Goal: Task Accomplishment & Management: Use online tool/utility

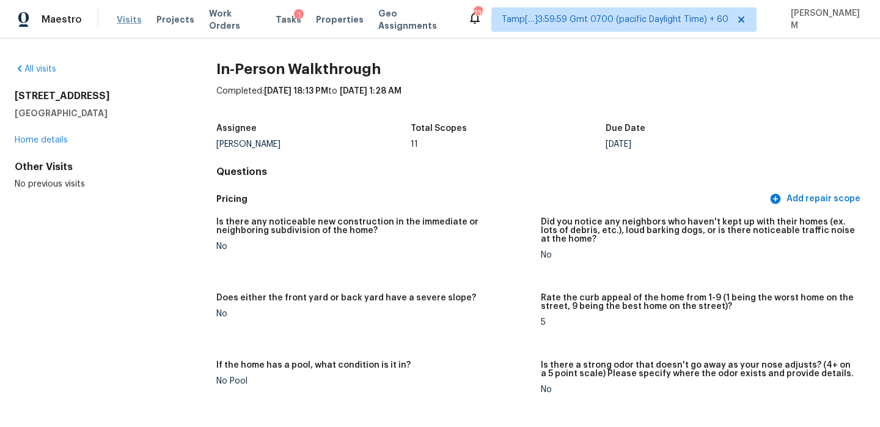
click at [131, 22] on span "Visits" at bounding box center [129, 19] width 25 height 12
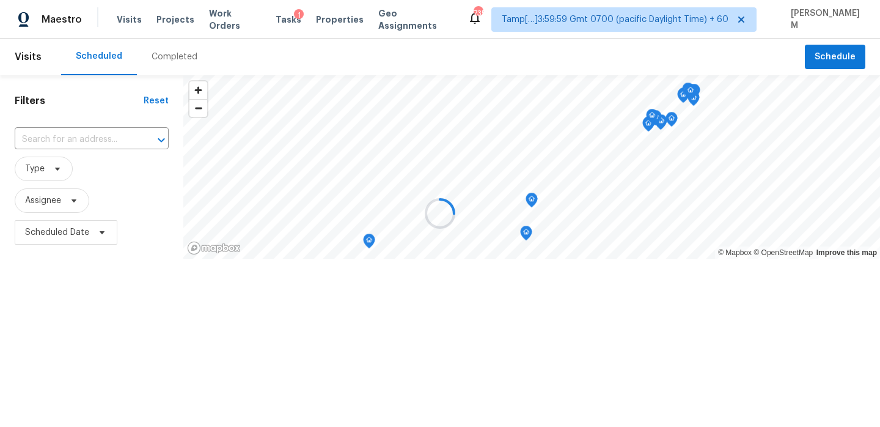
click at [175, 63] on div at bounding box center [440, 213] width 880 height 427
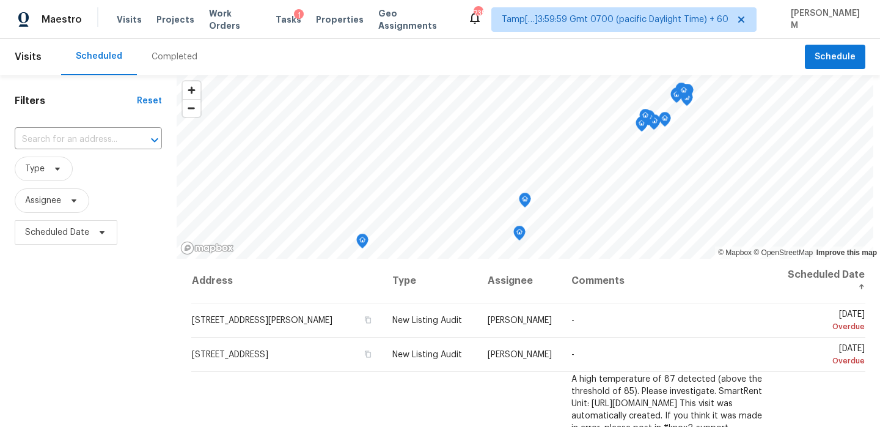
click at [174, 56] on div "Completed" at bounding box center [175, 57] width 46 height 12
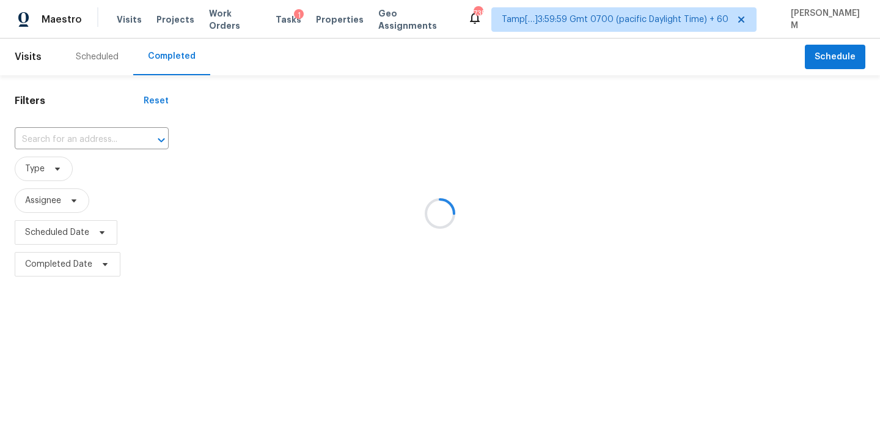
click at [108, 137] on div at bounding box center [440, 213] width 880 height 427
click at [91, 139] on div at bounding box center [440, 213] width 880 height 427
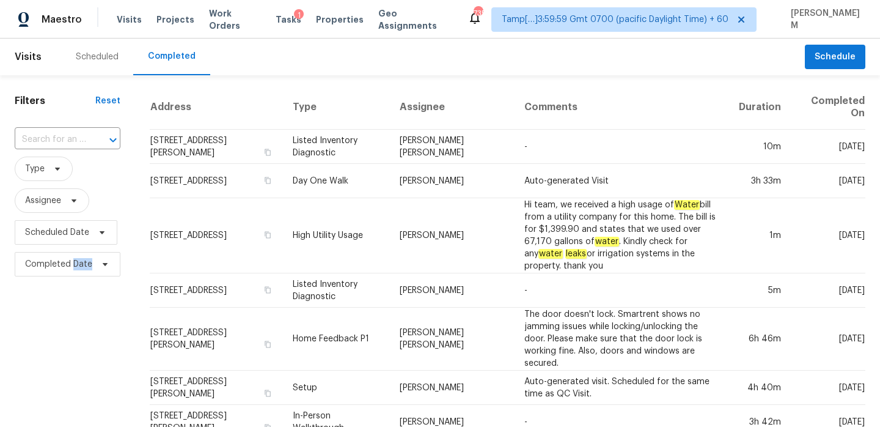
click at [91, 139] on div at bounding box center [105, 139] width 32 height 17
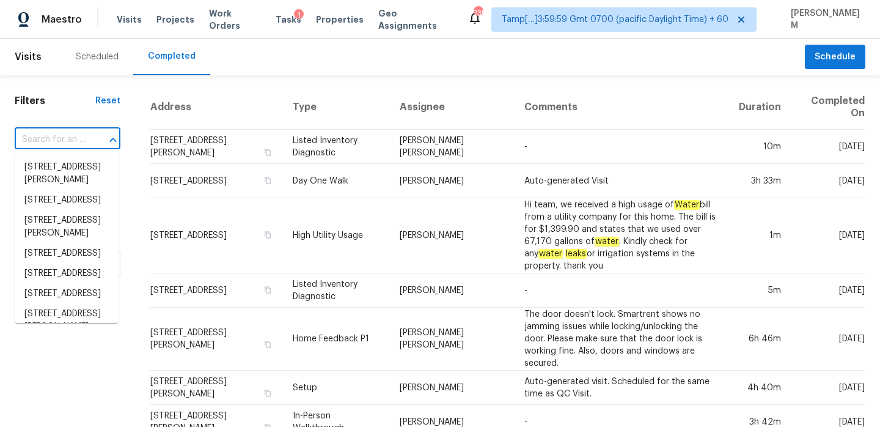
paste input "[STREET_ADDRESS]"
type input "[STREET_ADDRESS]"
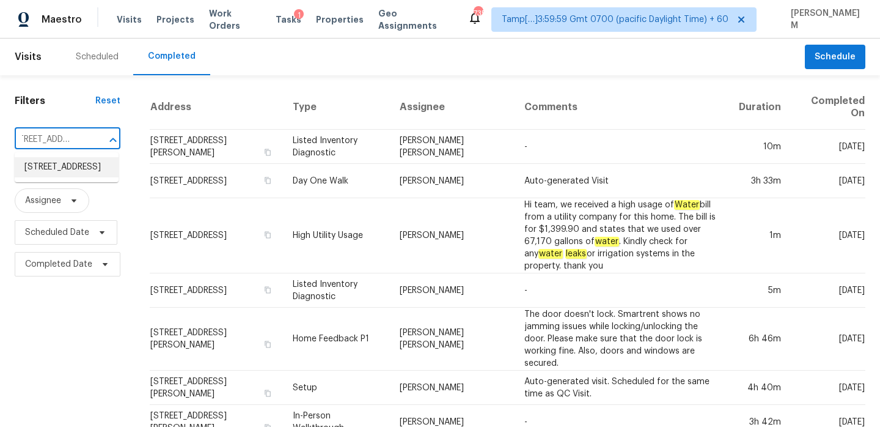
click at [80, 171] on li "[STREET_ADDRESS]" at bounding box center [67, 167] width 104 height 20
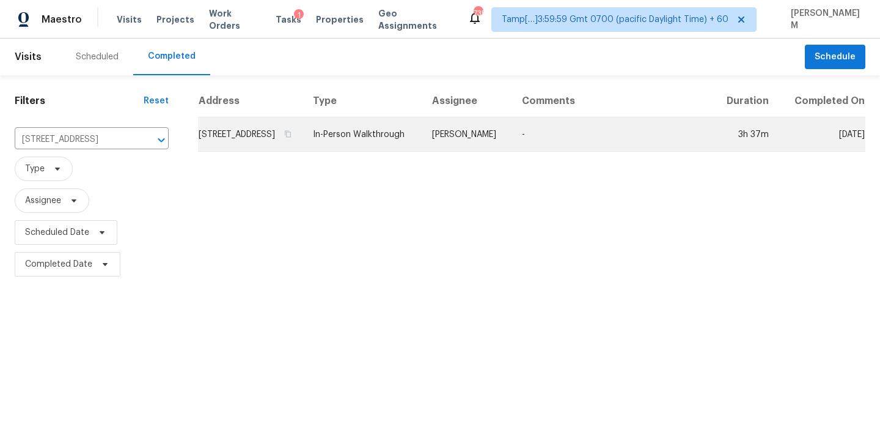
click at [365, 151] on td "In-Person Walkthrough" at bounding box center [362, 134] width 119 height 34
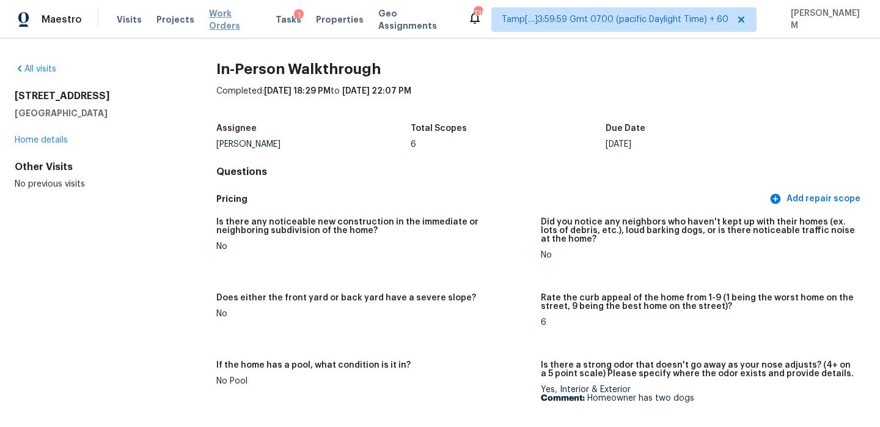
click at [238, 18] on span "Work Orders" at bounding box center [235, 19] width 52 height 24
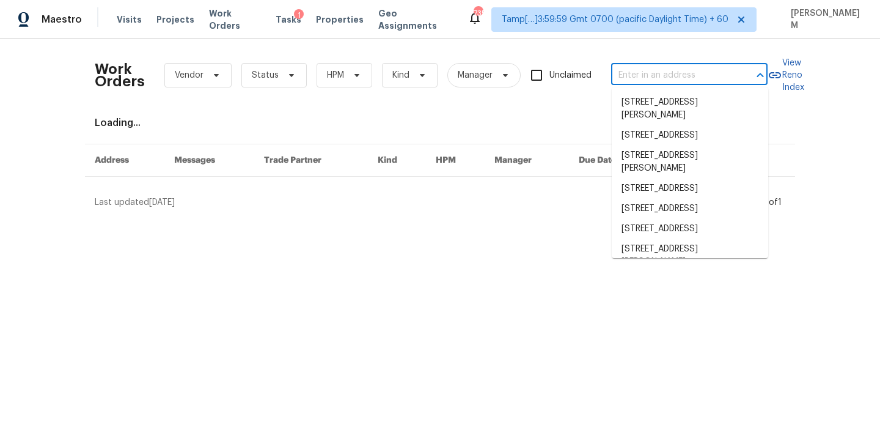
click at [627, 78] on input "text" at bounding box center [672, 75] width 122 height 19
paste input "[STREET_ADDRESS][PERSON_NAME]"
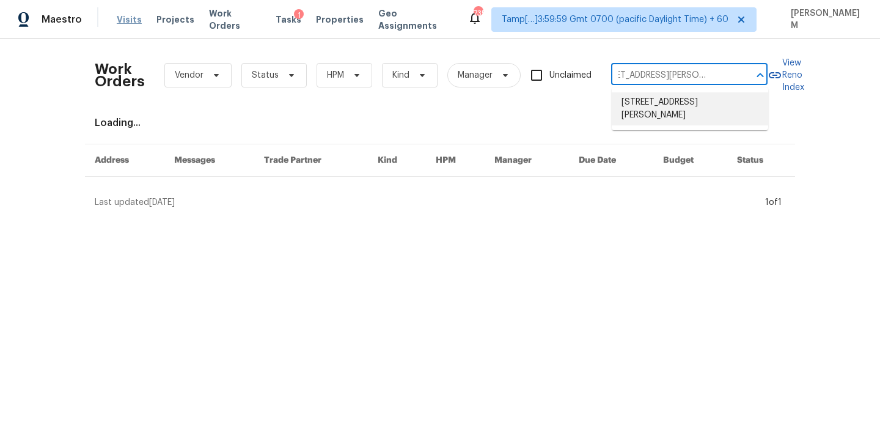
type input "[STREET_ADDRESS][PERSON_NAME]"
click at [118, 23] on span "Visits" at bounding box center [129, 19] width 25 height 12
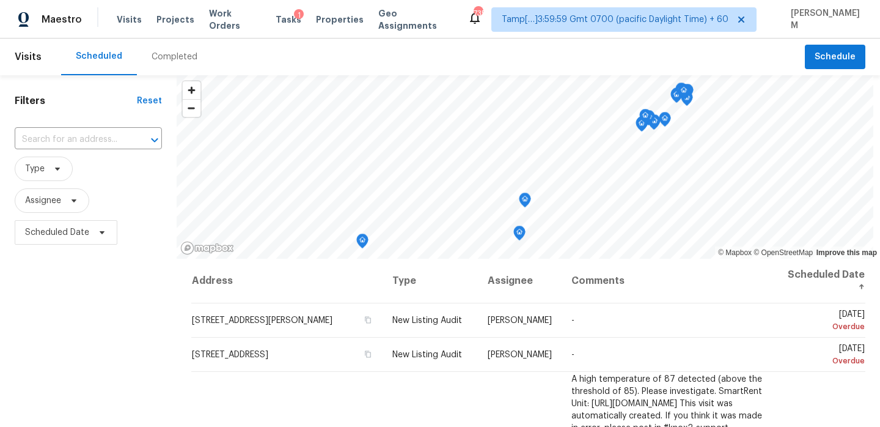
click at [179, 65] on div "Completed" at bounding box center [174, 57] width 75 height 37
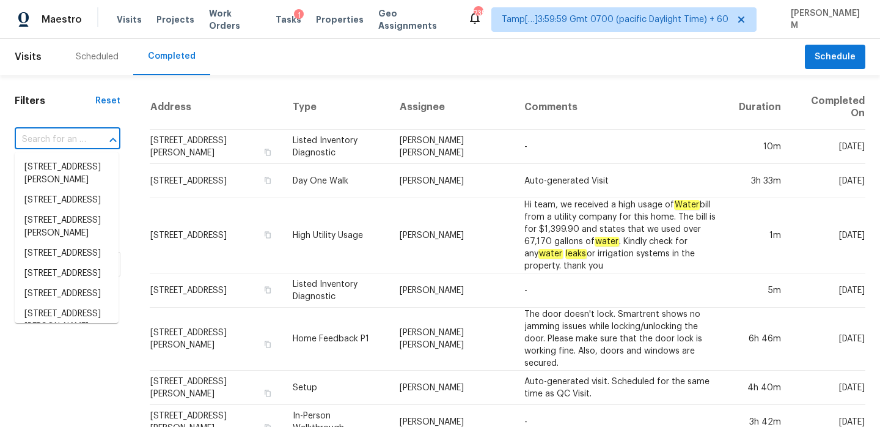
click at [67, 141] on input "text" at bounding box center [51, 139] width 72 height 19
paste input "[STREET_ADDRESS][PERSON_NAME]"
type input "[STREET_ADDRESS][PERSON_NAME]"
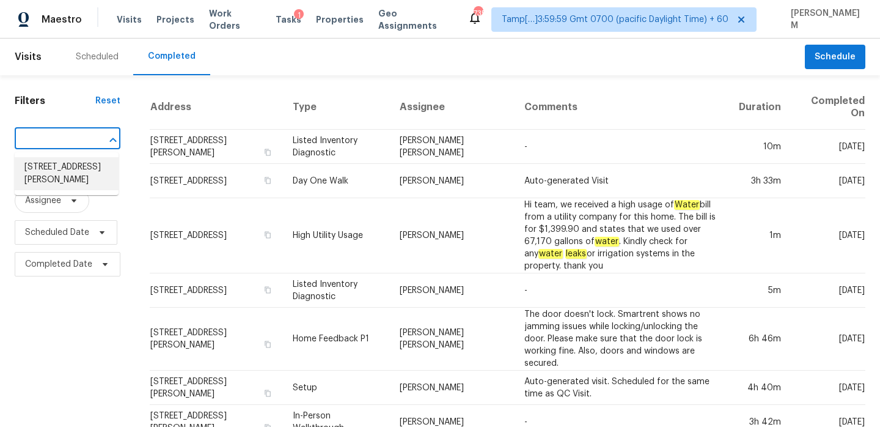
click at [56, 183] on li "[STREET_ADDRESS][PERSON_NAME]" at bounding box center [67, 173] width 104 height 33
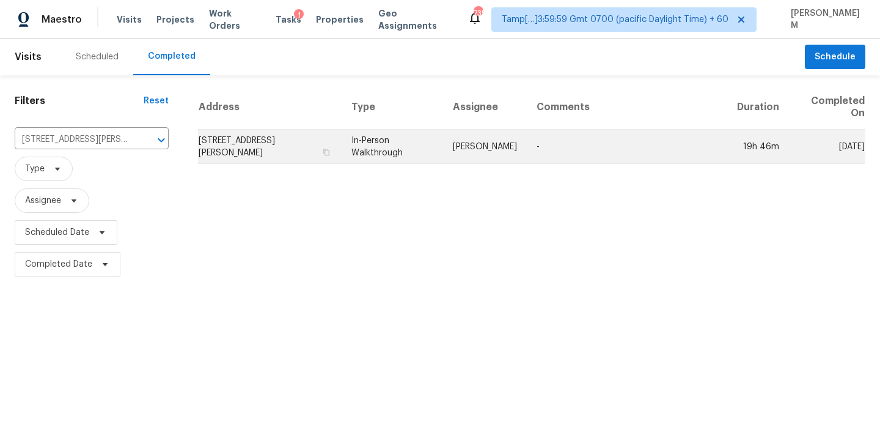
click at [326, 148] on td "[STREET_ADDRESS][PERSON_NAME]" at bounding box center [270, 147] width 144 height 34
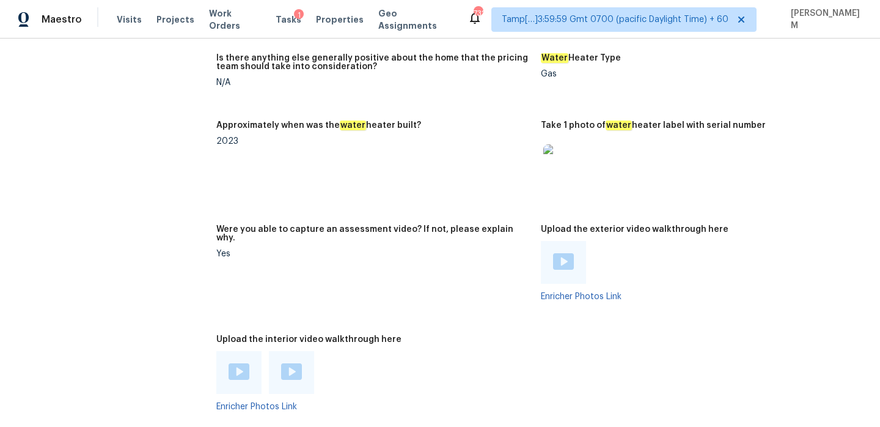
scroll to position [2664, 0]
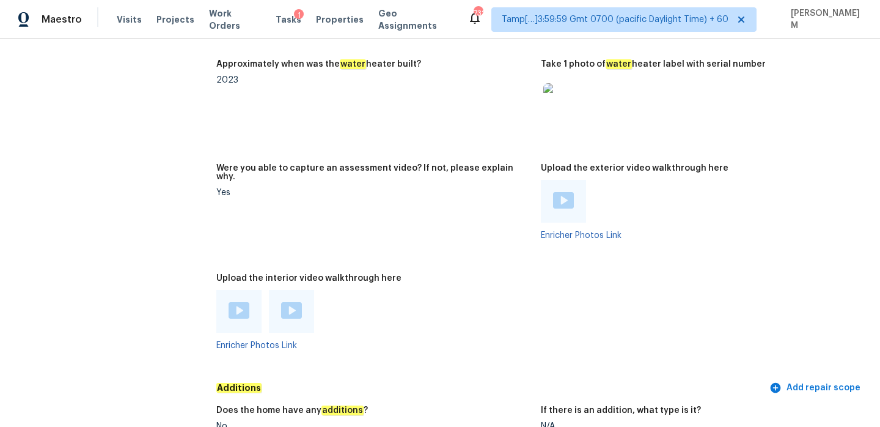
click at [246, 302] on img at bounding box center [239, 310] width 21 height 17
click at [304, 290] on div at bounding box center [291, 311] width 45 height 43
click at [294, 302] on img at bounding box center [291, 310] width 21 height 17
click at [565, 192] on img at bounding box center [563, 200] width 21 height 17
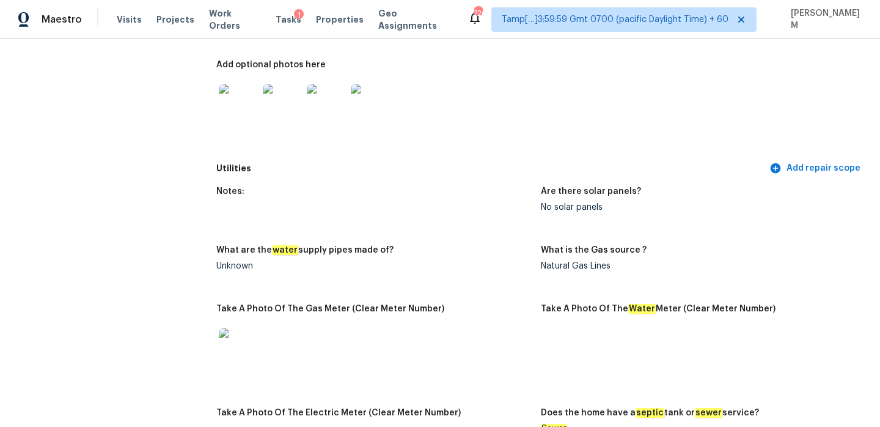
scroll to position [0, 0]
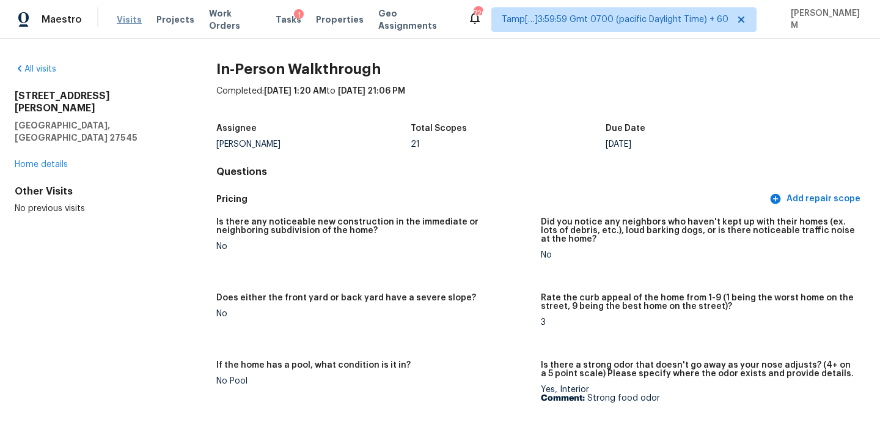
click at [117, 18] on span "Visits" at bounding box center [129, 19] width 25 height 12
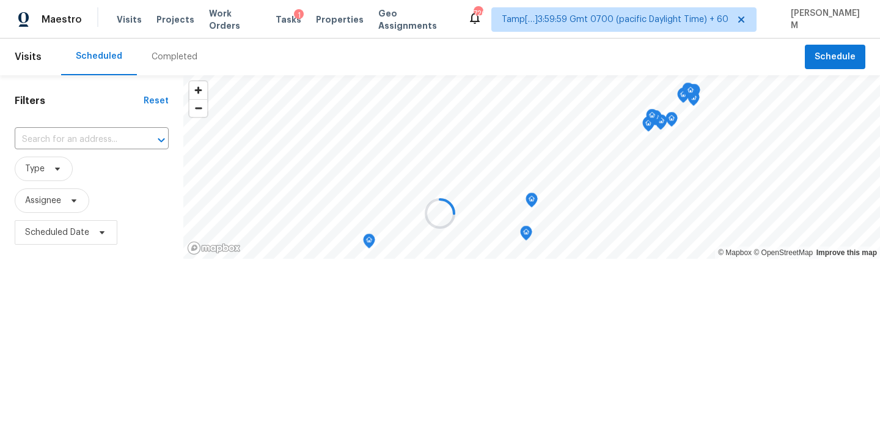
click at [165, 59] on div at bounding box center [440, 213] width 880 height 427
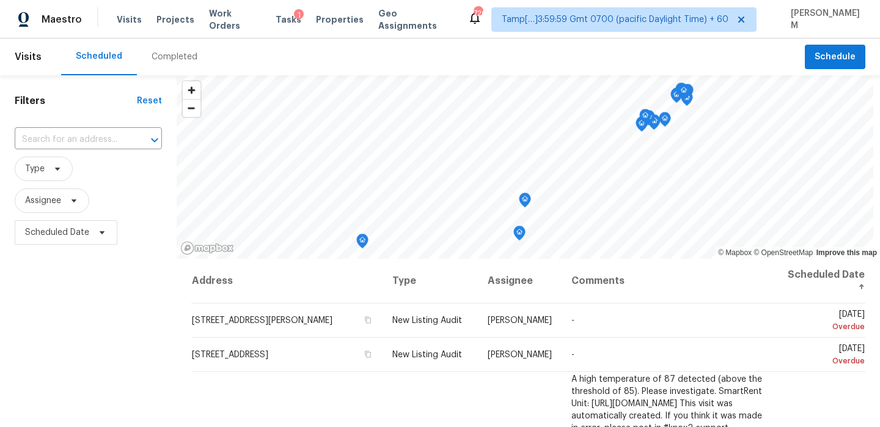
click at [165, 59] on div "Completed" at bounding box center [175, 57] width 46 height 12
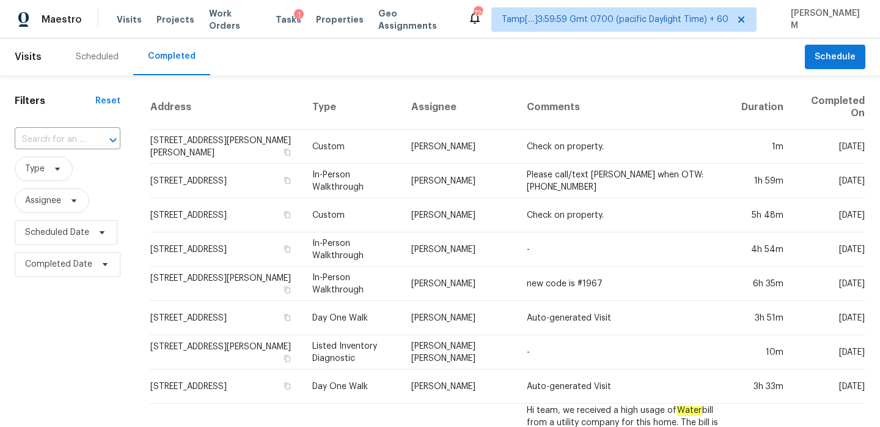
click at [75, 140] on input "text" at bounding box center [51, 139] width 72 height 19
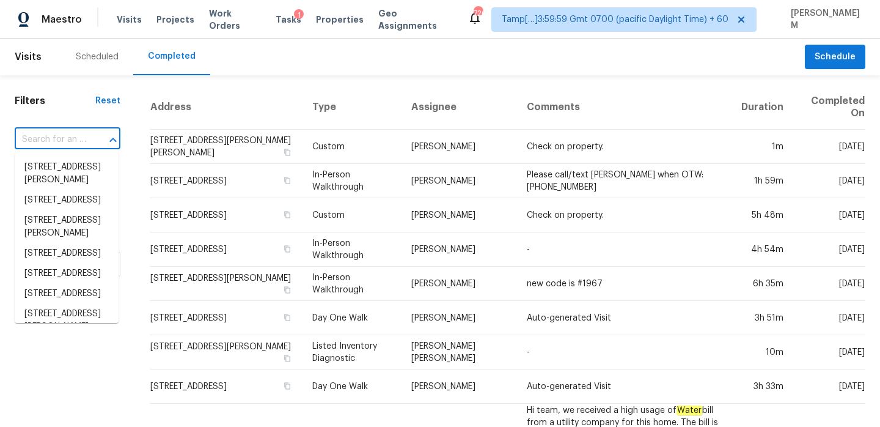
paste input "[STREET_ADDRESS][PERSON_NAME]"
type input "[STREET_ADDRESS][PERSON_NAME]"
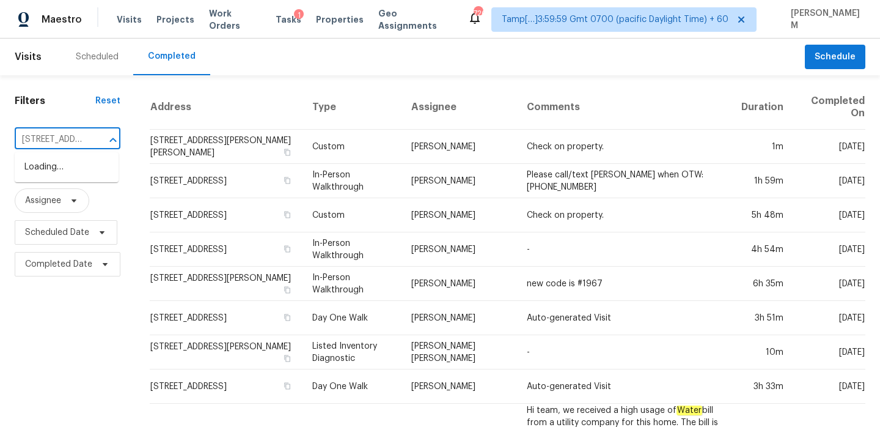
scroll to position [0, 73]
click at [69, 178] on li "[STREET_ADDRESS][PERSON_NAME]" at bounding box center [67, 173] width 104 height 33
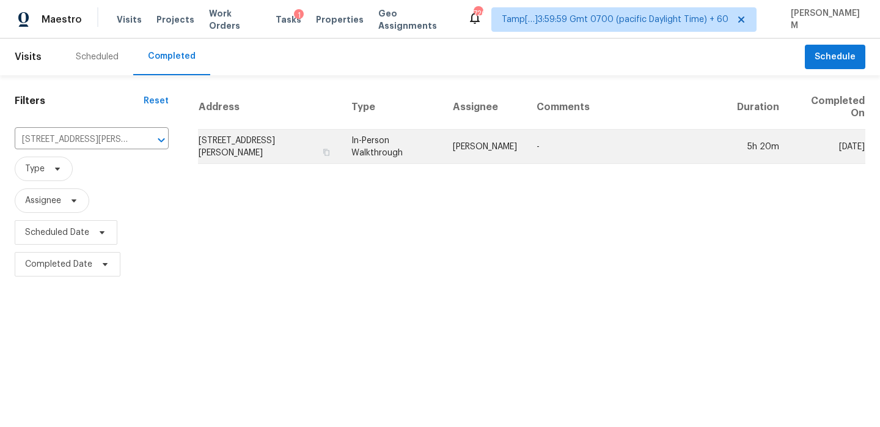
click at [443, 134] on td "In-Person Walkthrough" at bounding box center [392, 147] width 101 height 34
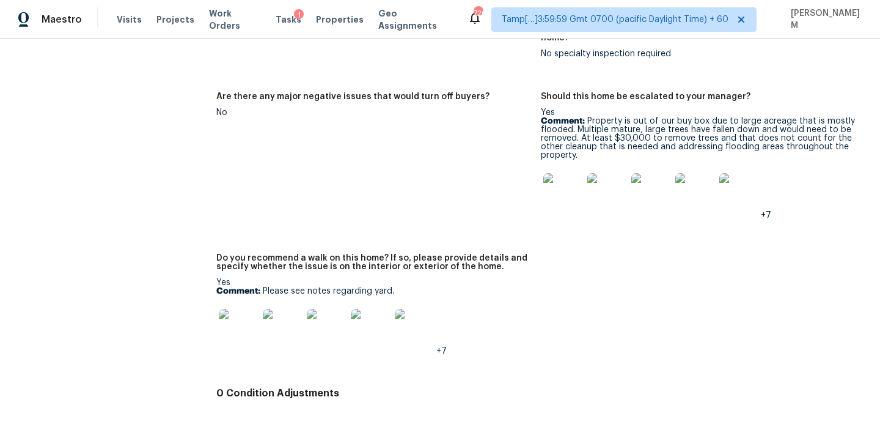
scroll to position [2798, 0]
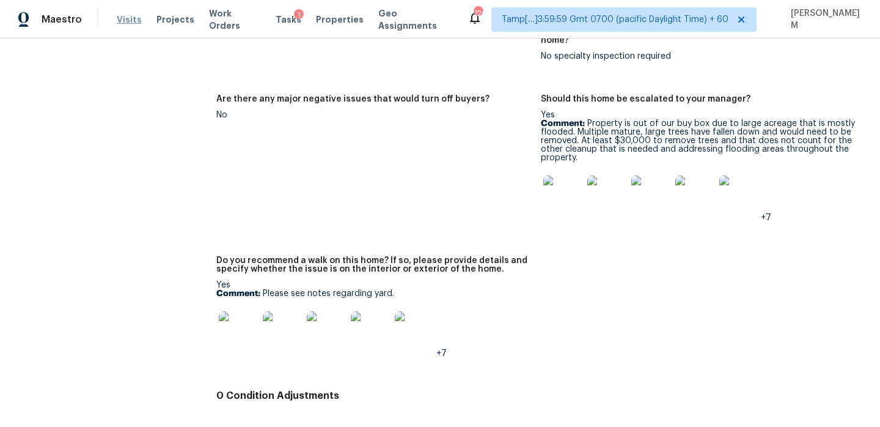
click at [126, 20] on span "Visits" at bounding box center [129, 19] width 25 height 12
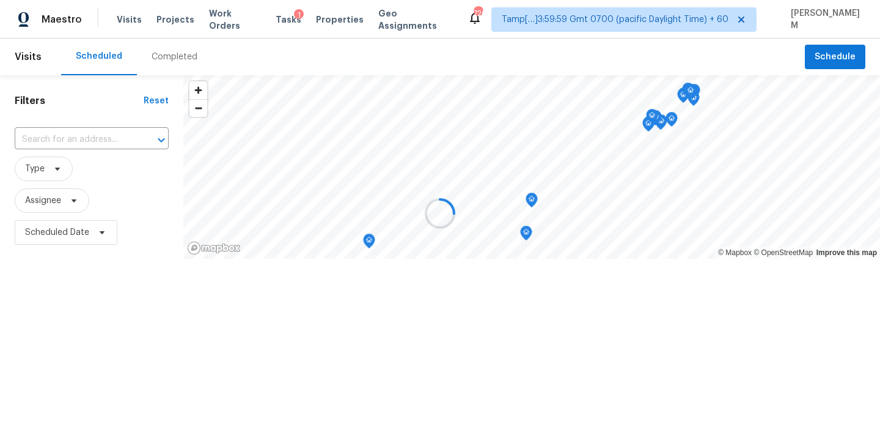
click at [155, 60] on div at bounding box center [440, 213] width 880 height 427
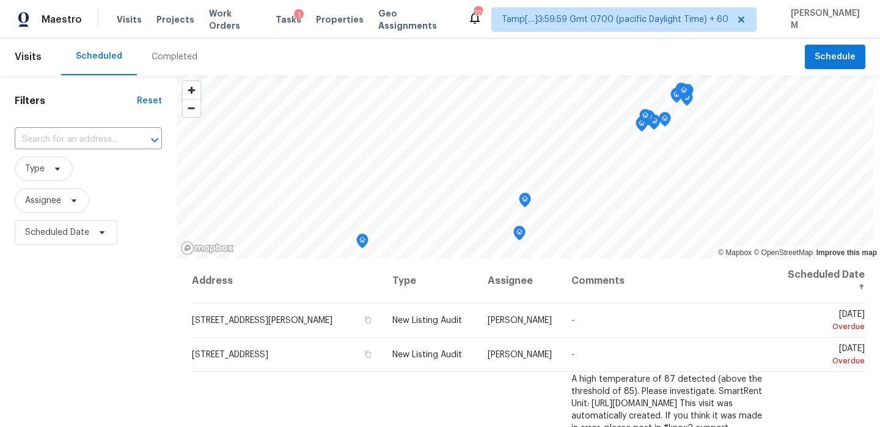
click at [168, 61] on div "Completed" at bounding box center [175, 57] width 46 height 12
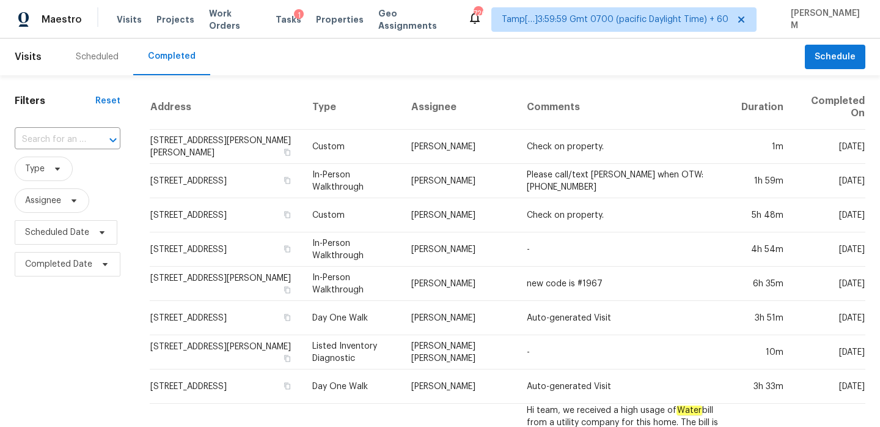
click at [100, 135] on div at bounding box center [105, 139] width 32 height 17
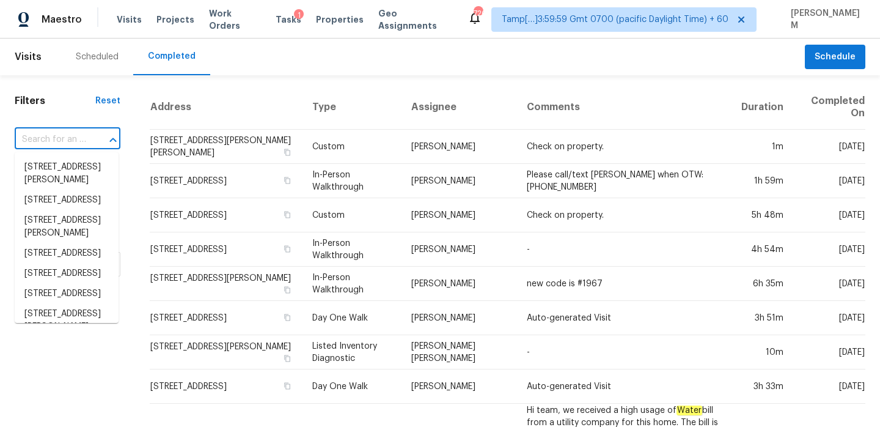
paste input "[STREET_ADDRESS]"
type input "[STREET_ADDRESS]"
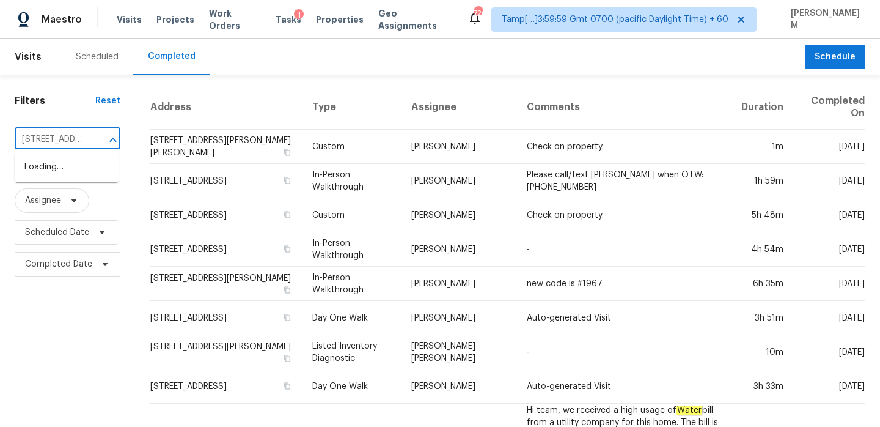
scroll to position [0, 84]
click at [67, 176] on li "[STREET_ADDRESS]" at bounding box center [67, 167] width 104 height 20
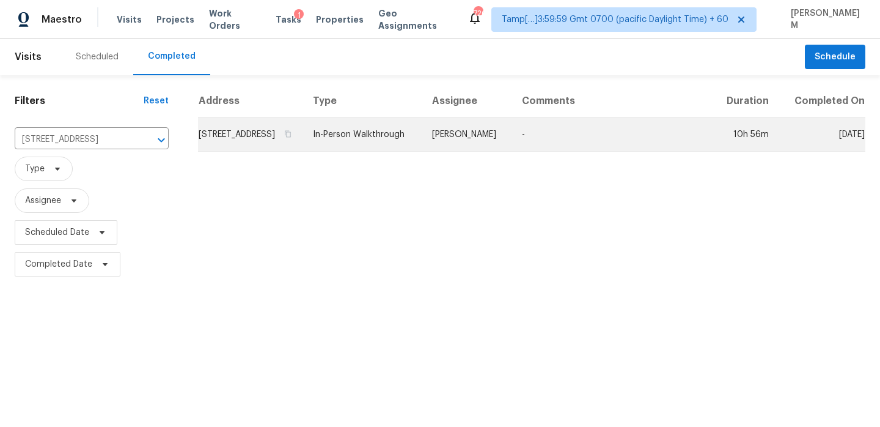
click at [353, 144] on td "In-Person Walkthrough" at bounding box center [362, 134] width 119 height 34
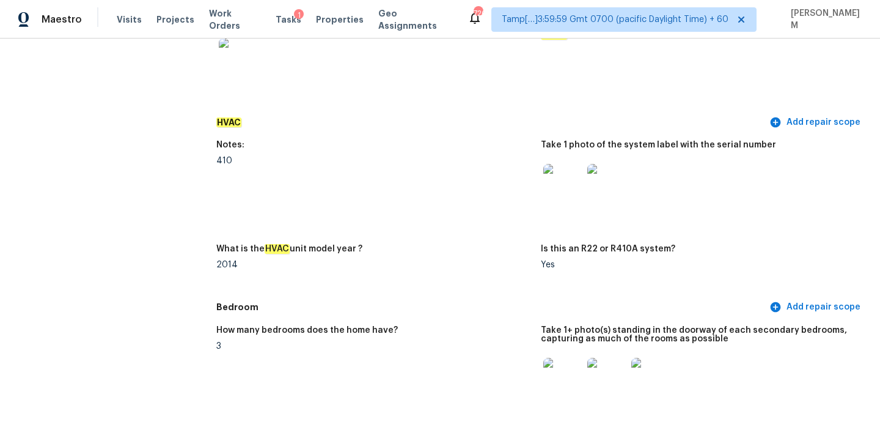
scroll to position [1030, 0]
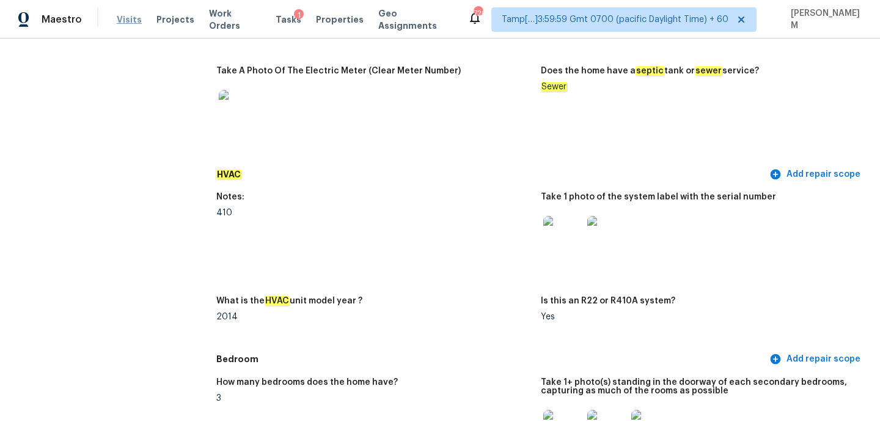
click at [117, 18] on span "Visits" at bounding box center [129, 19] width 25 height 12
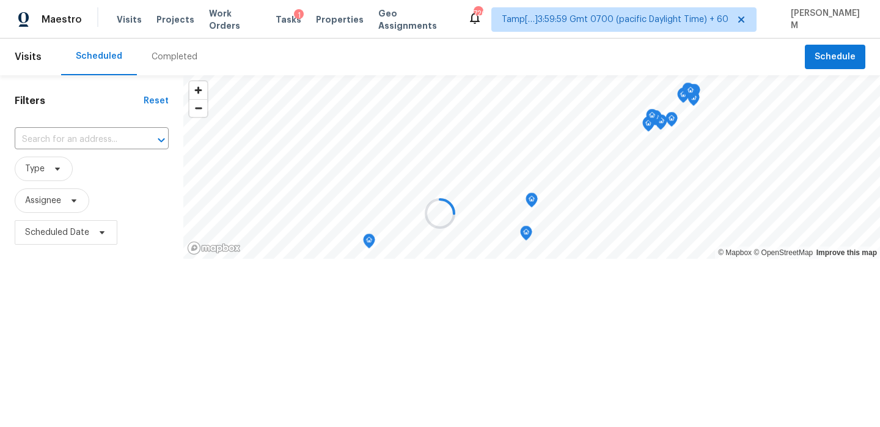
click at [168, 59] on div at bounding box center [440, 213] width 880 height 427
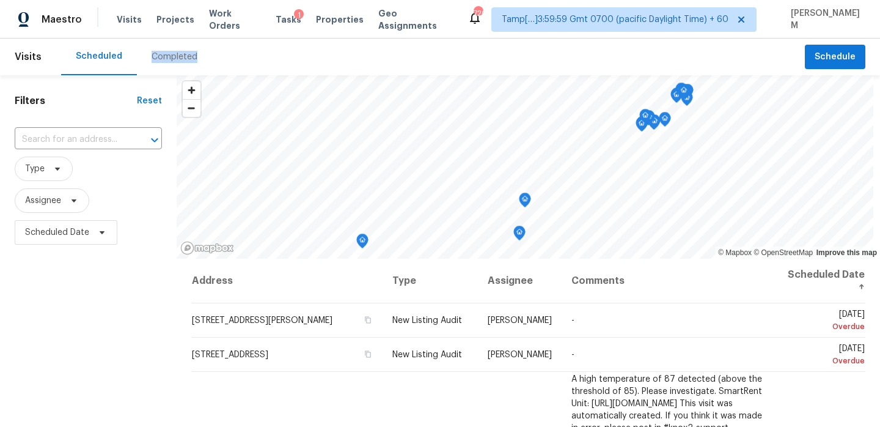
click at [168, 59] on div "Completed" at bounding box center [175, 57] width 46 height 12
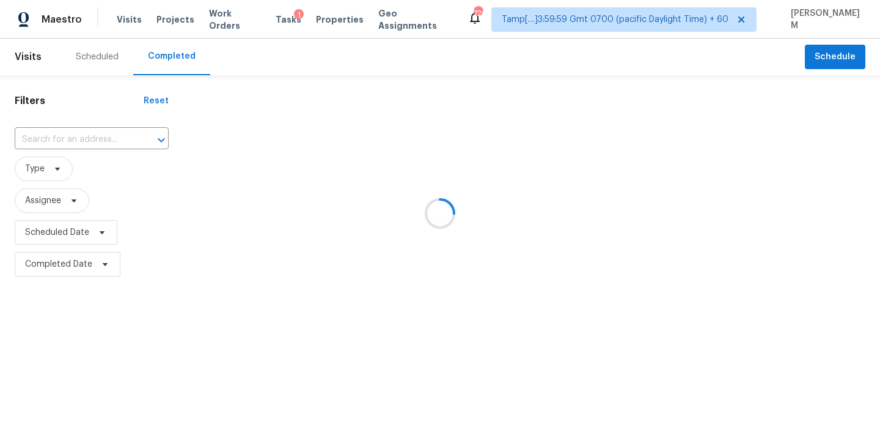
click at [87, 138] on div at bounding box center [440, 213] width 880 height 427
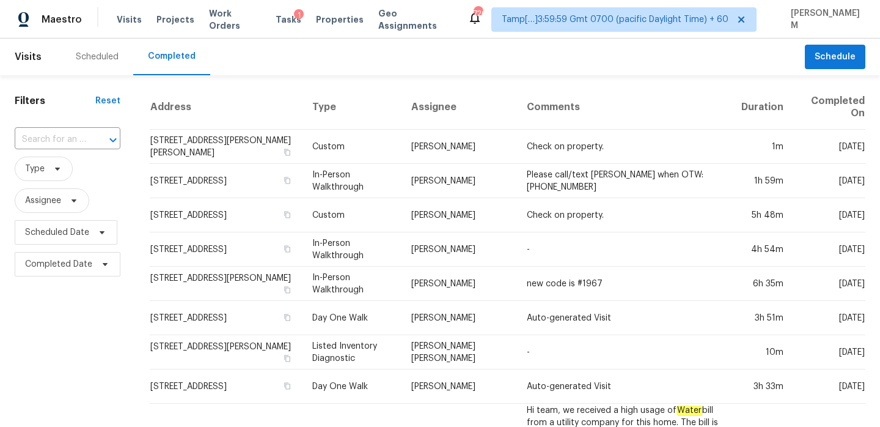
click at [89, 138] on div at bounding box center [105, 139] width 32 height 17
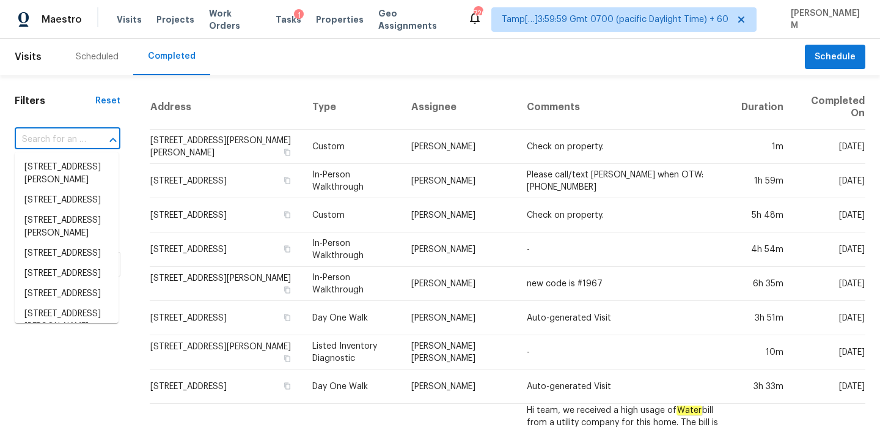
paste input "[STREET_ADDRESS]"
type input "[STREET_ADDRESS]"
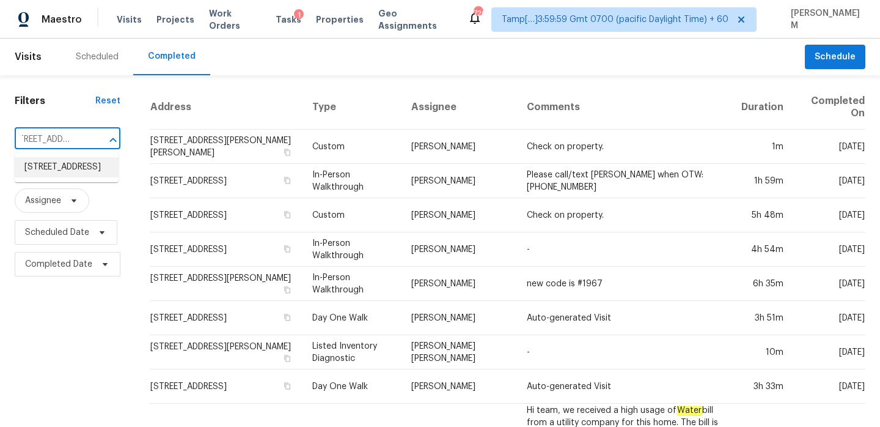
click at [72, 172] on li "[STREET_ADDRESS]" at bounding box center [67, 167] width 104 height 20
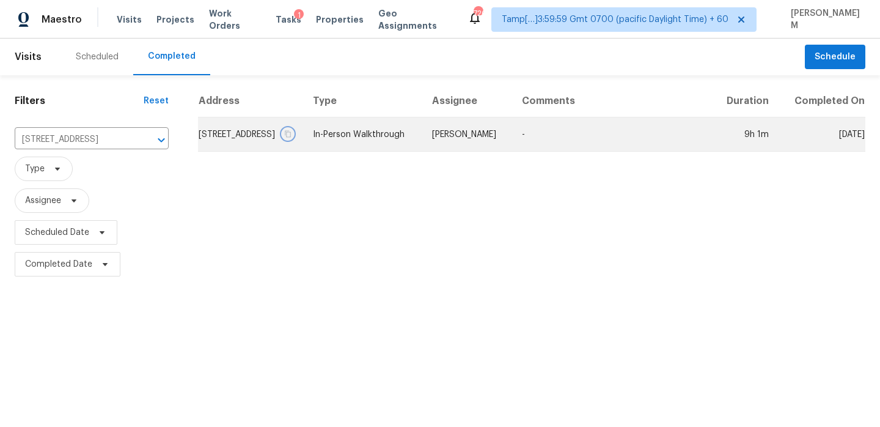
click at [291, 137] on icon "button" at bounding box center [288, 133] width 6 height 7
click at [386, 149] on td "In-Person Walkthrough" at bounding box center [362, 134] width 119 height 34
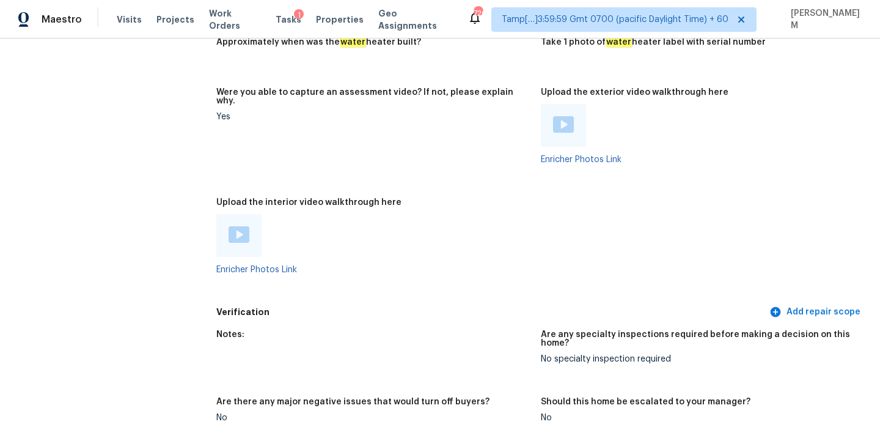
scroll to position [2278, 0]
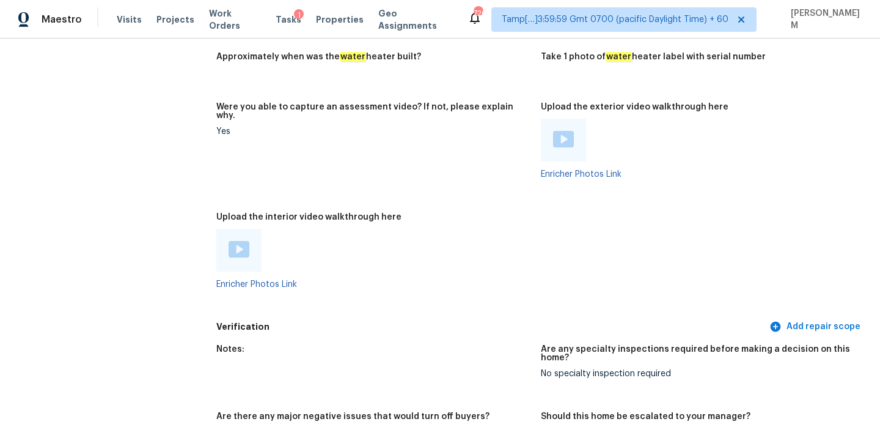
click at [233, 245] on img at bounding box center [239, 249] width 21 height 17
click at [564, 135] on img at bounding box center [563, 139] width 21 height 17
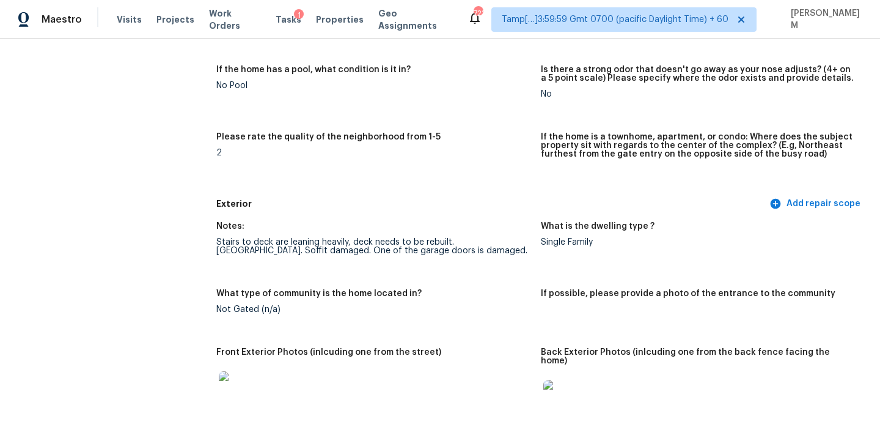
scroll to position [0, 0]
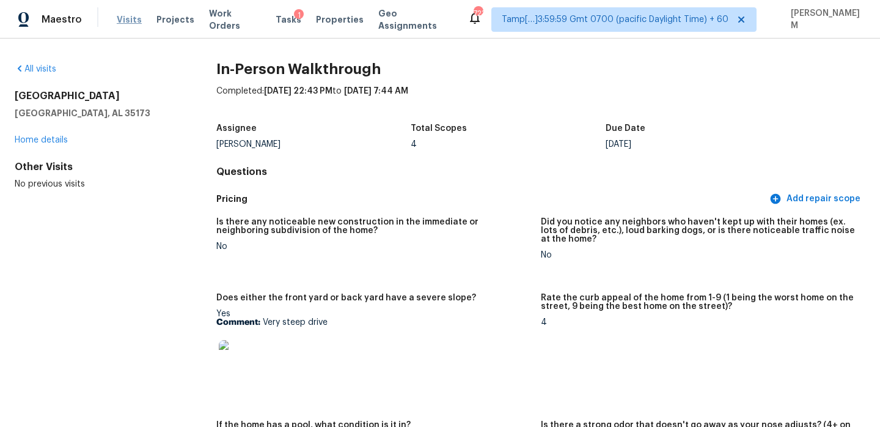
click at [125, 17] on span "Visits" at bounding box center [129, 19] width 25 height 12
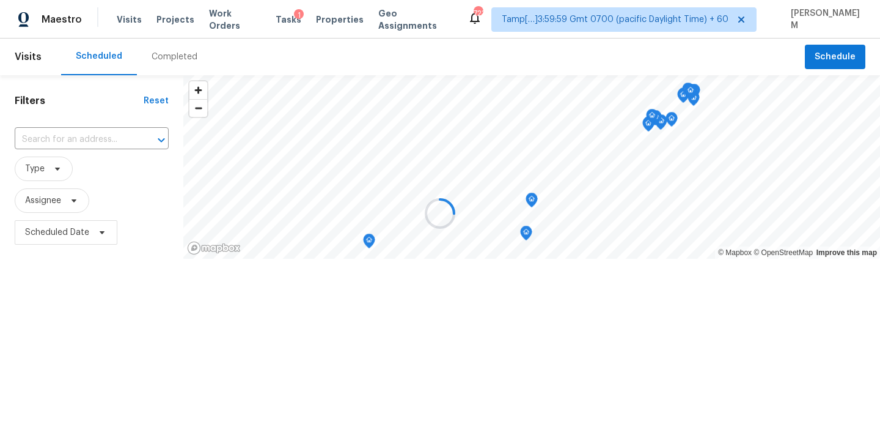
click at [173, 61] on div at bounding box center [440, 213] width 880 height 427
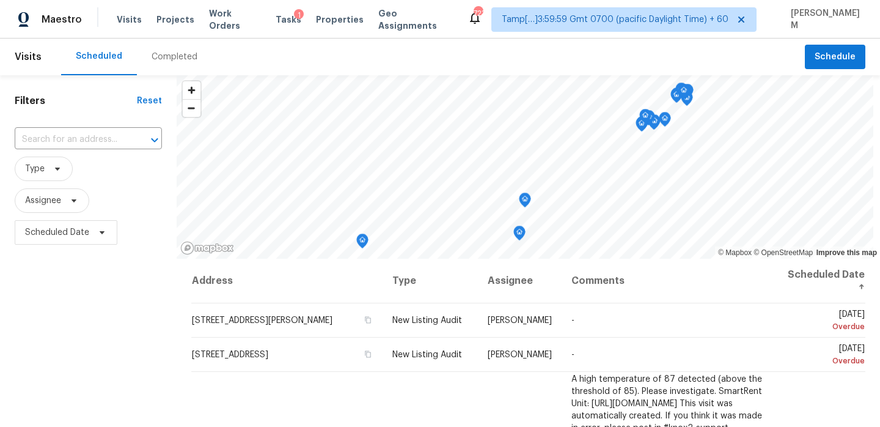
click at [173, 61] on div "Completed" at bounding box center [175, 57] width 46 height 12
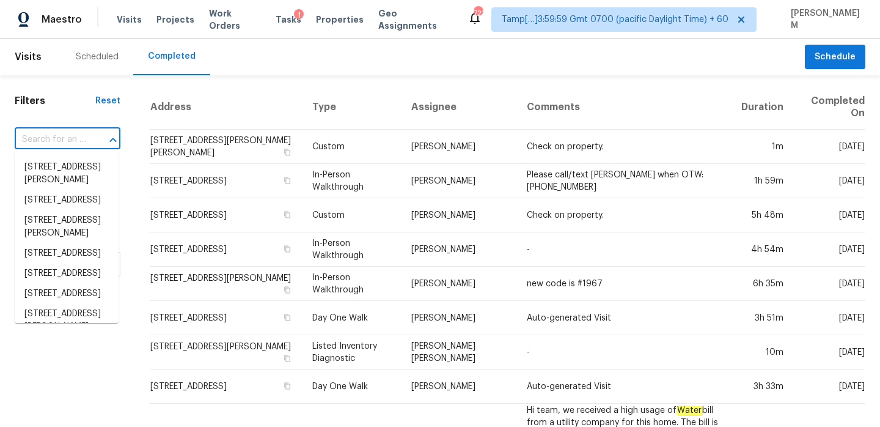
click at [67, 139] on input "text" at bounding box center [51, 139] width 72 height 19
paste input "[STREET_ADDRESS]"
type input "[STREET_ADDRESS]"
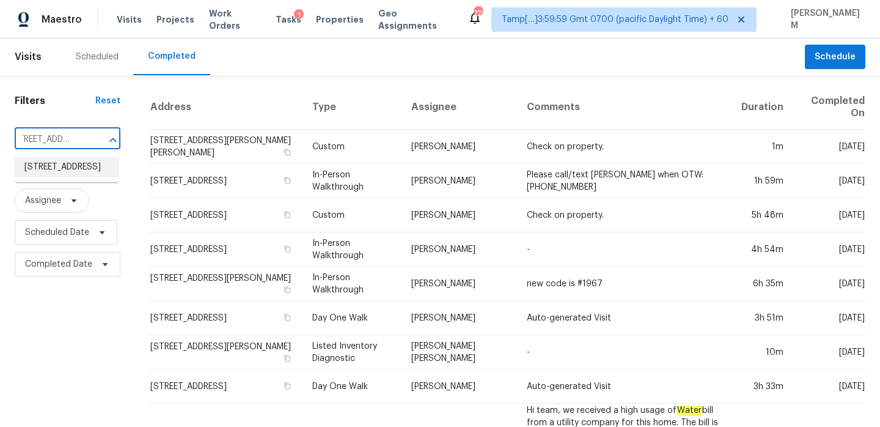
click at [73, 169] on li "[STREET_ADDRESS]" at bounding box center [67, 167] width 104 height 20
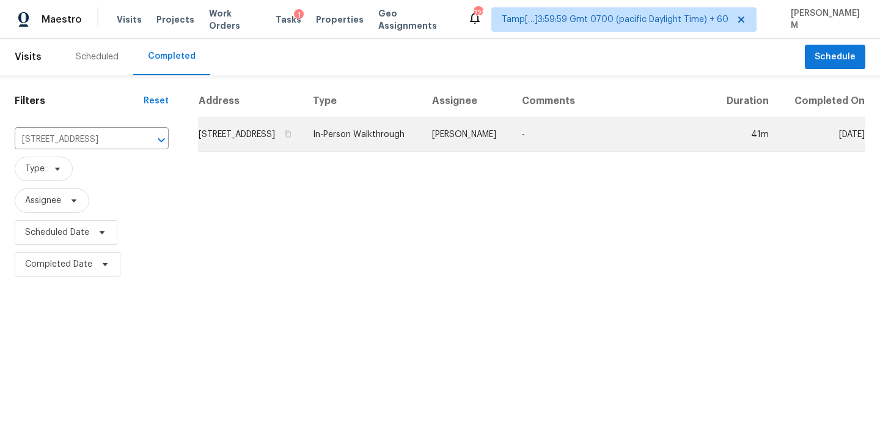
click at [364, 149] on td "In-Person Walkthrough" at bounding box center [362, 134] width 119 height 34
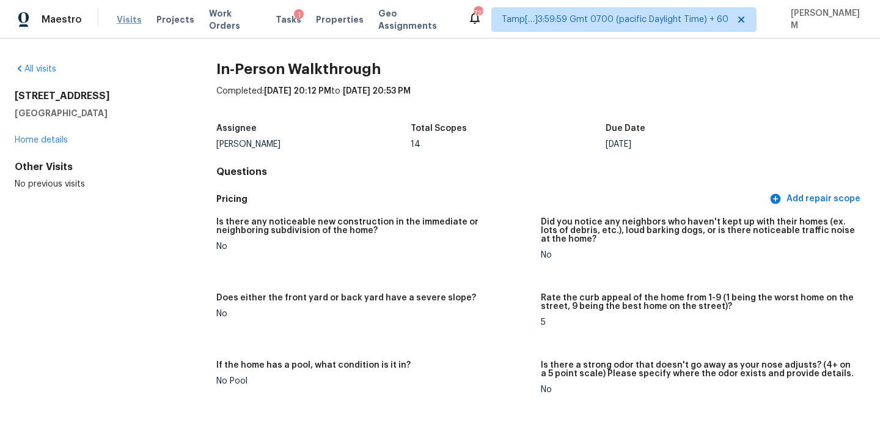
click at [129, 20] on span "Visits" at bounding box center [129, 19] width 25 height 12
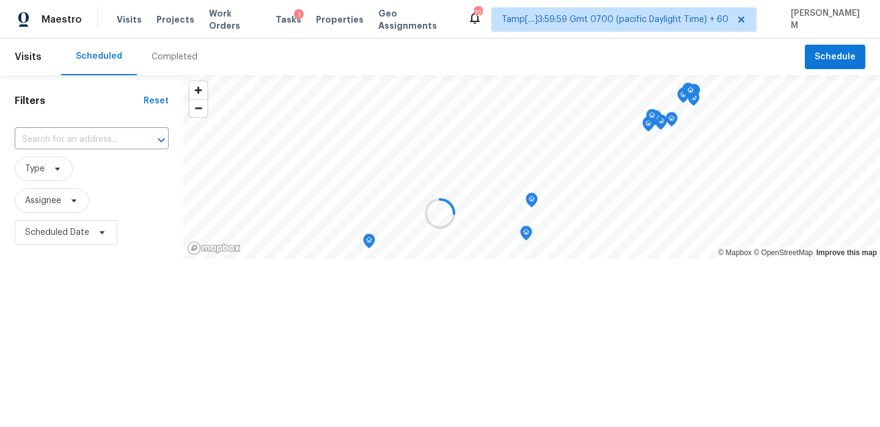
click at [164, 51] on div at bounding box center [440, 213] width 880 height 427
click at [167, 63] on div at bounding box center [440, 213] width 880 height 427
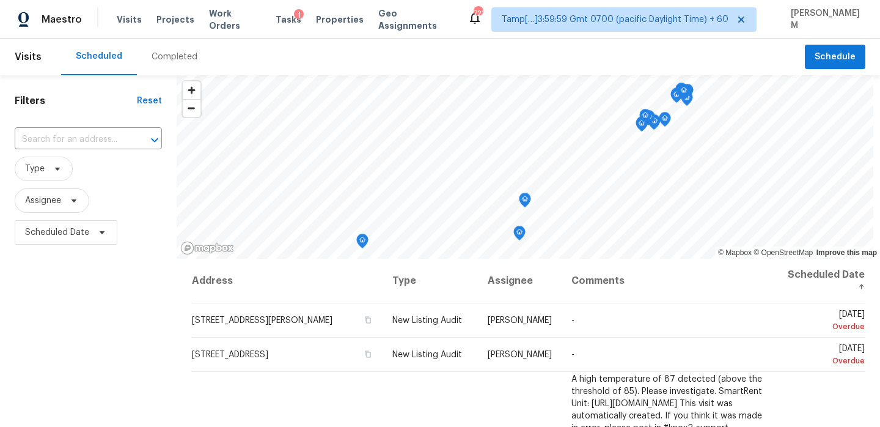
click at [167, 63] on div "Completed" at bounding box center [174, 57] width 75 height 37
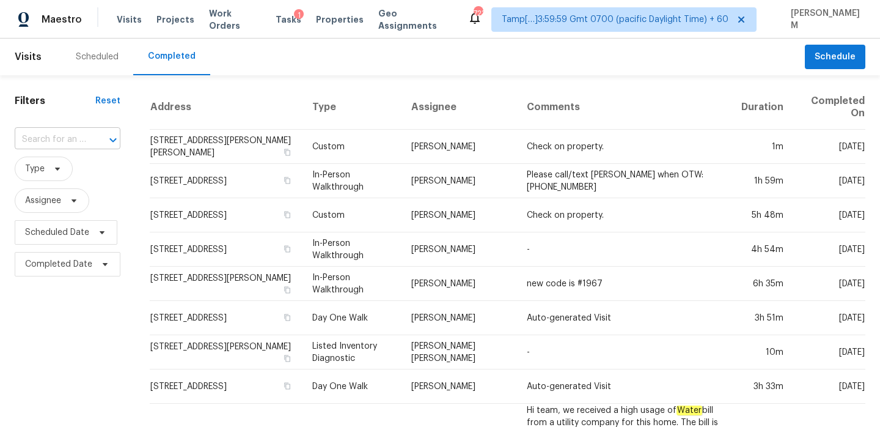
click at [97, 141] on div at bounding box center [105, 139] width 32 height 17
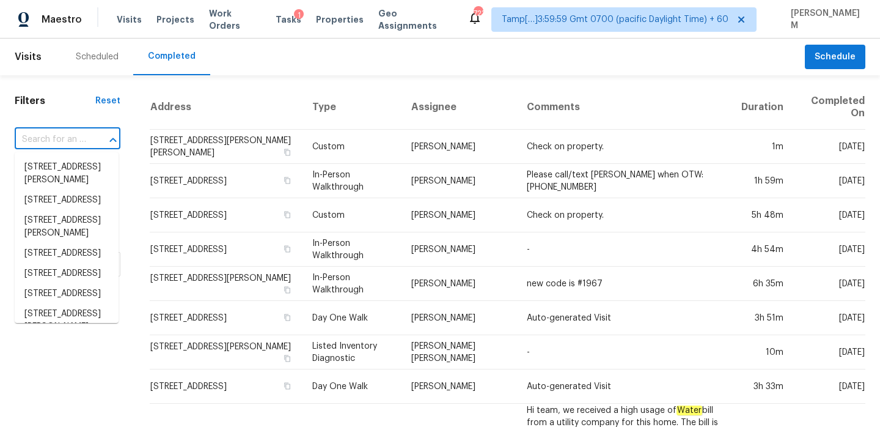
paste input "[STREET_ADDRESS]"
type input "[STREET_ADDRESS]"
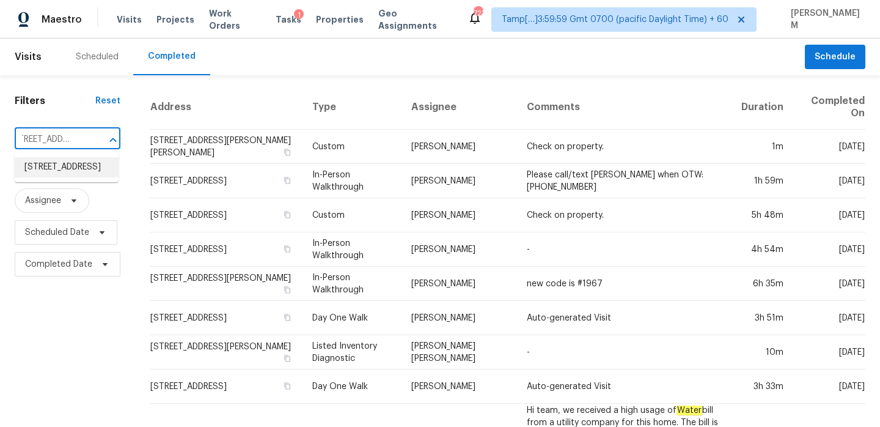
click at [80, 171] on li "[STREET_ADDRESS]" at bounding box center [67, 167] width 104 height 20
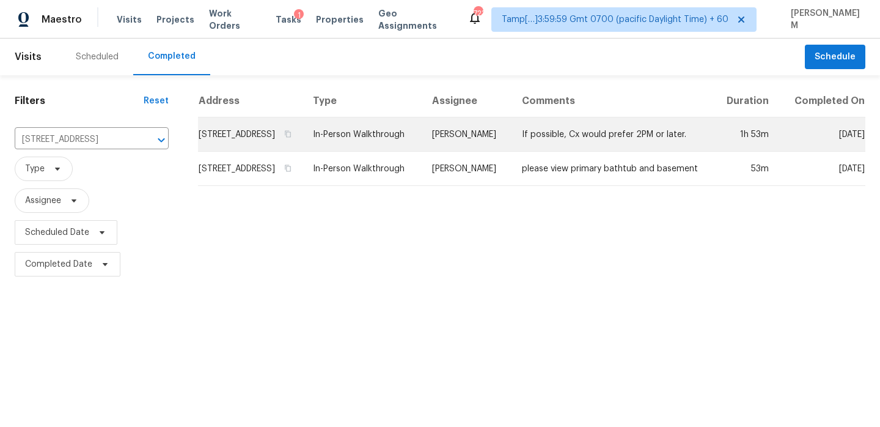
click at [451, 148] on td "[PERSON_NAME]" at bounding box center [467, 134] width 90 height 34
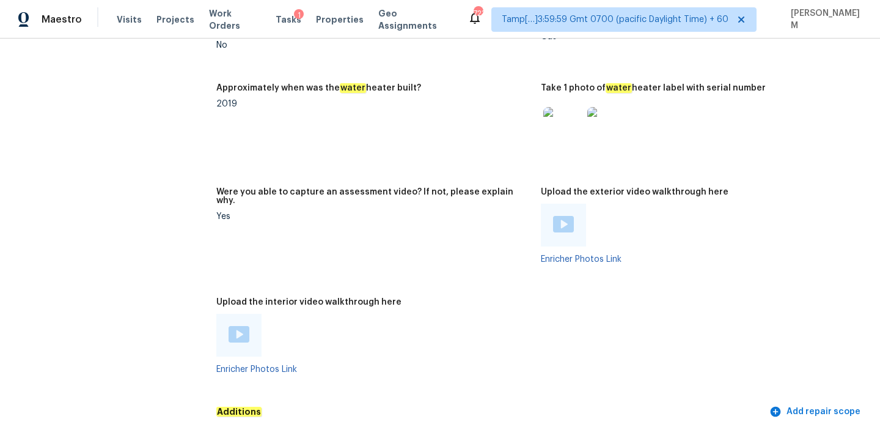
scroll to position [2774, 0]
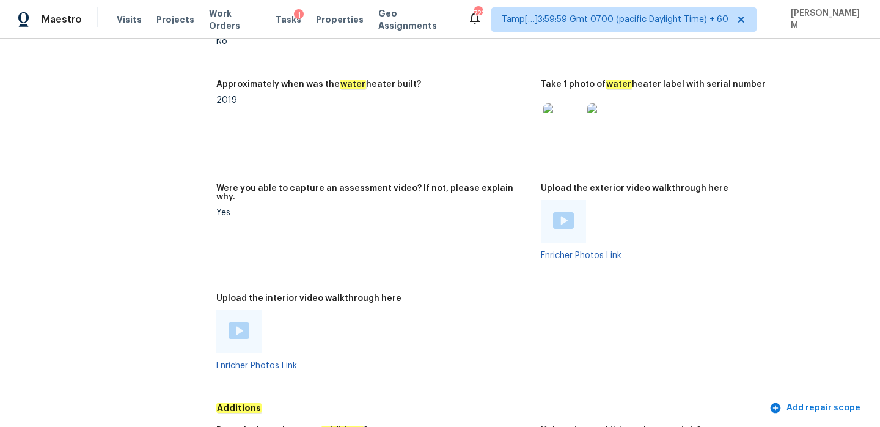
click at [244, 322] on img at bounding box center [239, 330] width 21 height 17
click at [561, 212] on img at bounding box center [563, 220] width 21 height 17
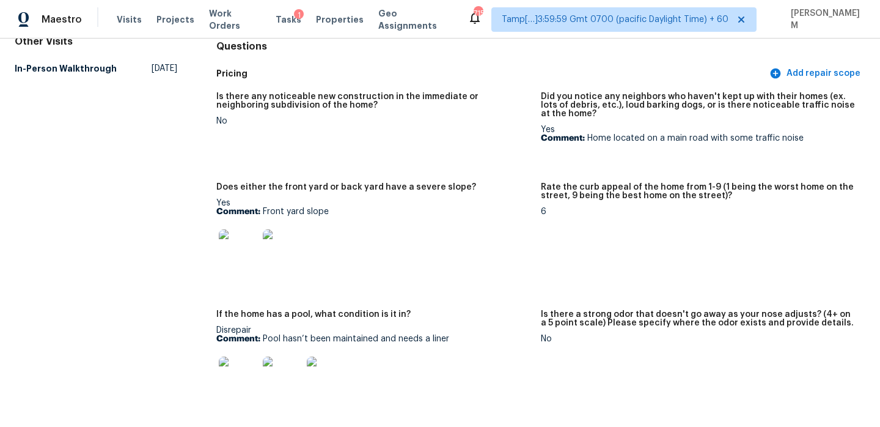
scroll to position [0, 0]
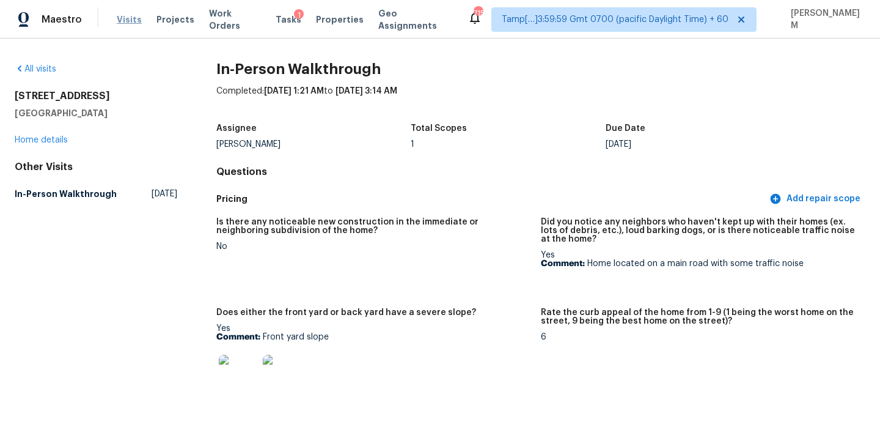
click at [129, 21] on span "Visits" at bounding box center [129, 19] width 25 height 12
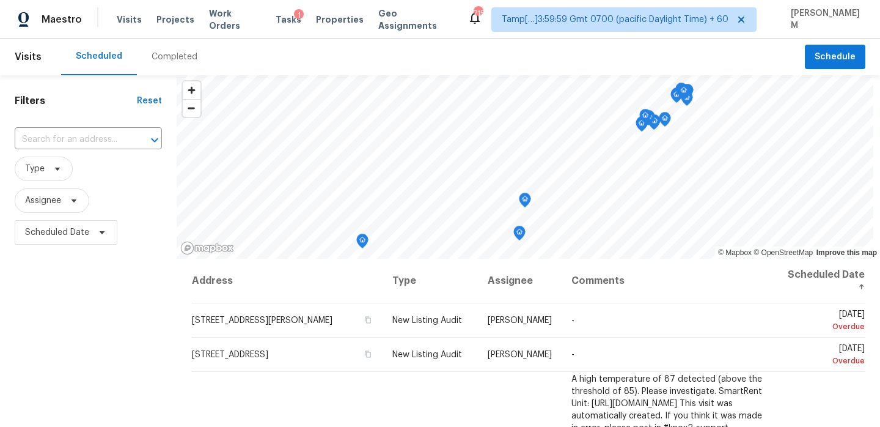
click at [168, 56] on div "Completed" at bounding box center [175, 57] width 46 height 12
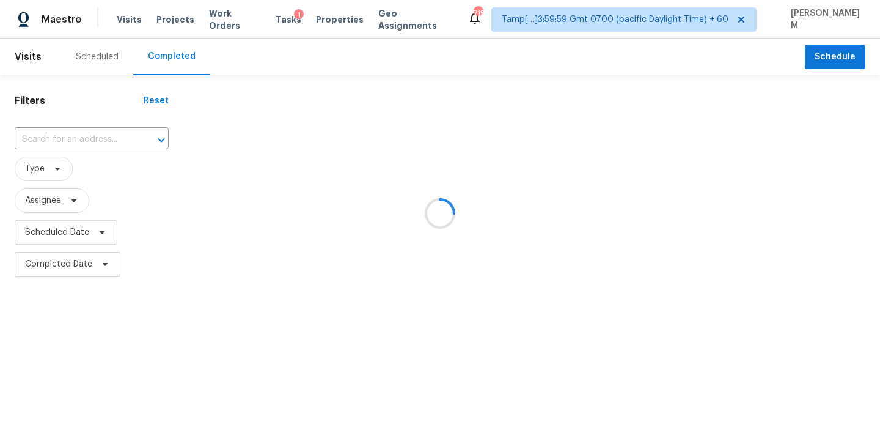
click at [71, 136] on div at bounding box center [440, 213] width 880 height 427
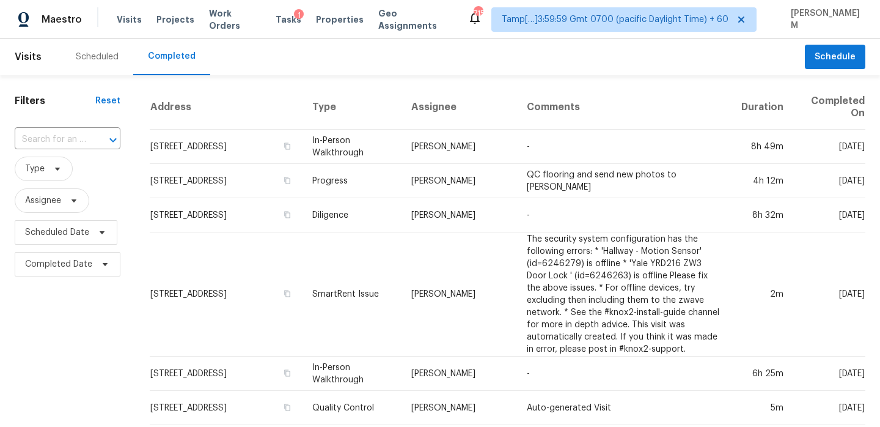
click at [70, 136] on input "text" at bounding box center [51, 139] width 72 height 19
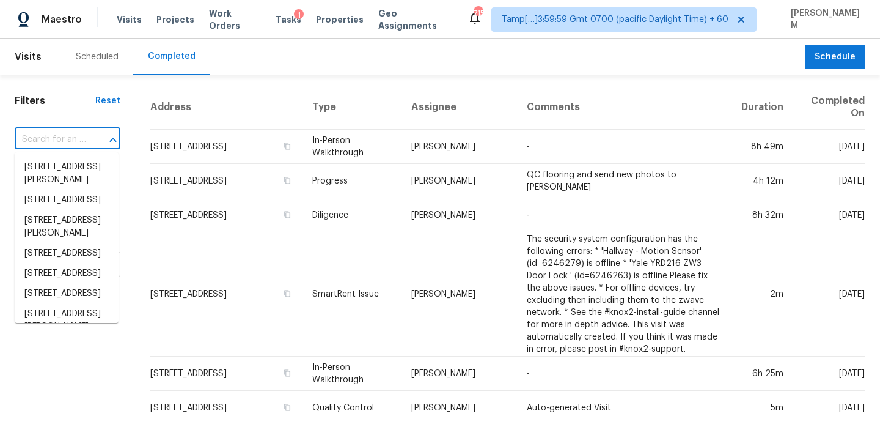
paste input "[STREET_ADDRESS]"
type input "[STREET_ADDRESS]"
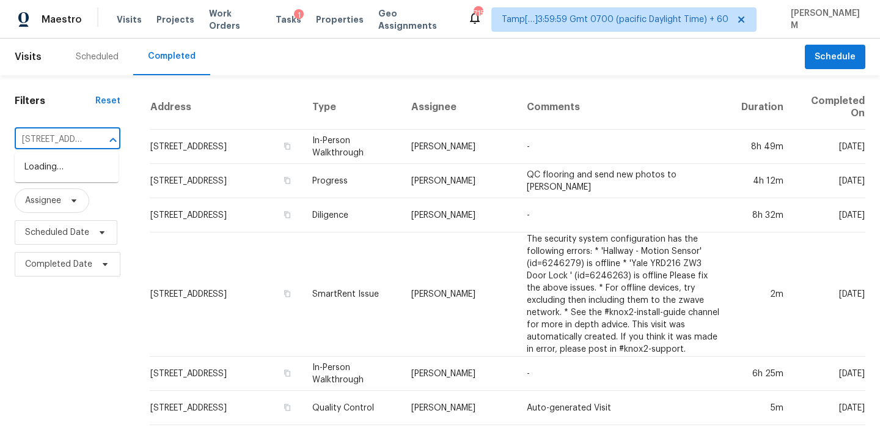
scroll to position [0, 117]
click at [65, 177] on li "[STREET_ADDRESS]" at bounding box center [67, 167] width 104 height 20
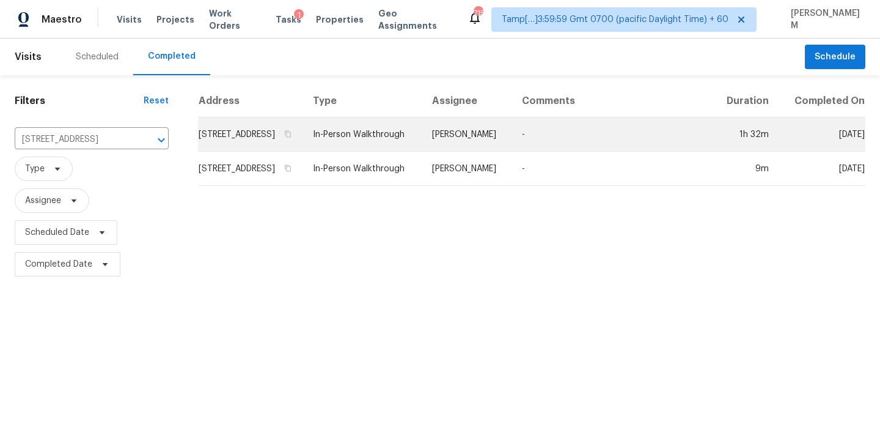
click at [275, 146] on td "[STREET_ADDRESS]" at bounding box center [250, 134] width 105 height 34
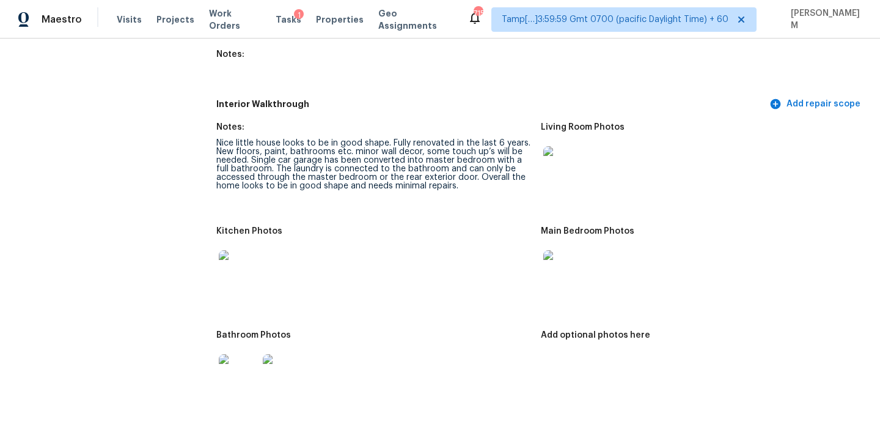
scroll to position [1579, 0]
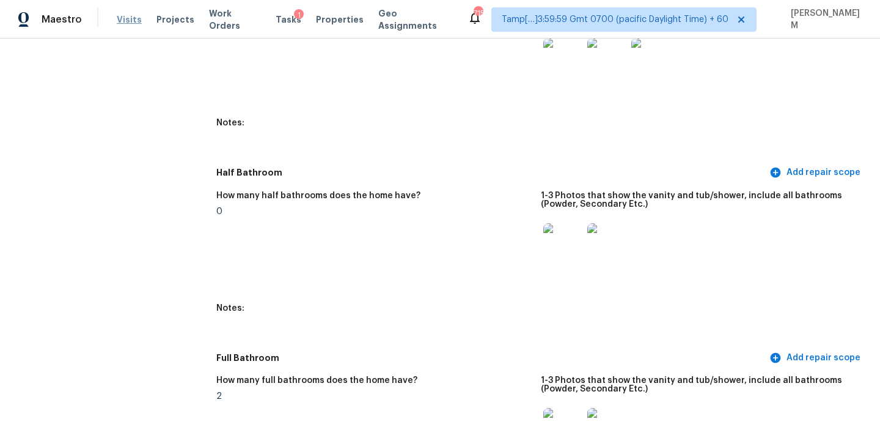
click at [122, 18] on span "Visits" at bounding box center [129, 19] width 25 height 12
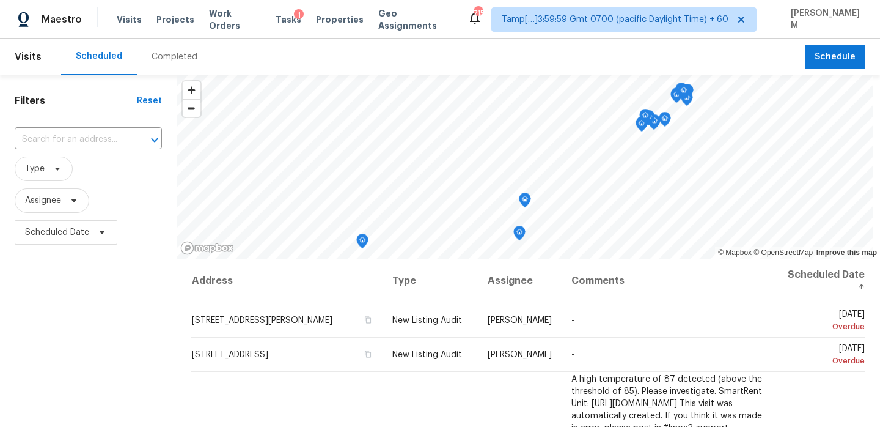
click at [164, 61] on div "Completed" at bounding box center [175, 57] width 46 height 12
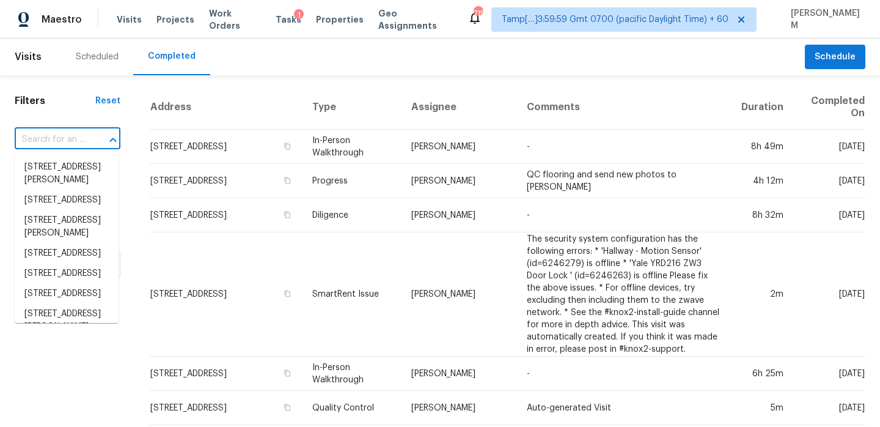
click at [74, 135] on input "text" at bounding box center [51, 139] width 72 height 19
paste input "[STREET_ADDRESS][PERSON_NAME]"
type input "[STREET_ADDRESS][PERSON_NAME]"
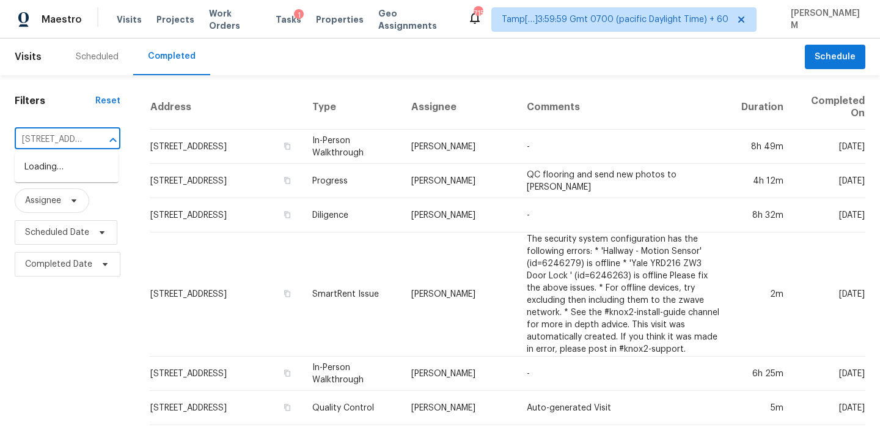
scroll to position [0, 64]
click at [75, 166] on li "[STREET_ADDRESS][PERSON_NAME]" at bounding box center [67, 173] width 104 height 33
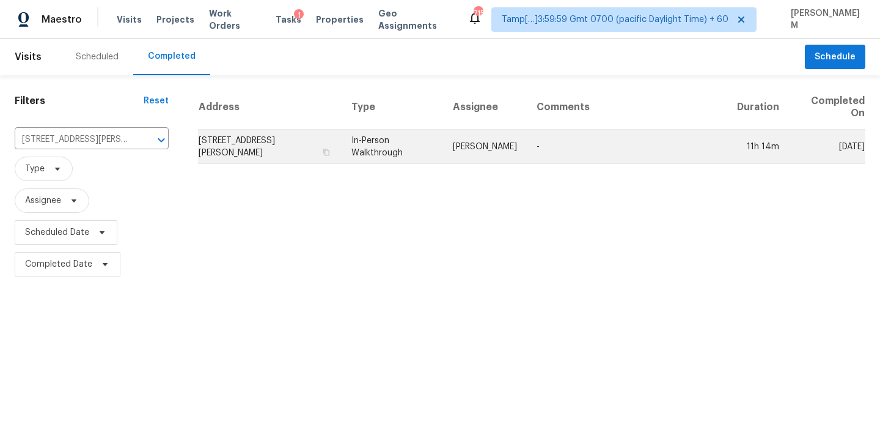
click at [391, 139] on td "In-Person Walkthrough" at bounding box center [392, 147] width 101 height 34
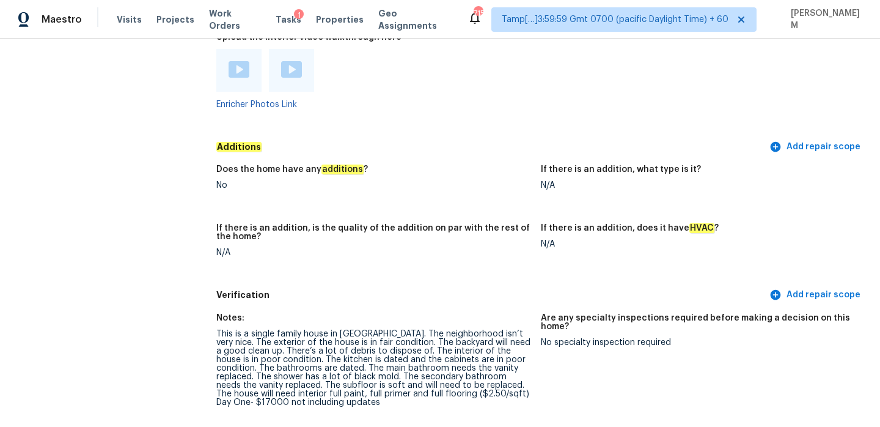
scroll to position [2572, 0]
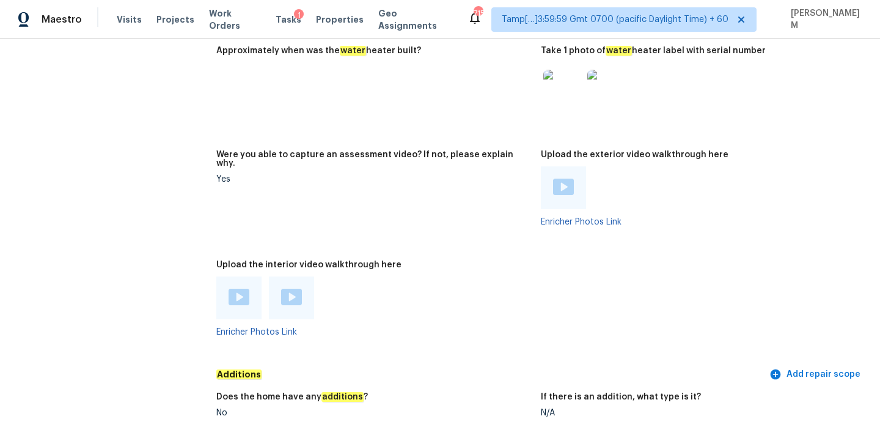
click at [245, 284] on div at bounding box center [238, 297] width 45 height 43
click at [243, 289] on img at bounding box center [239, 297] width 21 height 17
click at [290, 289] on img at bounding box center [291, 297] width 21 height 17
click at [564, 179] on img at bounding box center [563, 187] width 21 height 17
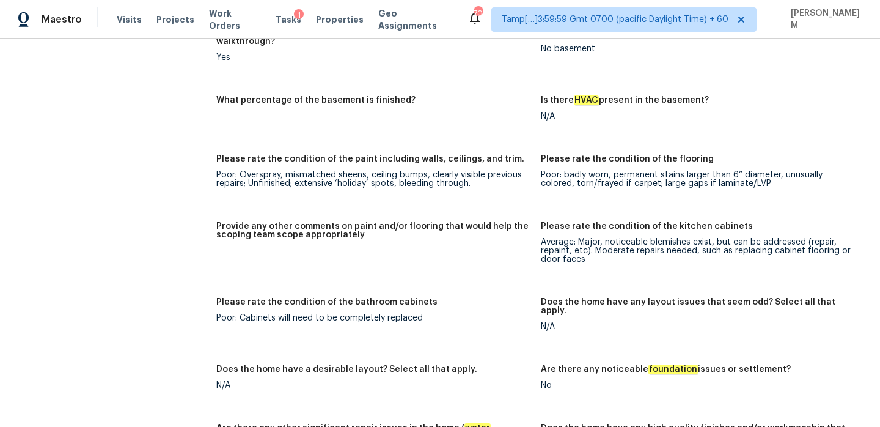
scroll to position [2058, 0]
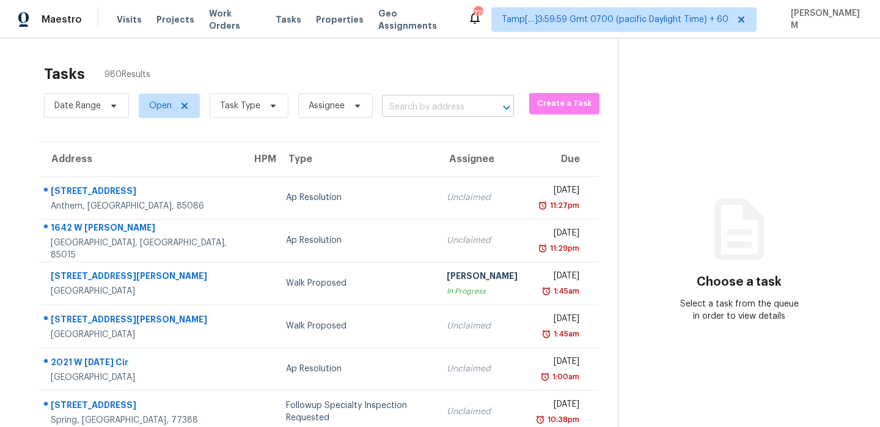
click at [419, 105] on input "text" at bounding box center [431, 107] width 98 height 19
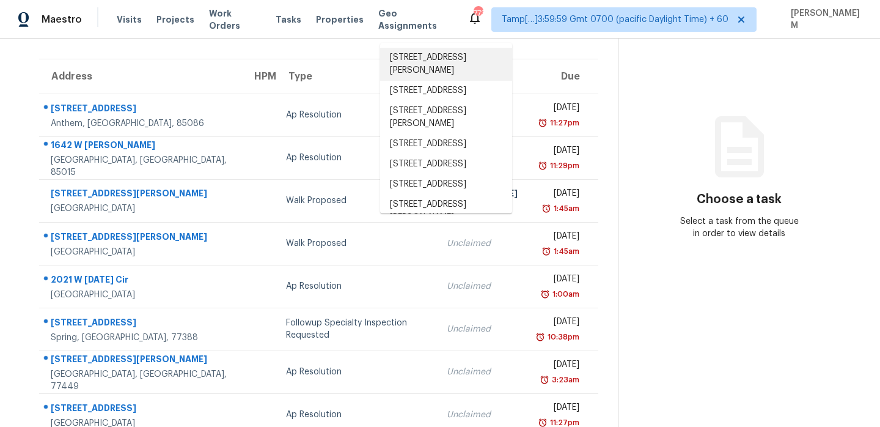
scroll to position [104, 0]
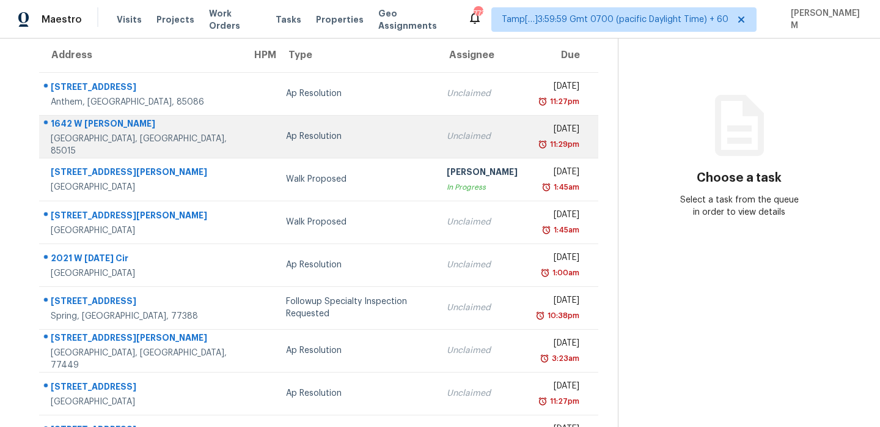
click at [329, 151] on td "Ap Resolution" at bounding box center [356, 136] width 161 height 43
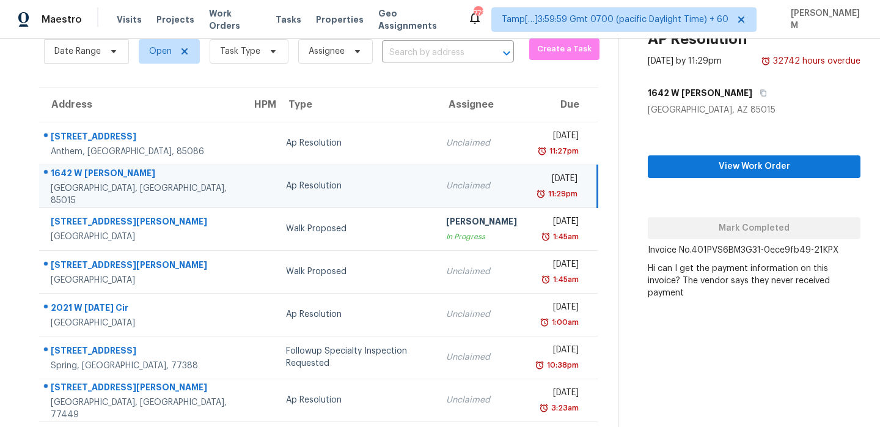
scroll to position [0, 0]
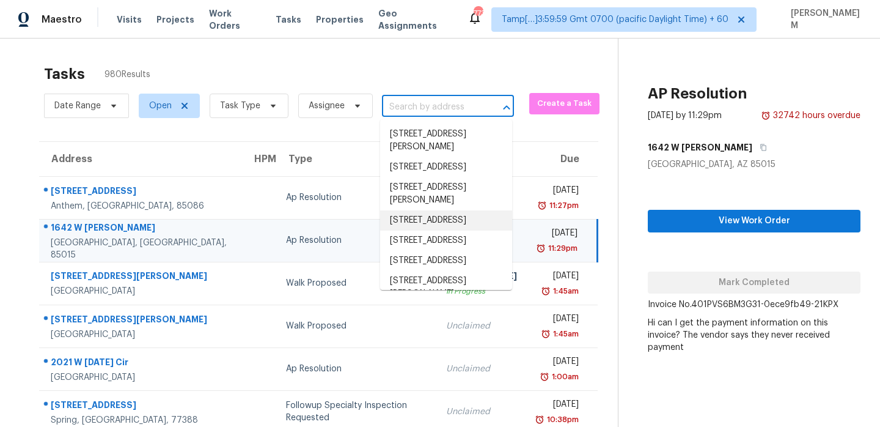
click at [397, 109] on input "text" at bounding box center [431, 107] width 98 height 19
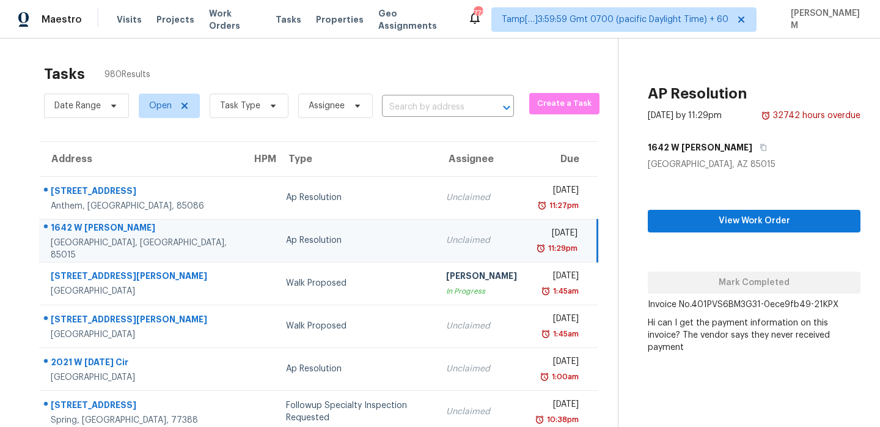
click at [334, 157] on th "Type" at bounding box center [356, 159] width 160 height 34
click at [252, 98] on span "Task Type" at bounding box center [249, 106] width 79 height 24
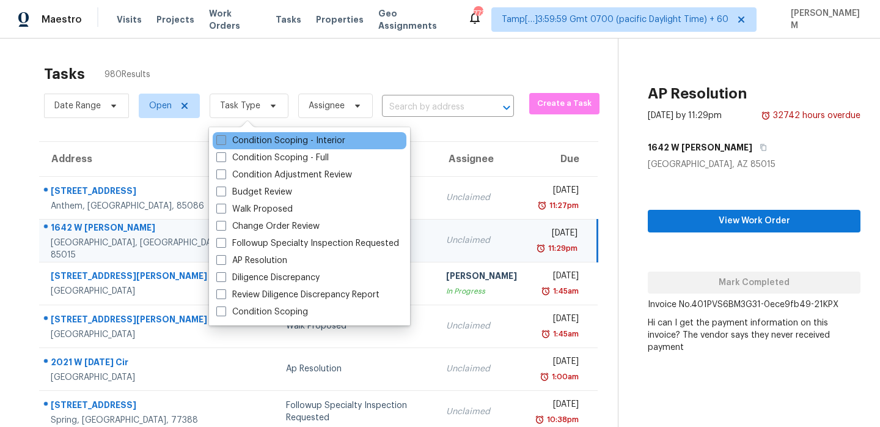
click at [293, 139] on label "Condition Scoping - Interior" at bounding box center [280, 141] width 129 height 12
click at [224, 139] on input "Condition Scoping - Interior" at bounding box center [220, 139] width 8 height 8
checkbox input "true"
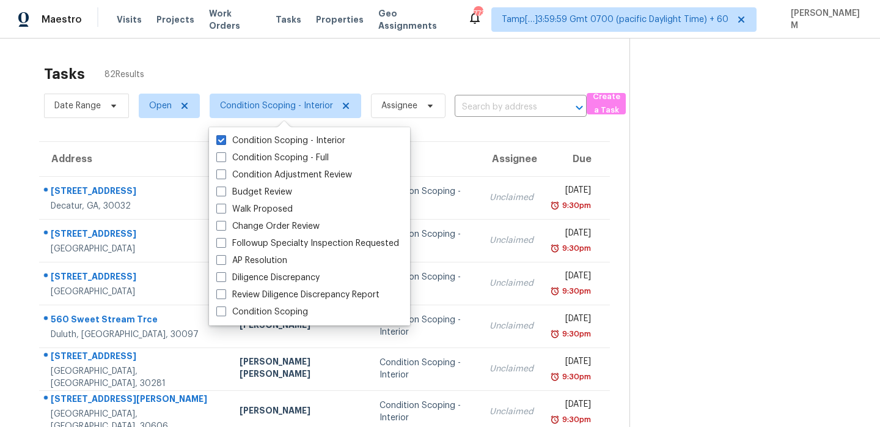
click at [123, 135] on section "Tasks 82 Results Date Range Open Condition Scoping - Interior Assignee ​ Create…" at bounding box center [325, 347] width 610 height 579
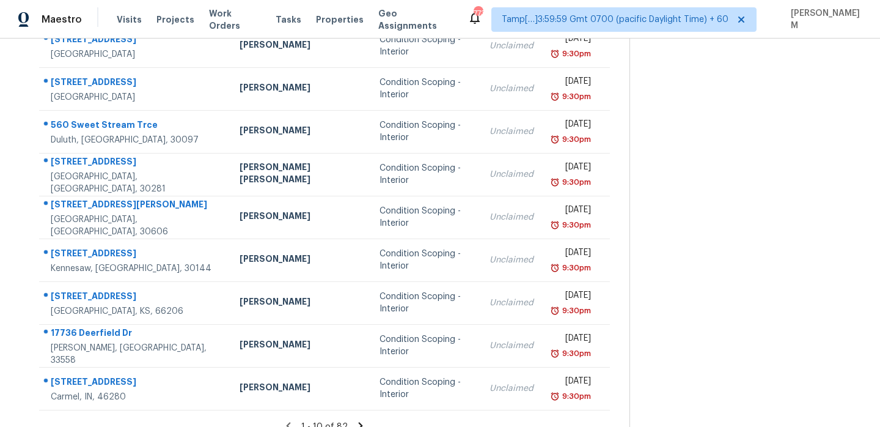
scroll to position [210, 0]
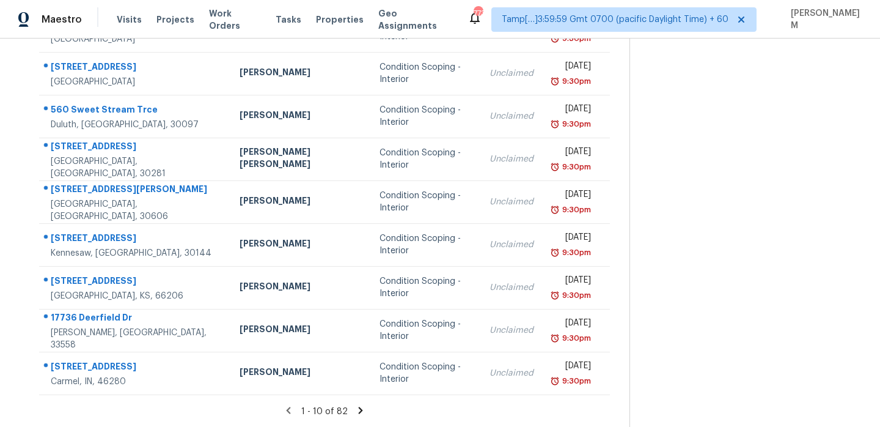
click at [358, 411] on icon at bounding box center [360, 410] width 4 height 7
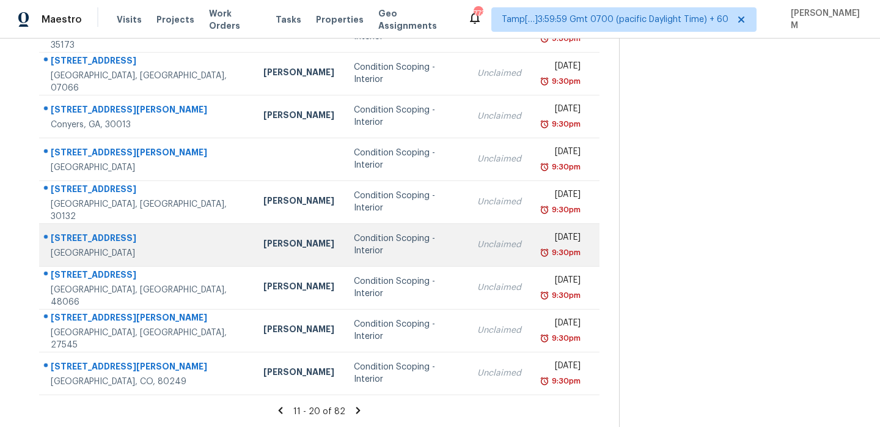
click at [364, 251] on td "Condition Scoping - Interior" at bounding box center [405, 244] width 123 height 43
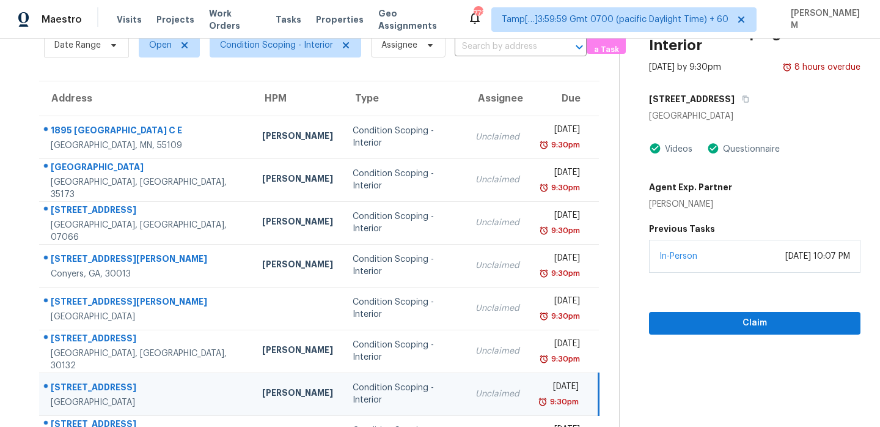
scroll to position [0, 0]
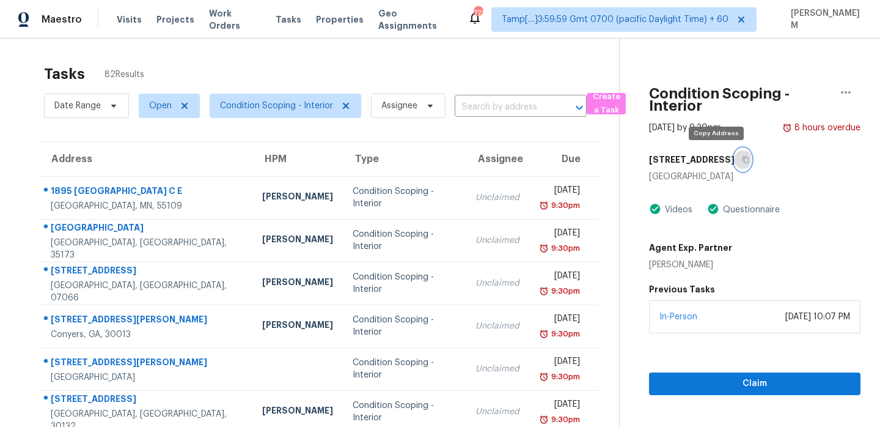
click at [742, 159] on icon "button" at bounding box center [745, 159] width 7 height 7
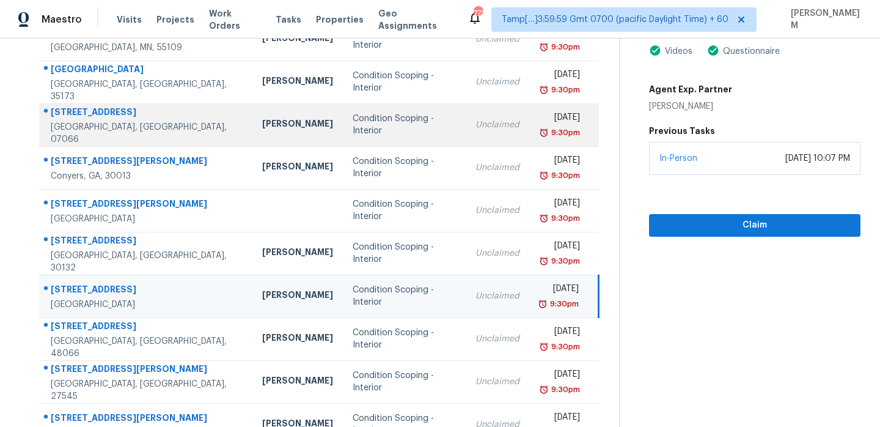
scroll to position [210, 0]
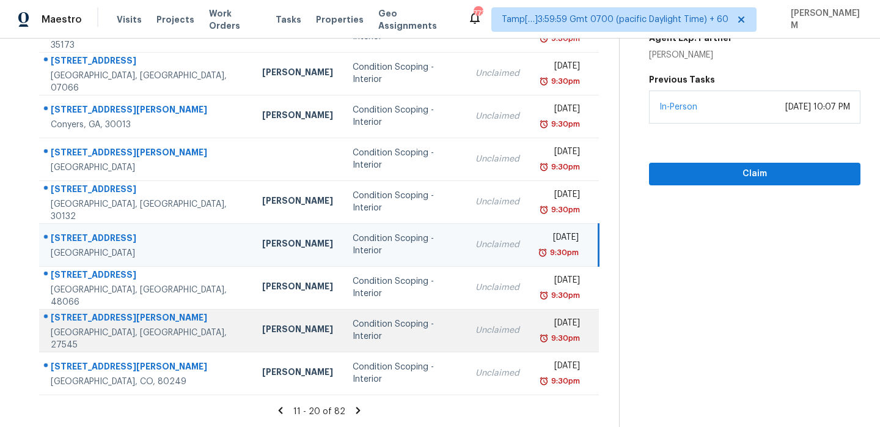
click at [384, 326] on div "Condition Scoping - Interior" at bounding box center [404, 330] width 103 height 24
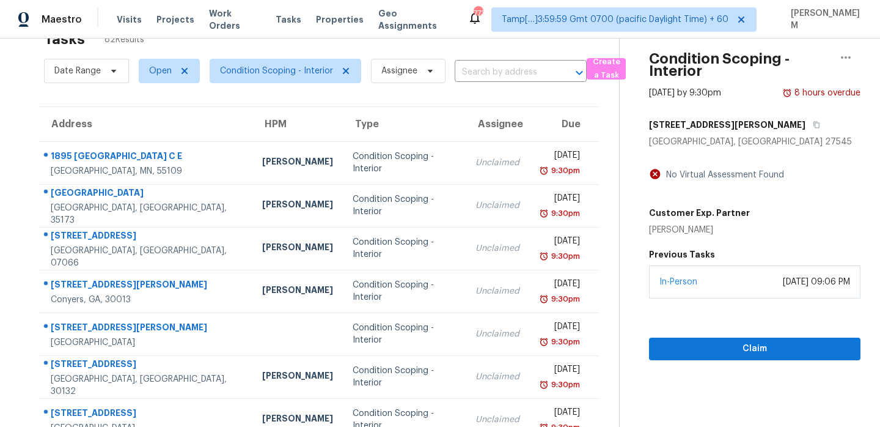
scroll to position [0, 0]
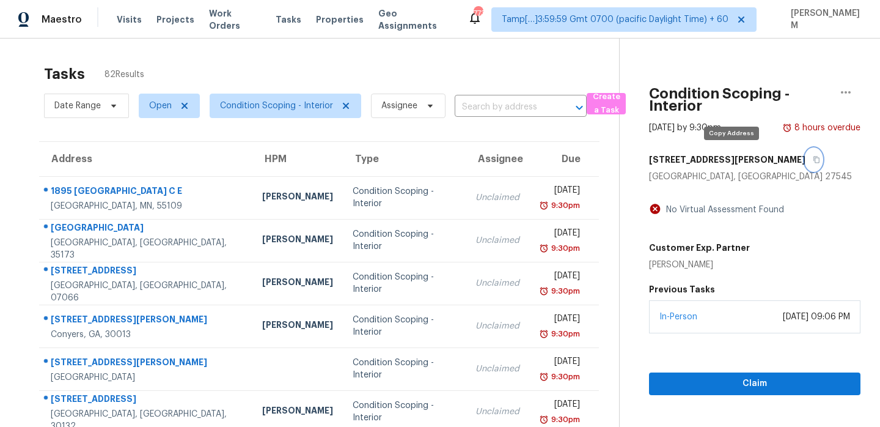
click at [806, 164] on button "button" at bounding box center [814, 160] width 17 height 22
click at [484, 106] on input "text" at bounding box center [504, 107] width 98 height 19
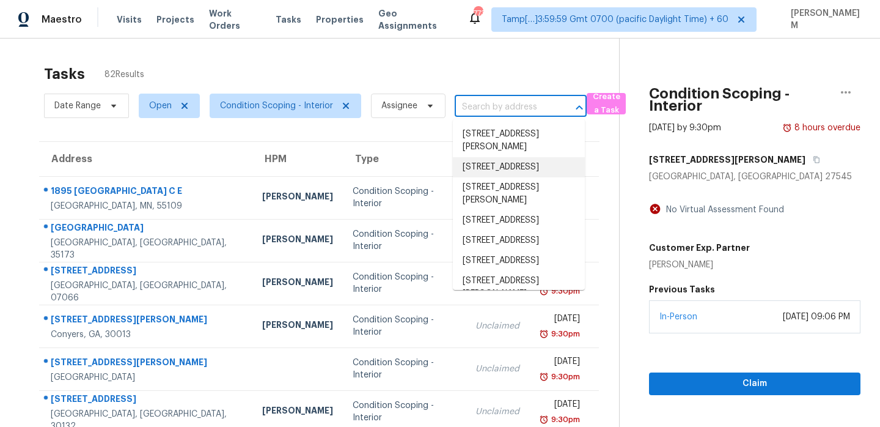
paste input "[STREET_ADDRESS][PERSON_NAME]"
type input "[STREET_ADDRESS][PERSON_NAME]"
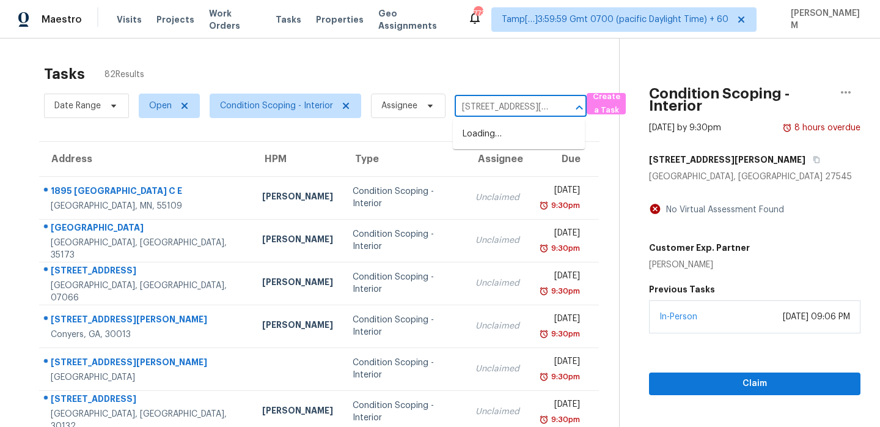
scroll to position [0, 71]
click at [506, 140] on li "[STREET_ADDRESS][PERSON_NAME]" at bounding box center [519, 140] width 132 height 33
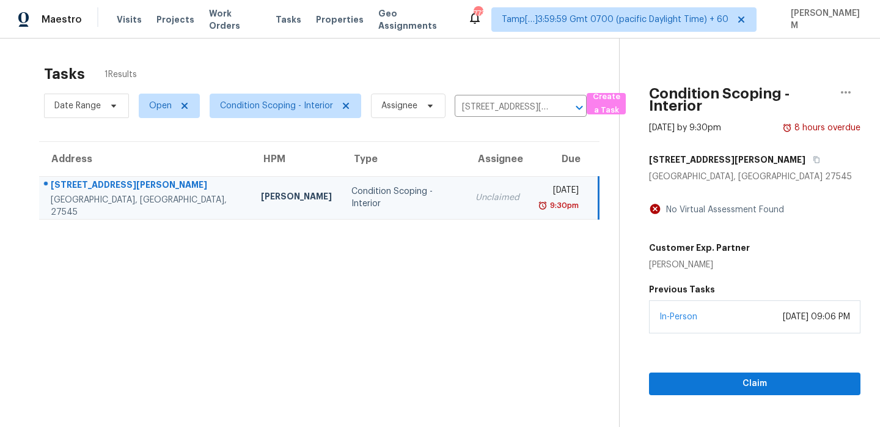
click at [476, 200] on div "Unclaimed" at bounding box center [498, 197] width 44 height 12
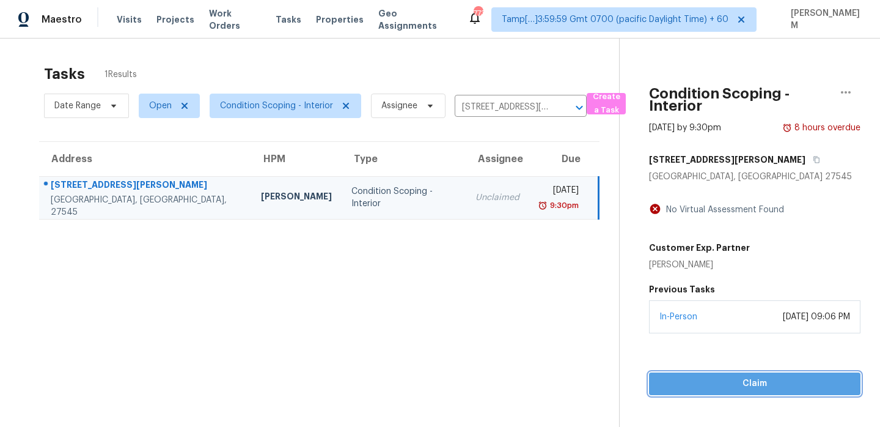
click at [741, 384] on span "Claim" at bounding box center [755, 383] width 192 height 15
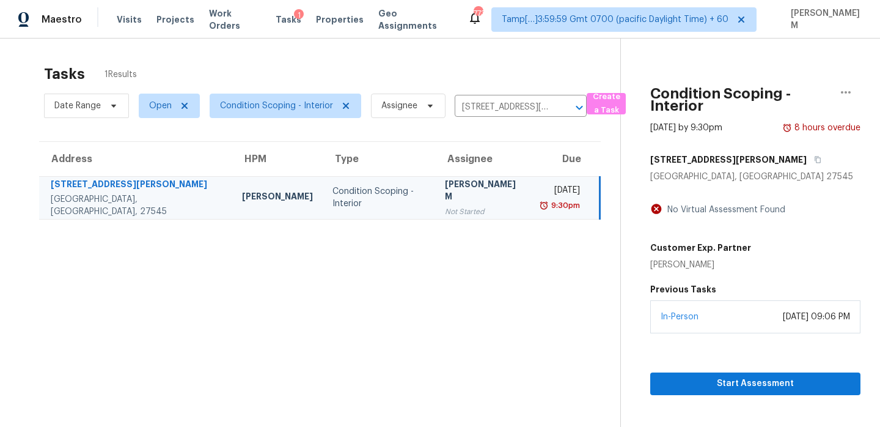
click at [463, 206] on div "Not Started" at bounding box center [484, 211] width 78 height 12
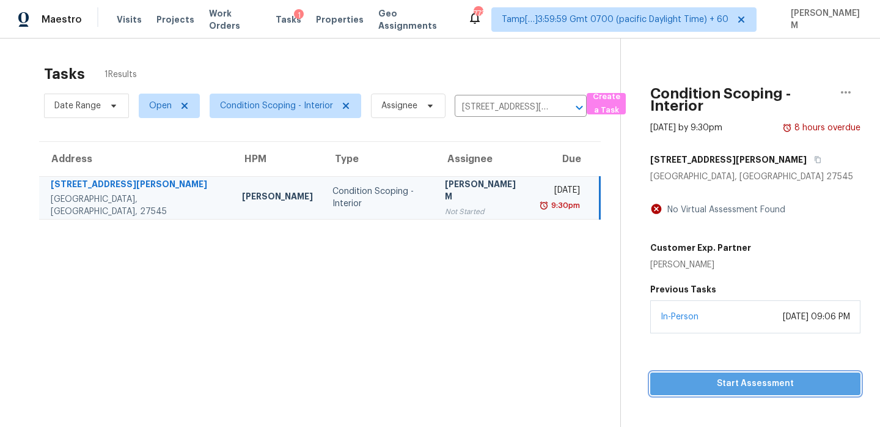
click at [714, 380] on span "Start Assessment" at bounding box center [755, 383] width 191 height 15
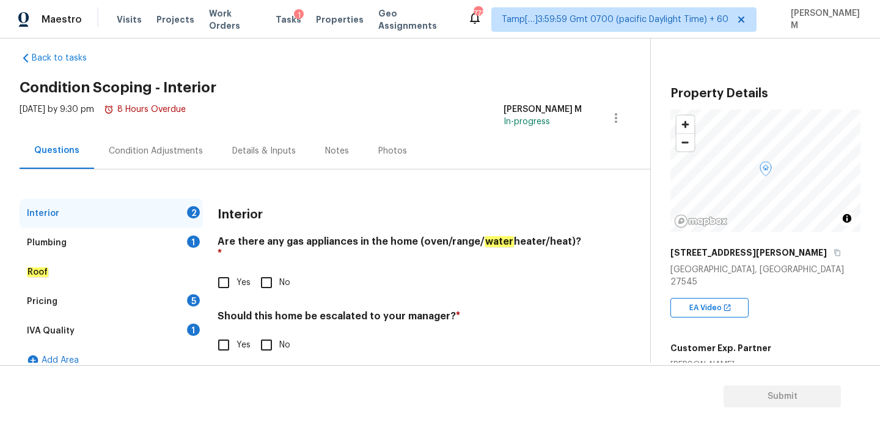
scroll to position [32, 0]
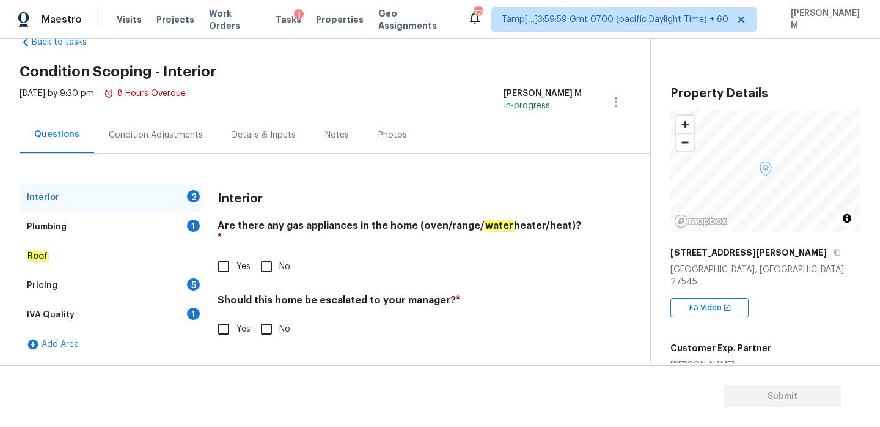
click at [177, 137] on div "Condition Adjustments" at bounding box center [156, 135] width 94 height 12
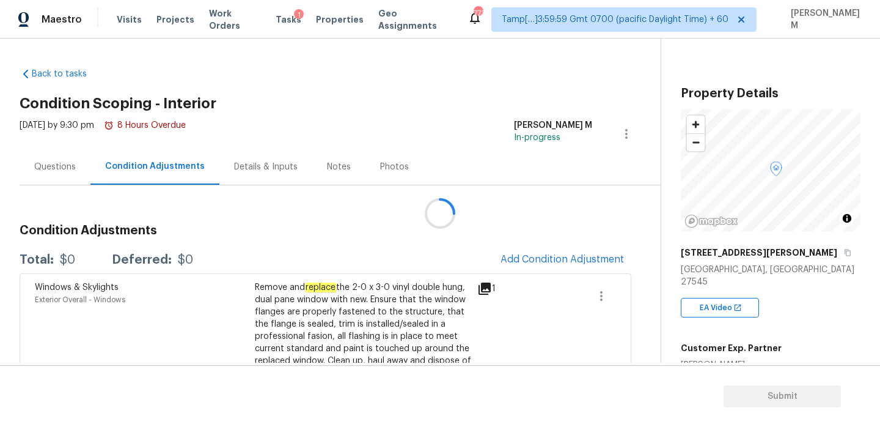
click at [71, 174] on div at bounding box center [440, 213] width 880 height 427
click at [56, 174] on div "Questions" at bounding box center [55, 167] width 71 height 36
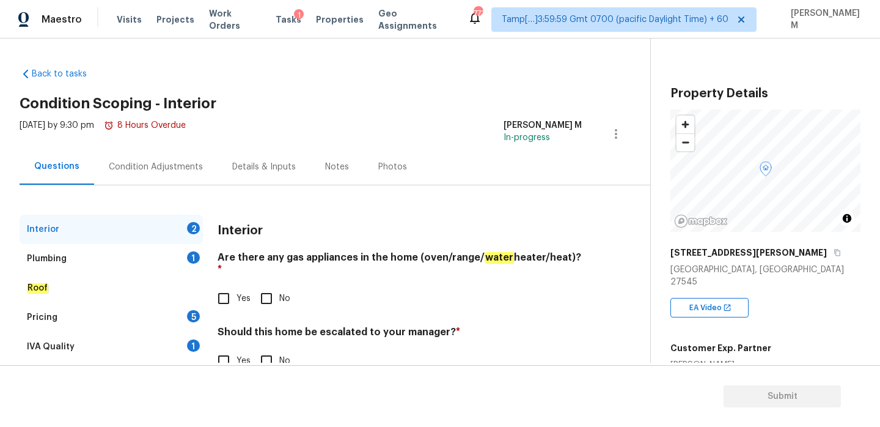
scroll to position [32, 0]
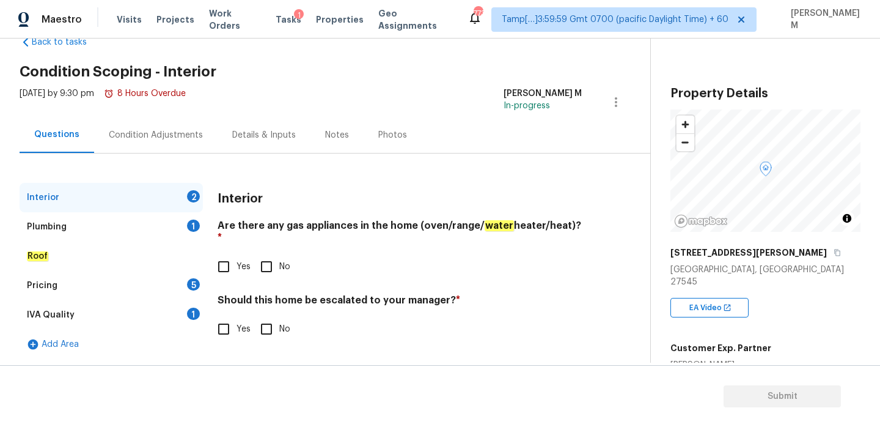
click at [144, 223] on div "Plumbing 1" at bounding box center [111, 226] width 183 height 29
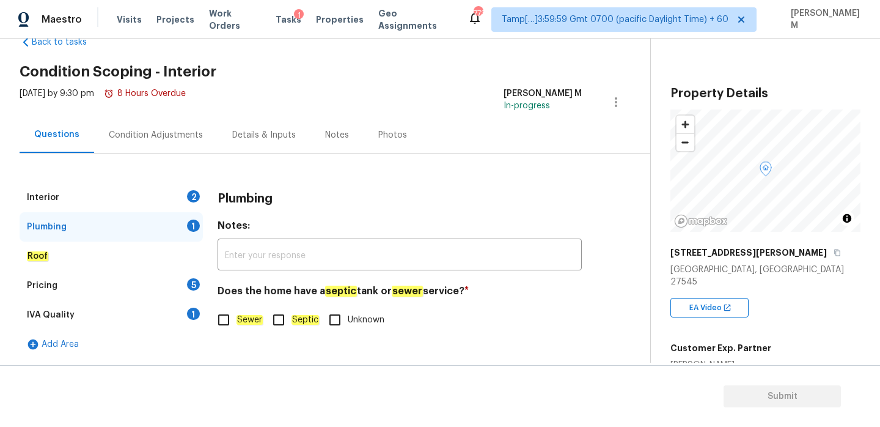
click at [124, 192] on div "Interior 2" at bounding box center [111, 197] width 183 height 29
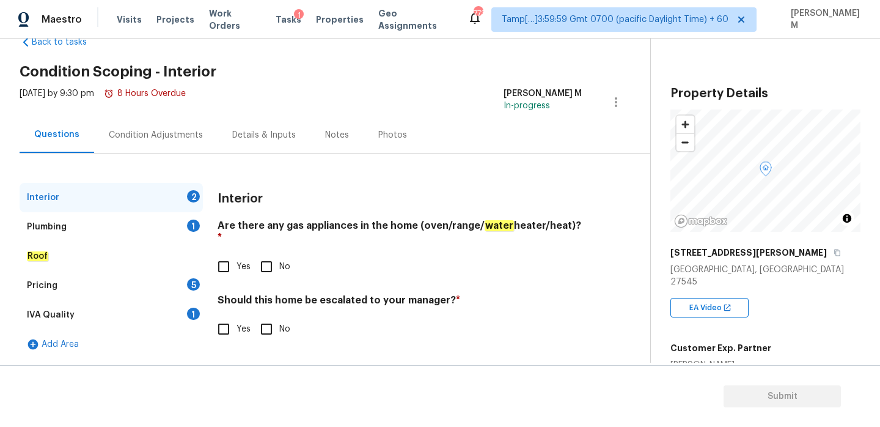
click at [131, 131] on div "Condition Adjustments" at bounding box center [156, 135] width 94 height 12
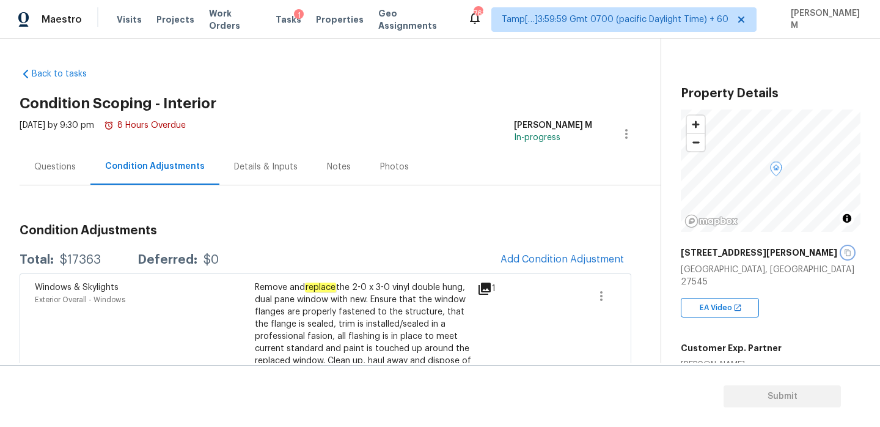
click at [844, 251] on icon "button" at bounding box center [847, 252] width 7 height 7
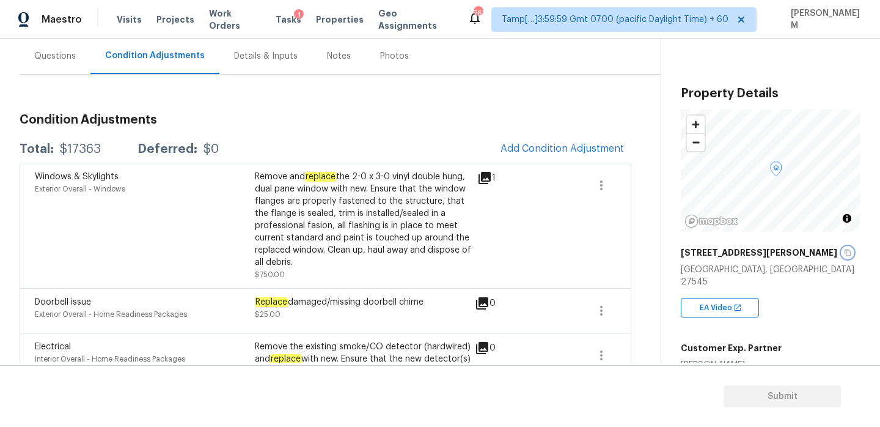
scroll to position [75, 0]
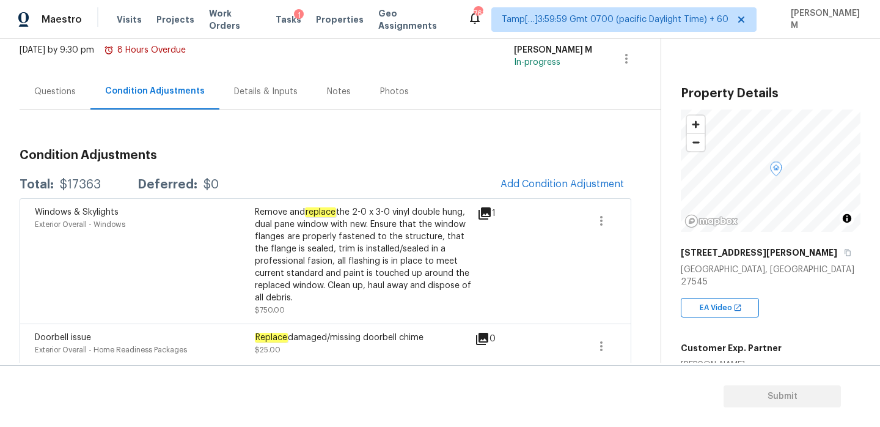
click at [60, 98] on div "Questions" at bounding box center [55, 91] width 71 height 36
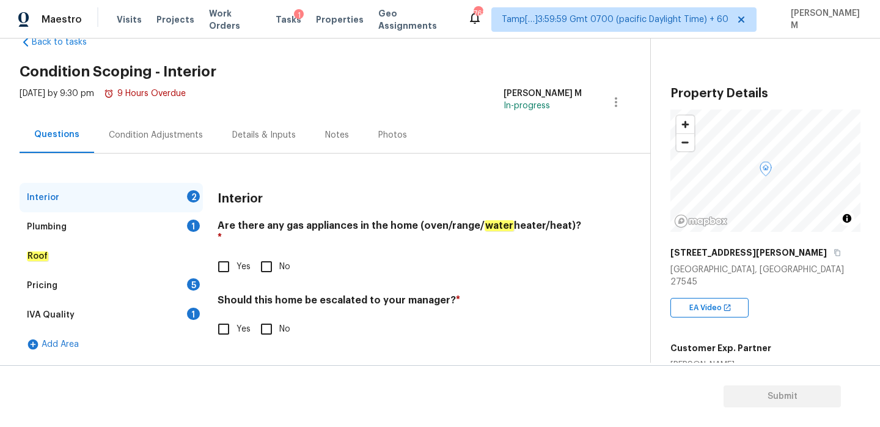
click at [260, 264] on input "No" at bounding box center [267, 267] width 26 height 26
checkbox input "true"
click at [224, 257] on input "Yes" at bounding box center [224, 267] width 26 height 26
checkbox input "true"
checkbox input "false"
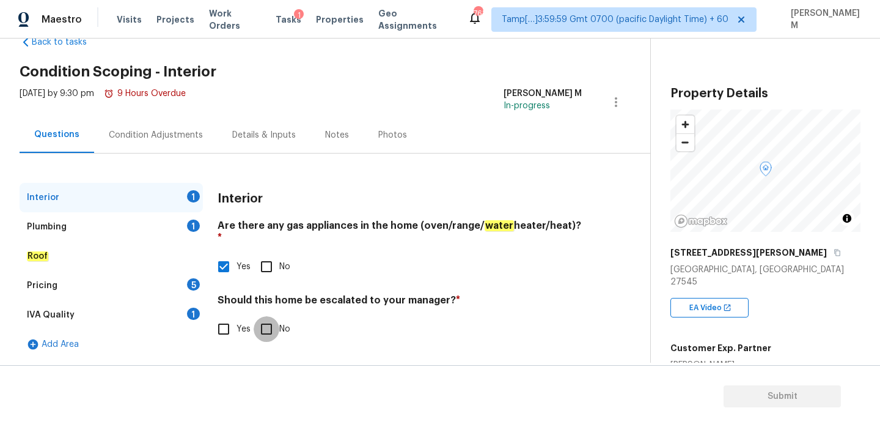
click at [265, 317] on input "No" at bounding box center [267, 329] width 26 height 26
checkbox input "true"
click at [109, 220] on div "Plumbing 1" at bounding box center [111, 226] width 183 height 29
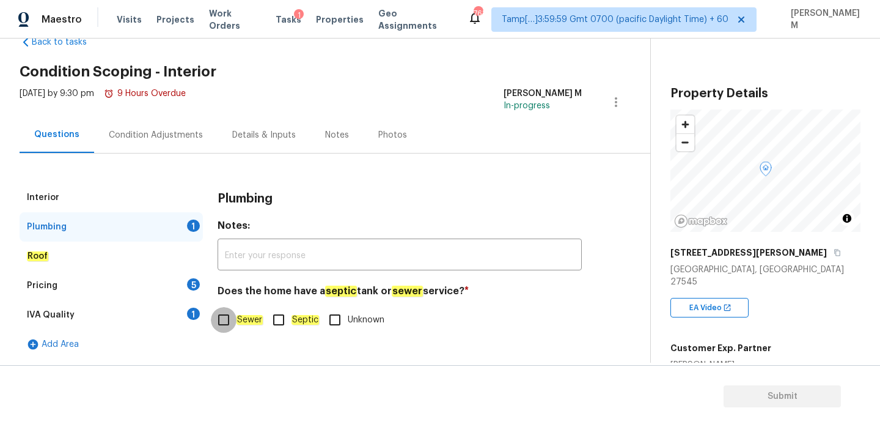
click at [224, 321] on input "Sewer" at bounding box center [224, 320] width 26 height 26
checkbox input "true"
click at [101, 286] on div "Pricing 5" at bounding box center [111, 285] width 183 height 29
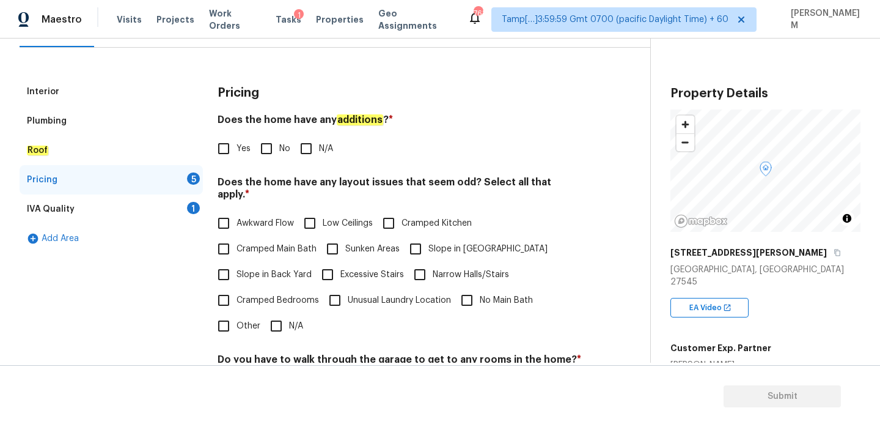
scroll to position [139, 0]
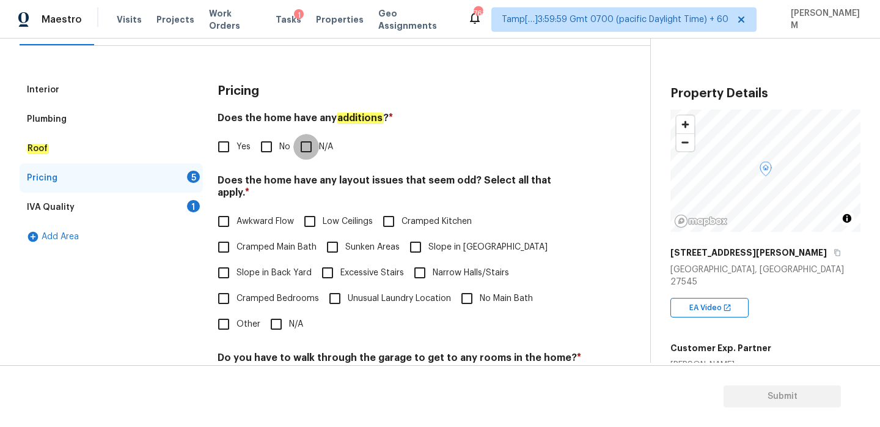
click at [305, 144] on input "N/A" at bounding box center [306, 147] width 26 height 26
checkbox input "true"
click at [414, 234] on input "Slope in [GEOGRAPHIC_DATA]" at bounding box center [416, 247] width 26 height 26
checkbox input "true"
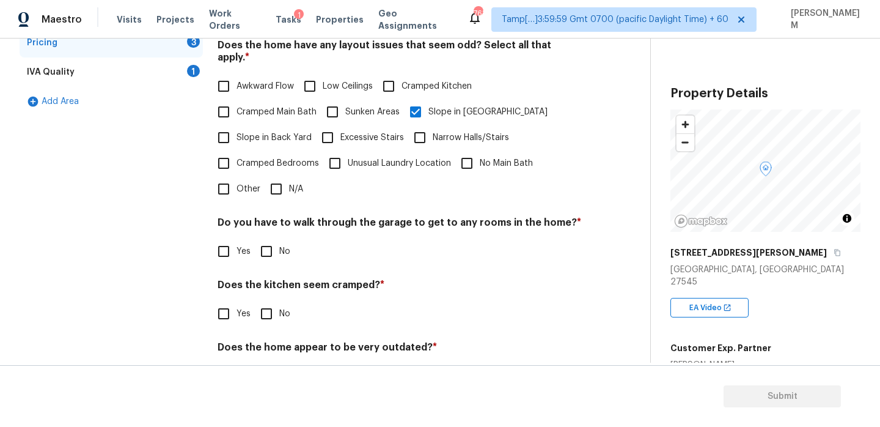
scroll to position [307, 0]
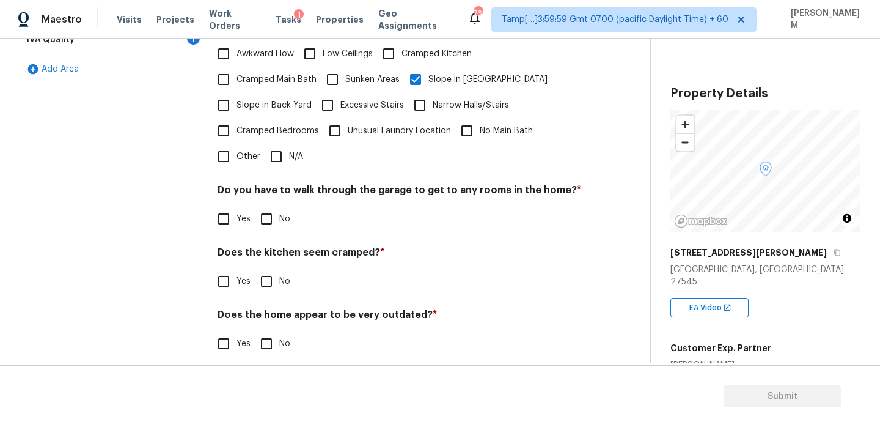
click at [262, 206] on input "No" at bounding box center [267, 219] width 26 height 26
checkbox input "true"
click at [263, 271] on input "No" at bounding box center [267, 281] width 26 height 26
checkbox input "true"
click at [260, 336] on input "No" at bounding box center [267, 344] width 26 height 26
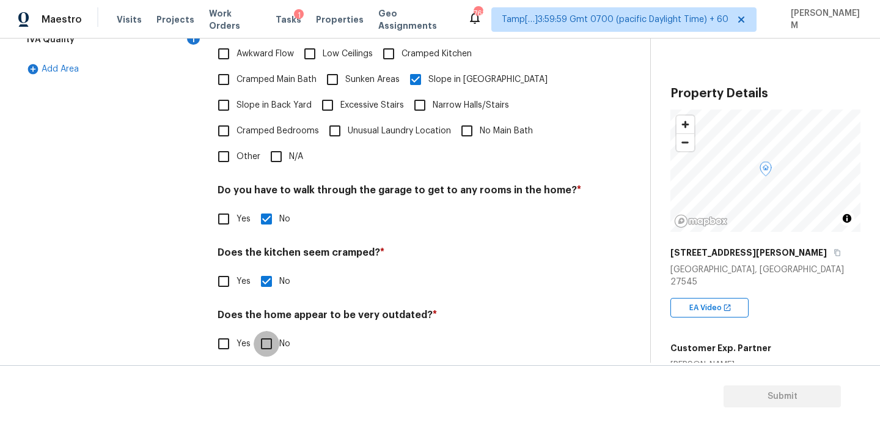
checkbox input "true"
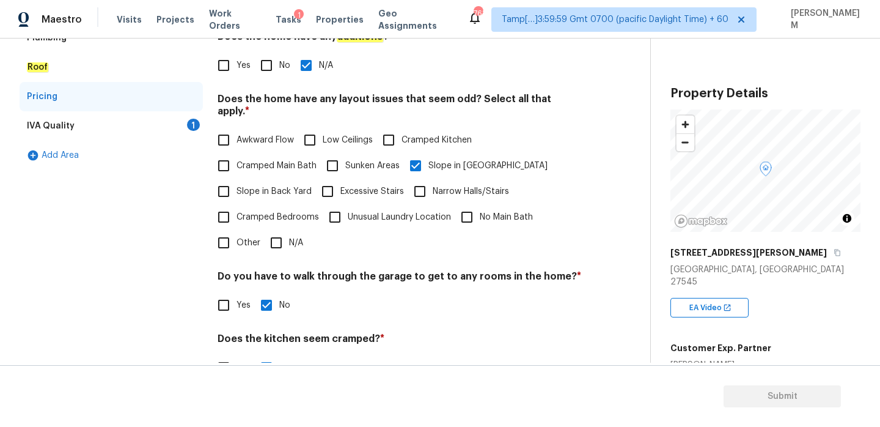
click at [158, 118] on div "IVA Quality 1" at bounding box center [111, 125] width 183 height 29
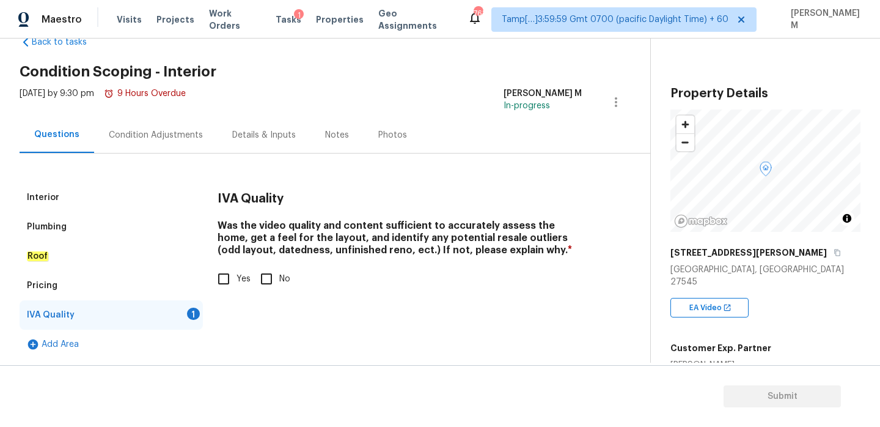
click at [224, 282] on input "Yes" at bounding box center [224, 279] width 26 height 26
checkbox input "true"
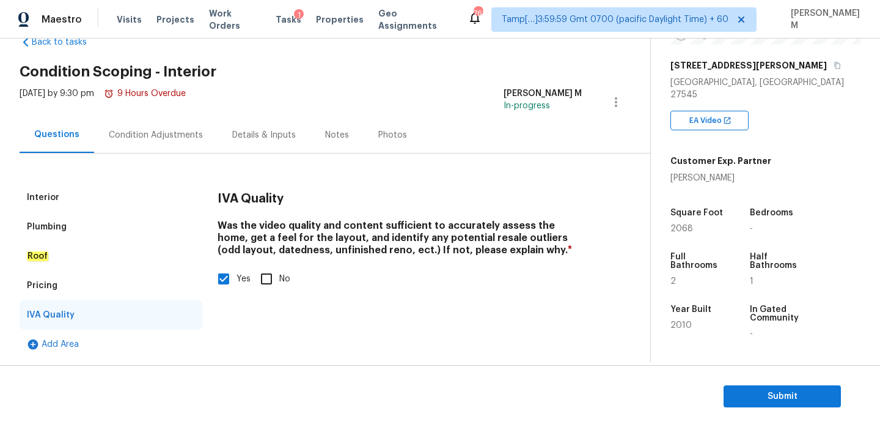
scroll to position [309, 0]
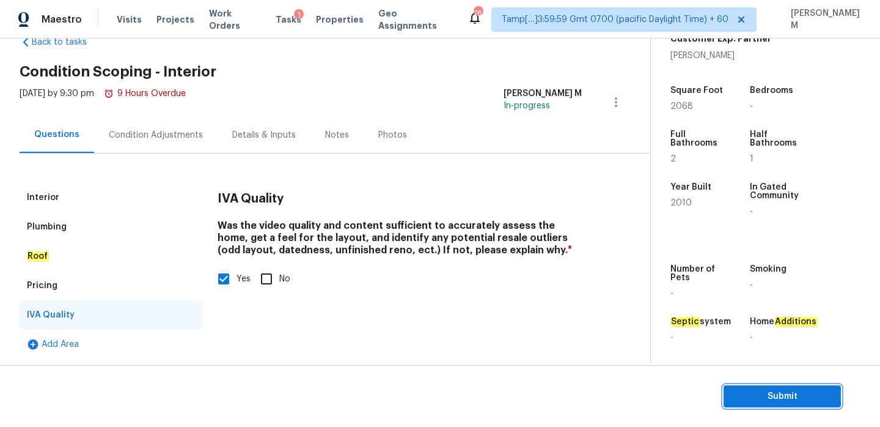
click at [813, 400] on span "Submit" at bounding box center [783, 396] width 98 height 15
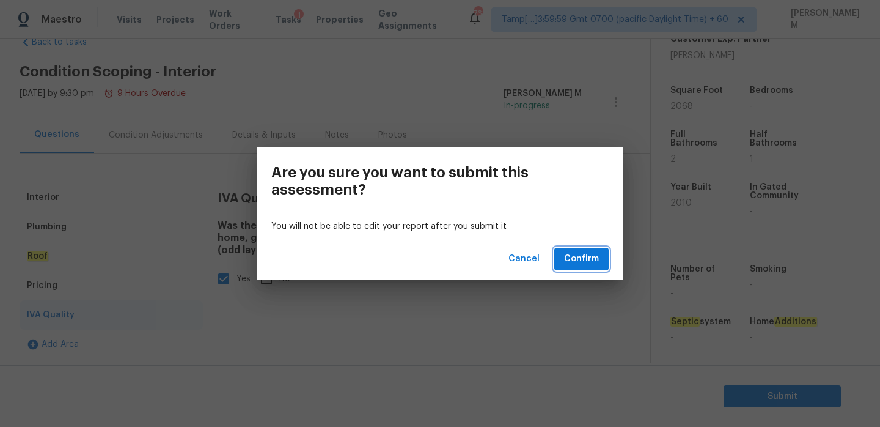
click at [588, 262] on span "Confirm" at bounding box center [581, 258] width 35 height 15
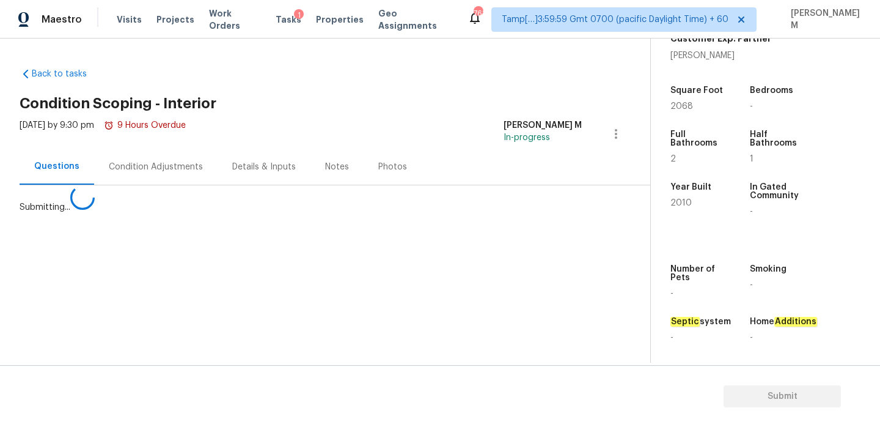
scroll to position [0, 0]
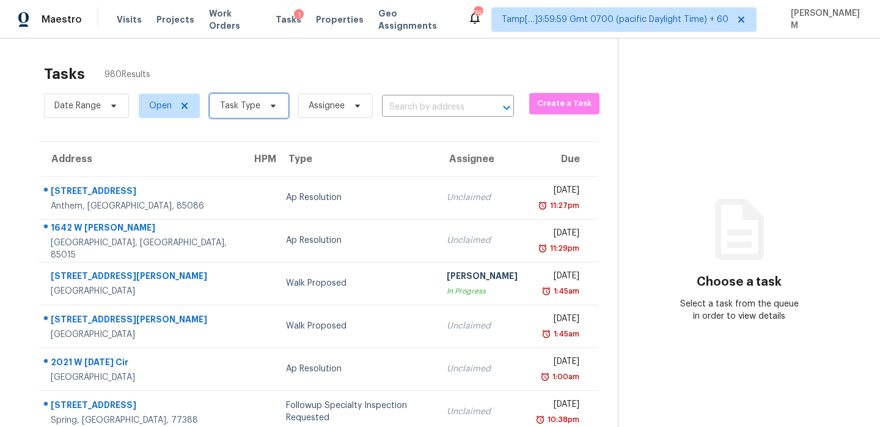
click at [271, 110] on icon at bounding box center [273, 106] width 10 height 10
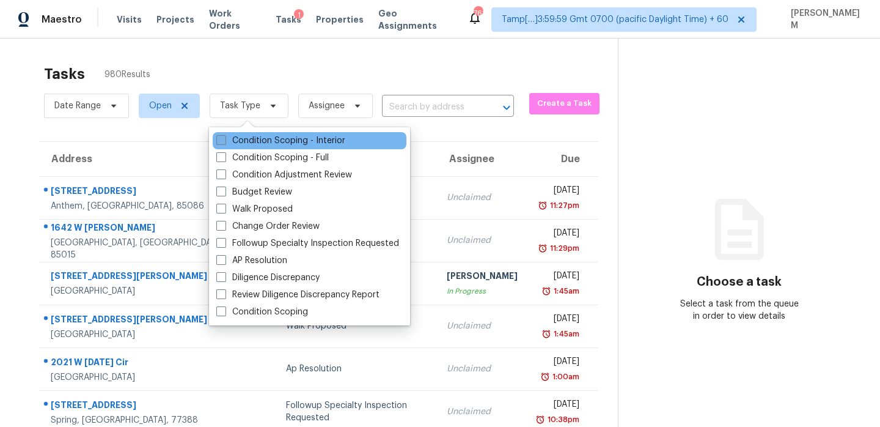
click at [290, 141] on label "Condition Scoping - Interior" at bounding box center [280, 141] width 129 height 12
click at [224, 141] on input "Condition Scoping - Interior" at bounding box center [220, 139] width 8 height 8
checkbox input "true"
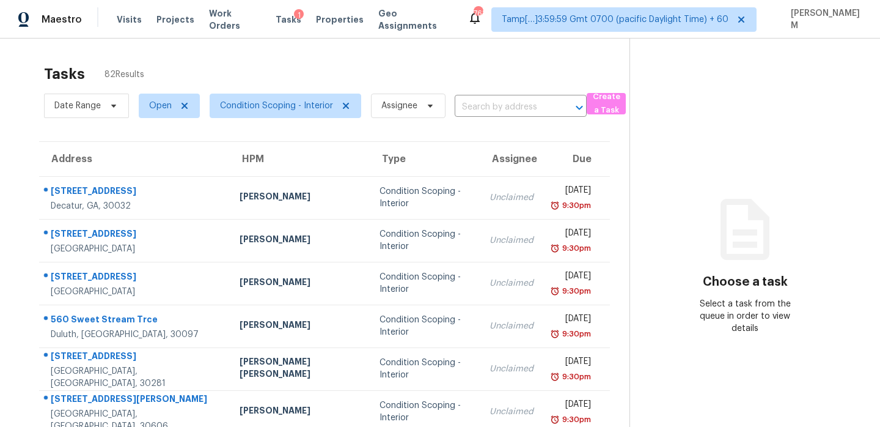
click at [544, 144] on th "Due" at bounding box center [577, 159] width 67 height 34
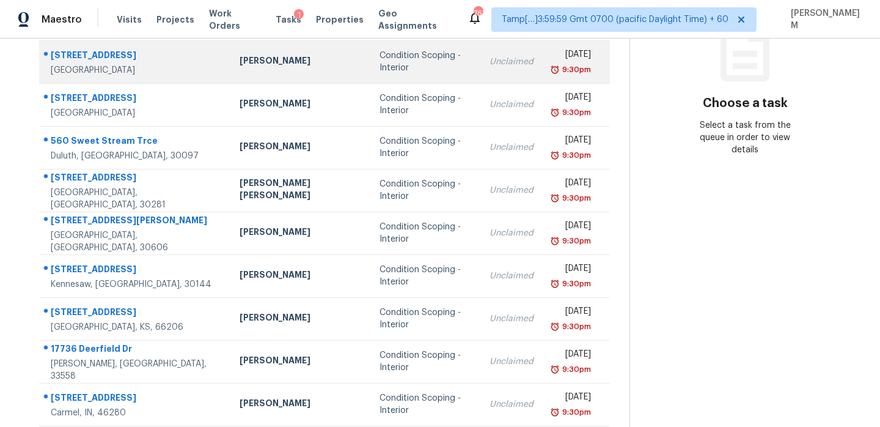
scroll to position [210, 0]
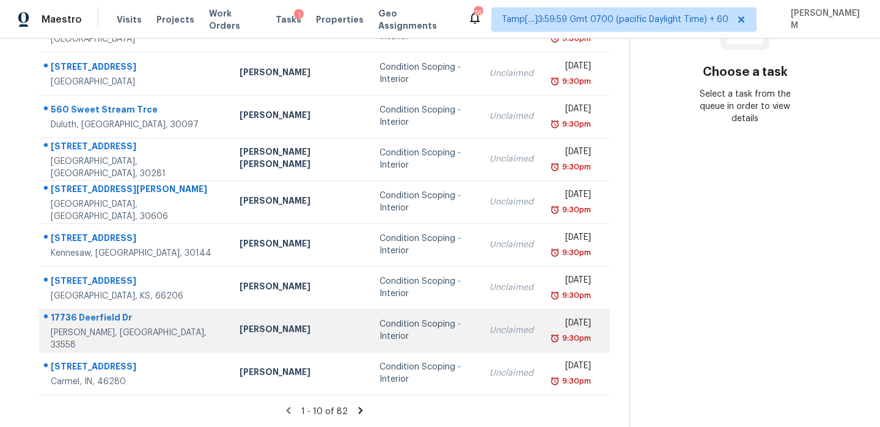
click at [429, 325] on td "Condition Scoping - Interior" at bounding box center [424, 330] width 109 height 43
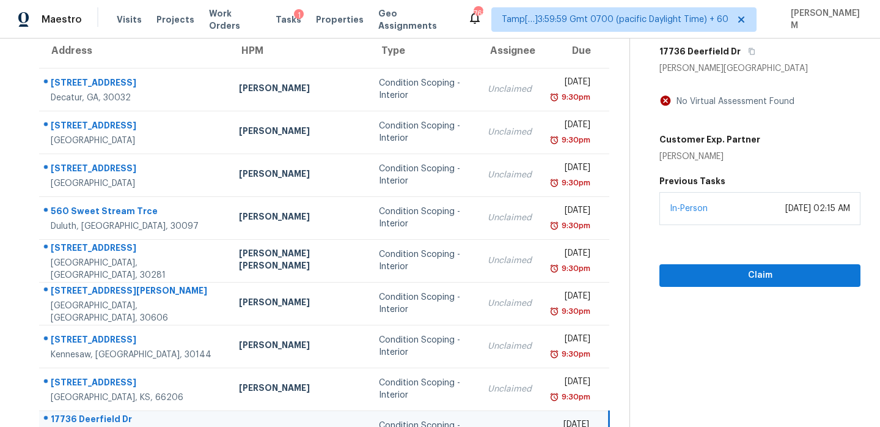
scroll to position [21, 0]
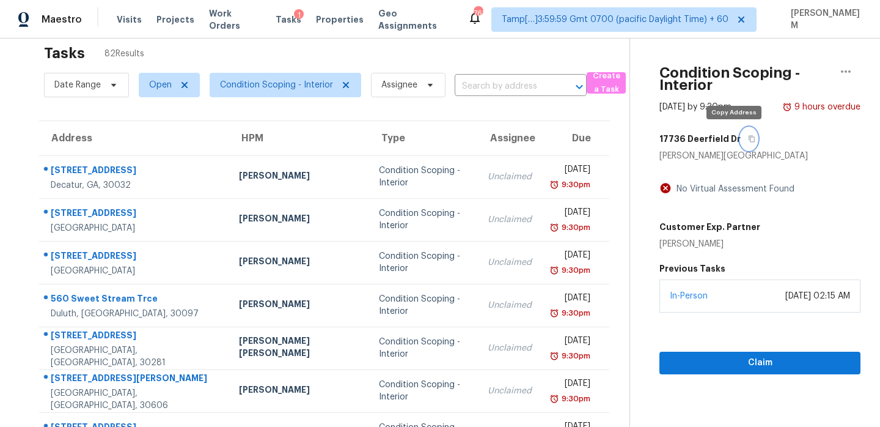
click at [750, 141] on icon "button" at bounding box center [753, 139] width 6 height 7
click at [470, 84] on input "text" at bounding box center [504, 86] width 98 height 19
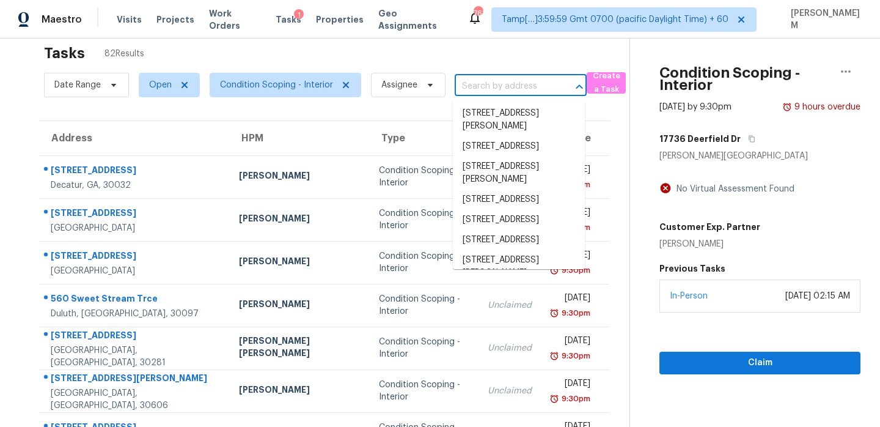
paste input "[STREET_ADDRESS][PERSON_NAME]"
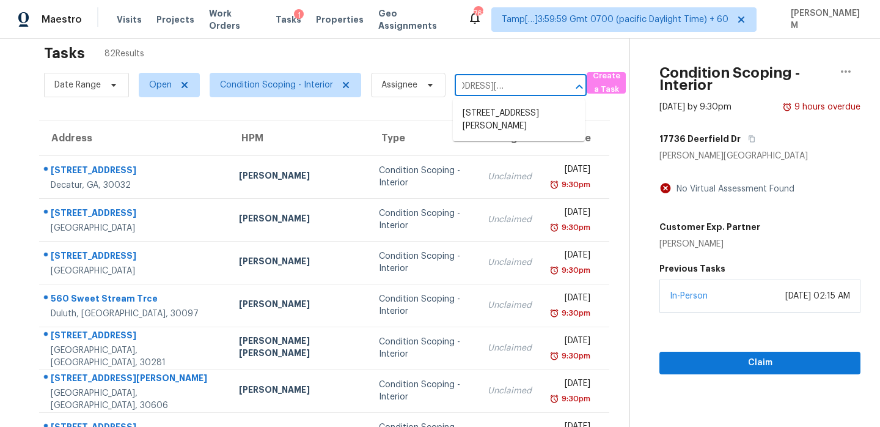
type input "[STREET_ADDRESS][PERSON_NAME]"
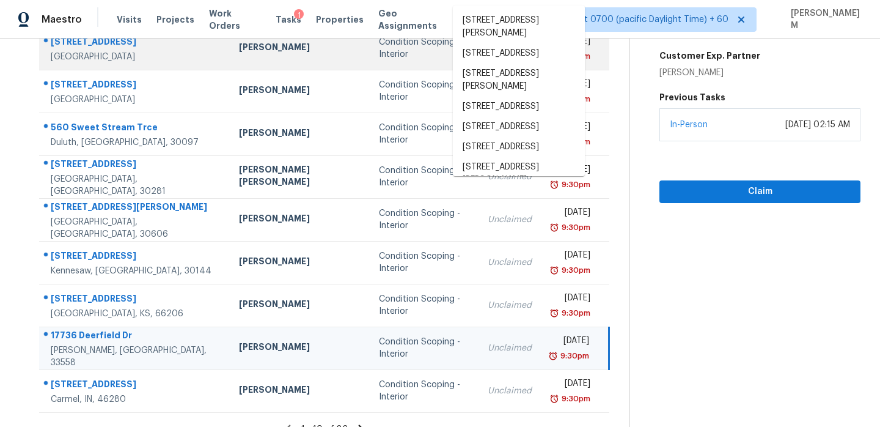
scroll to position [210, 0]
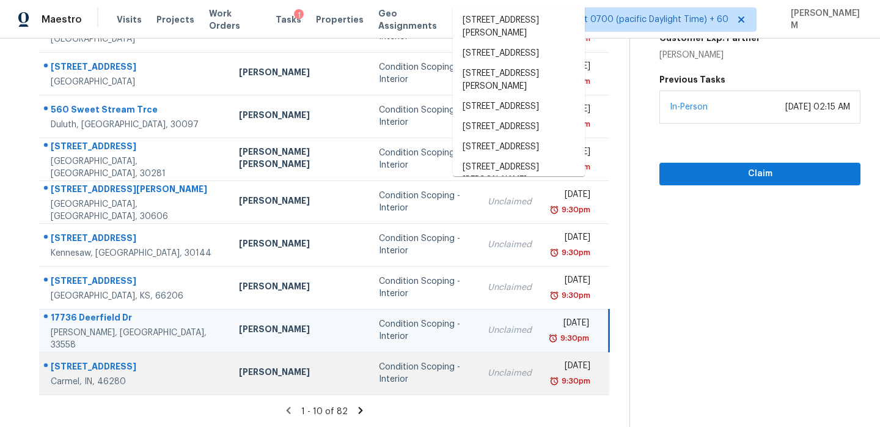
click at [417, 362] on div "Condition Scoping - Interior" at bounding box center [424, 373] width 90 height 24
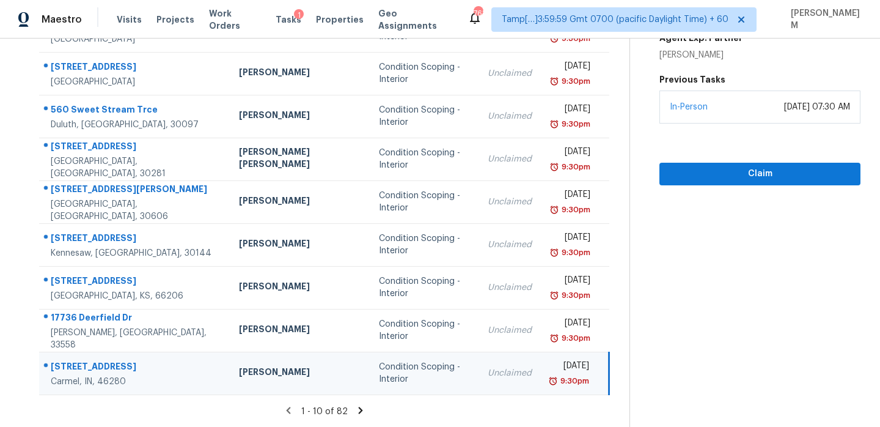
scroll to position [0, 0]
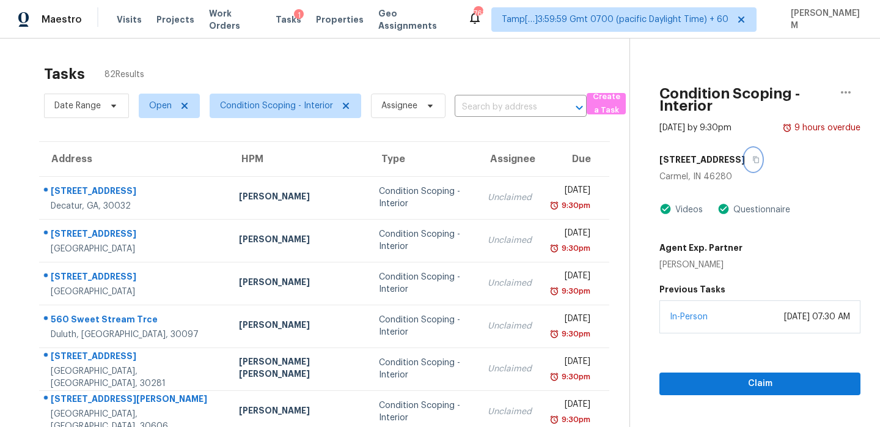
click at [754, 157] on icon "button" at bounding box center [757, 160] width 6 height 7
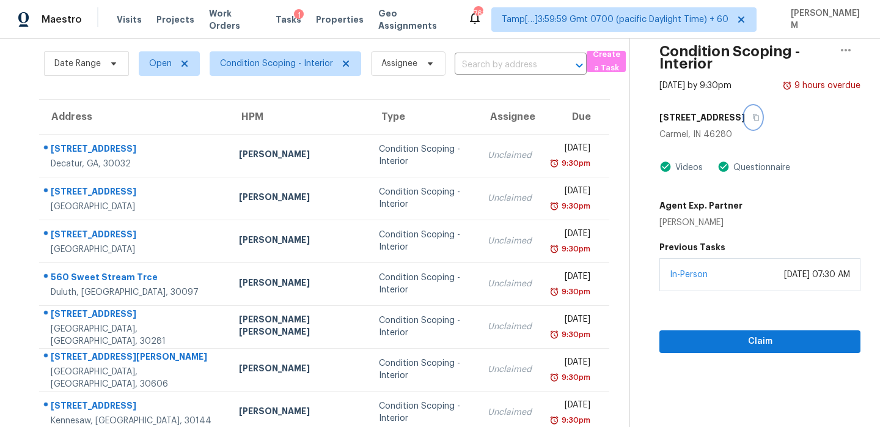
scroll to position [210, 0]
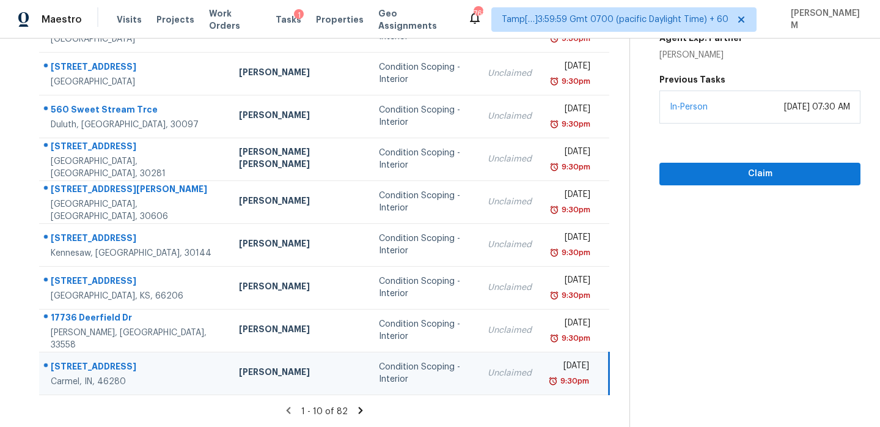
click at [355, 407] on icon at bounding box center [360, 410] width 11 height 11
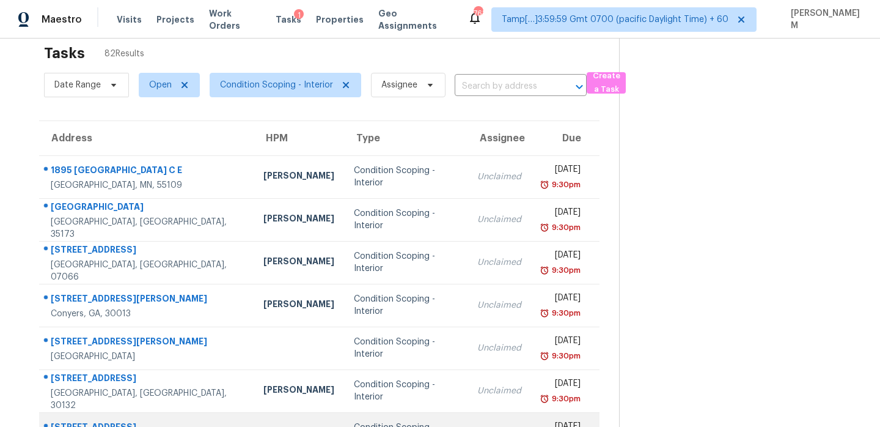
scroll to position [20, 0]
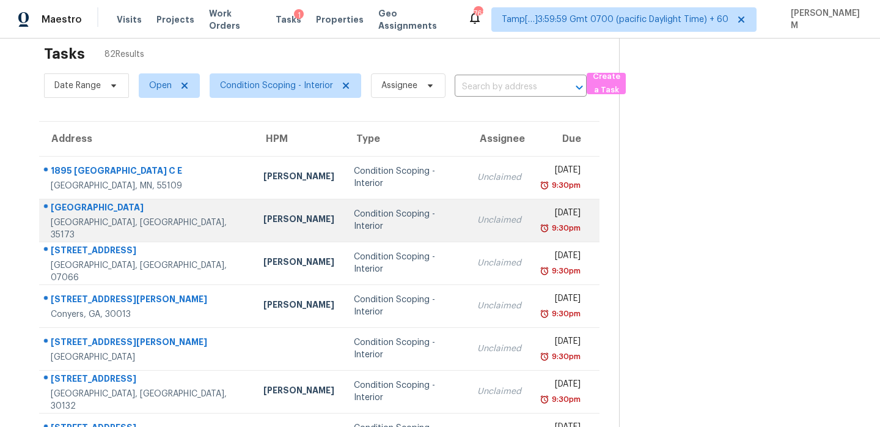
click at [344, 227] on td "Condition Scoping - Interior" at bounding box center [405, 220] width 123 height 43
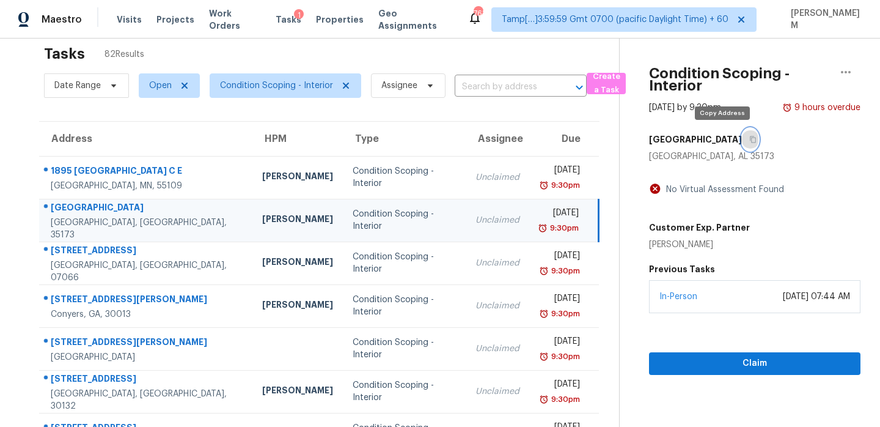
click at [742, 142] on button "button" at bounding box center [750, 139] width 17 height 22
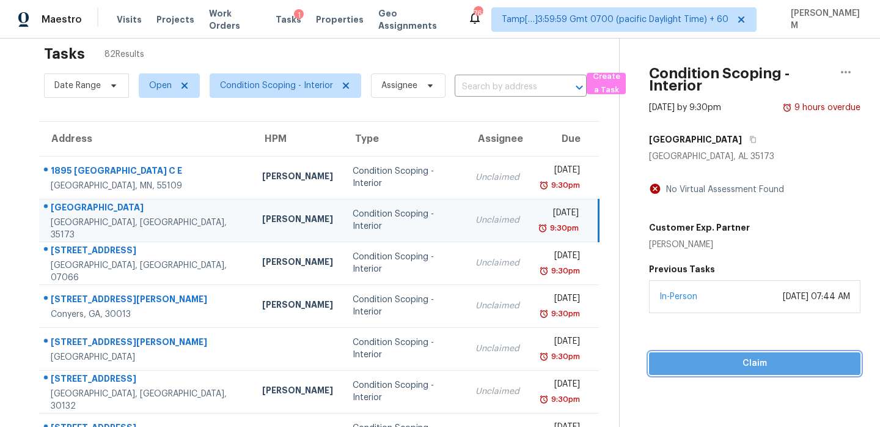
click at [715, 363] on span "Claim" at bounding box center [755, 363] width 192 height 15
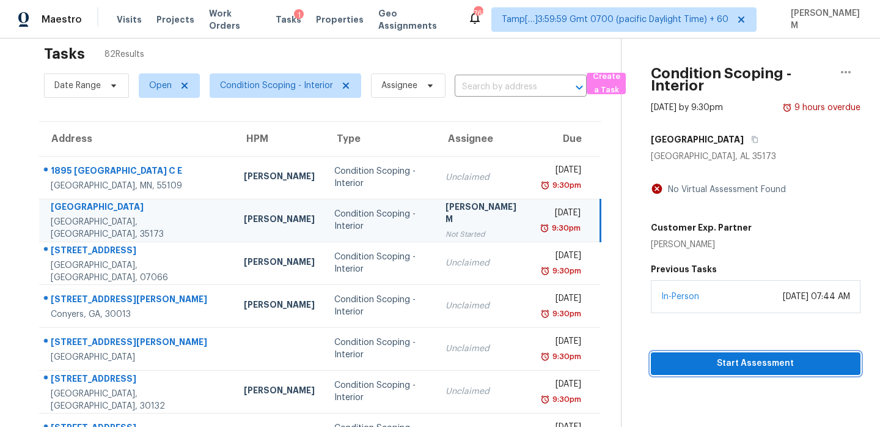
click at [707, 356] on span "Start Assessment" at bounding box center [756, 363] width 190 height 15
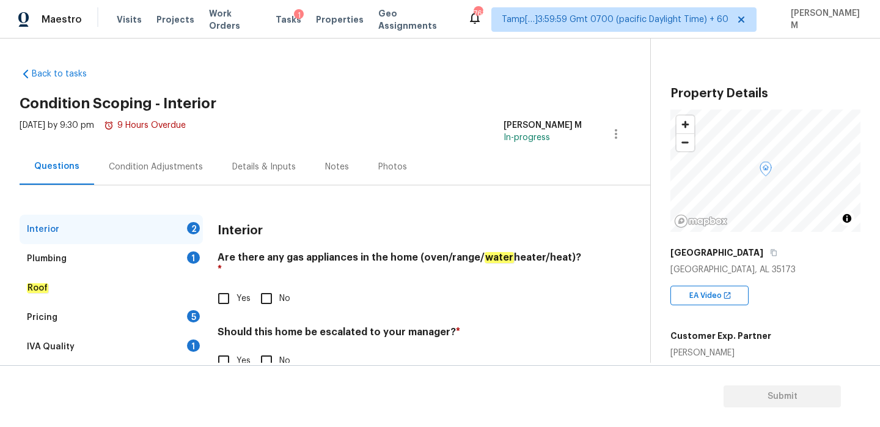
scroll to position [32, 0]
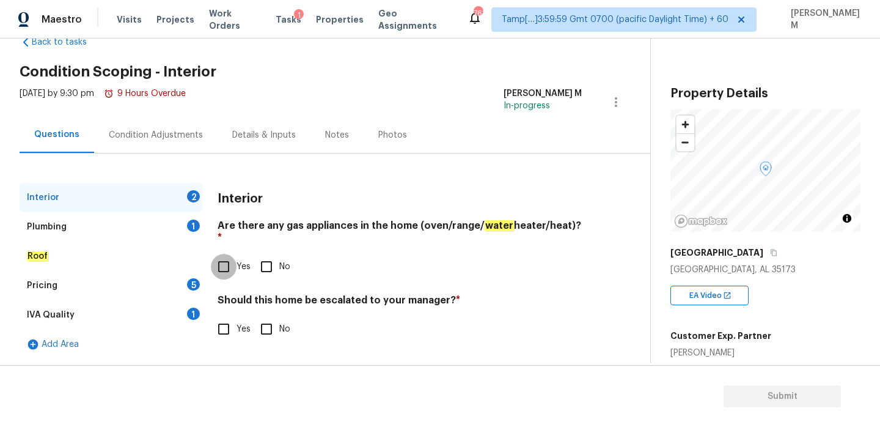
click at [223, 257] on input "Yes" at bounding box center [224, 267] width 26 height 26
checkbox input "true"
click at [271, 319] on input "No" at bounding box center [267, 329] width 26 height 26
checkbox input "true"
click at [158, 230] on div "Plumbing 1" at bounding box center [111, 226] width 183 height 29
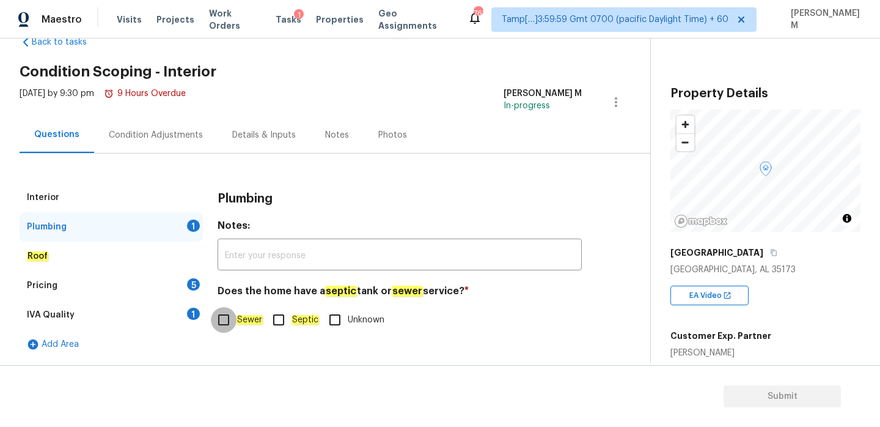
click at [230, 326] on input "Sewer" at bounding box center [224, 320] width 26 height 26
checkbox input "true"
click at [103, 248] on div "Roof" at bounding box center [111, 255] width 183 height 29
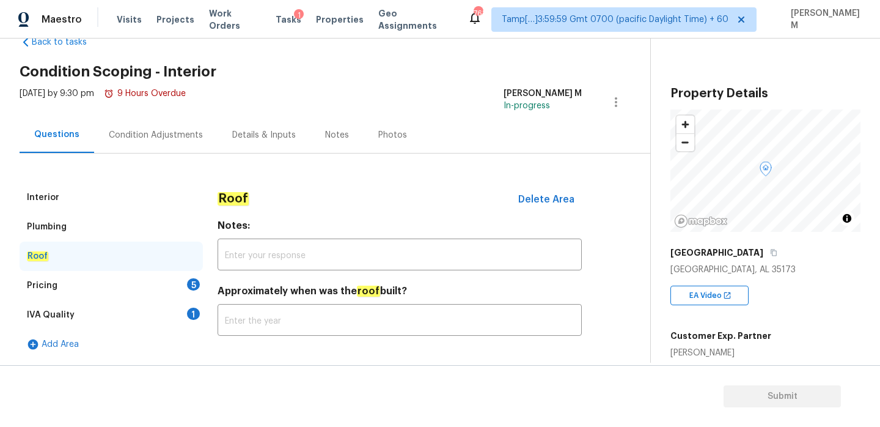
click at [106, 283] on div "Pricing 5" at bounding box center [111, 285] width 183 height 29
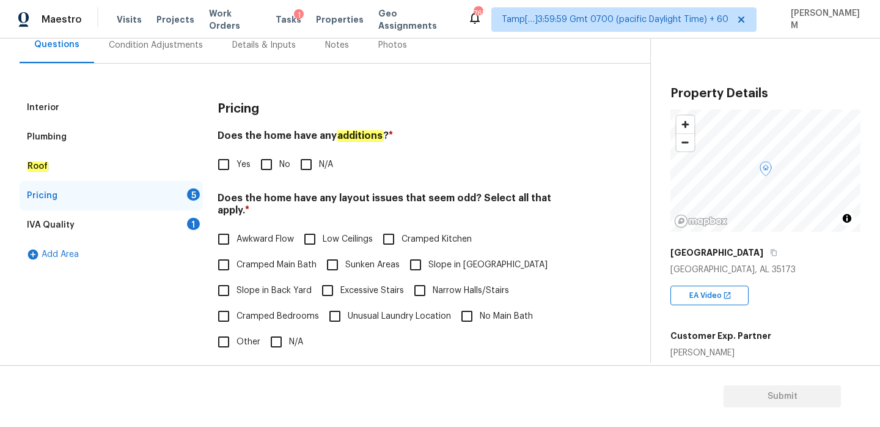
scroll to position [125, 0]
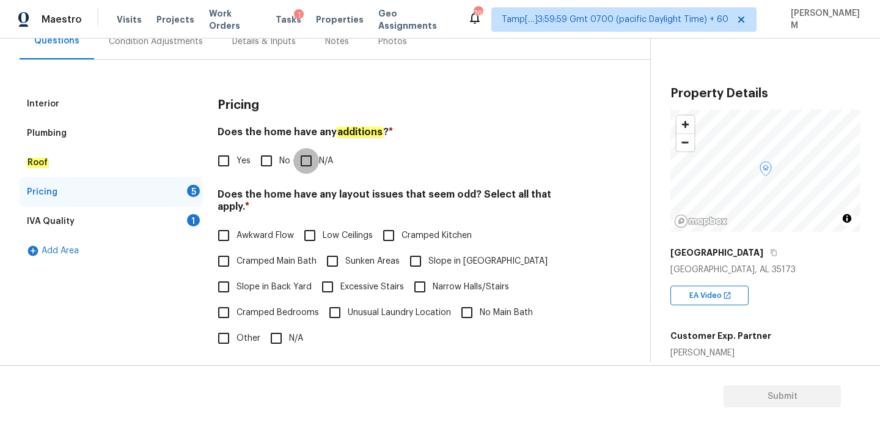
click at [306, 157] on input "N/A" at bounding box center [306, 161] width 26 height 26
checkbox input "true"
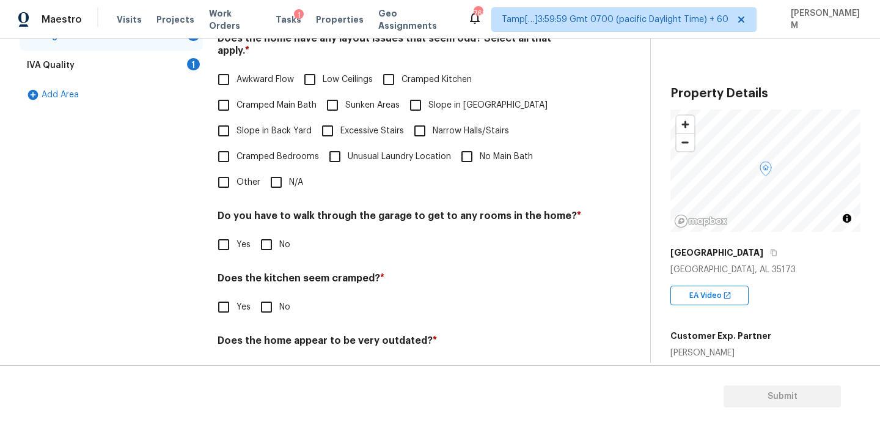
scroll to position [307, 0]
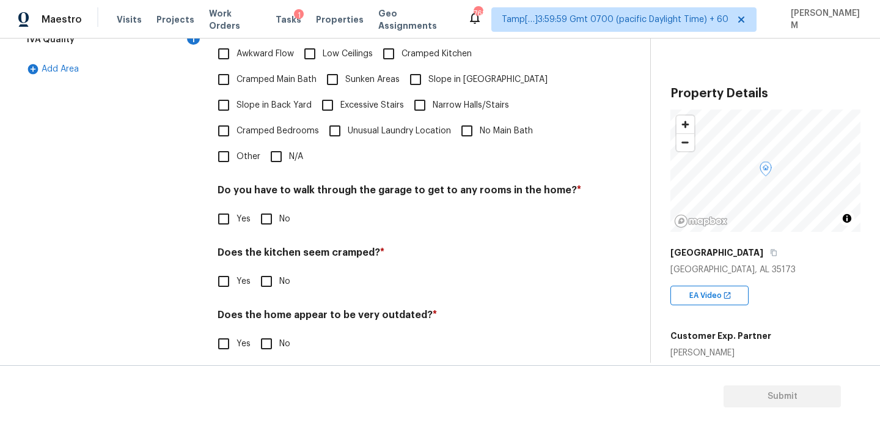
click at [265, 208] on input "No" at bounding box center [267, 219] width 26 height 26
checkbox input "true"
click at [268, 271] on input "No" at bounding box center [267, 281] width 26 height 26
checkbox input "true"
click at [265, 331] on input "No" at bounding box center [267, 344] width 26 height 26
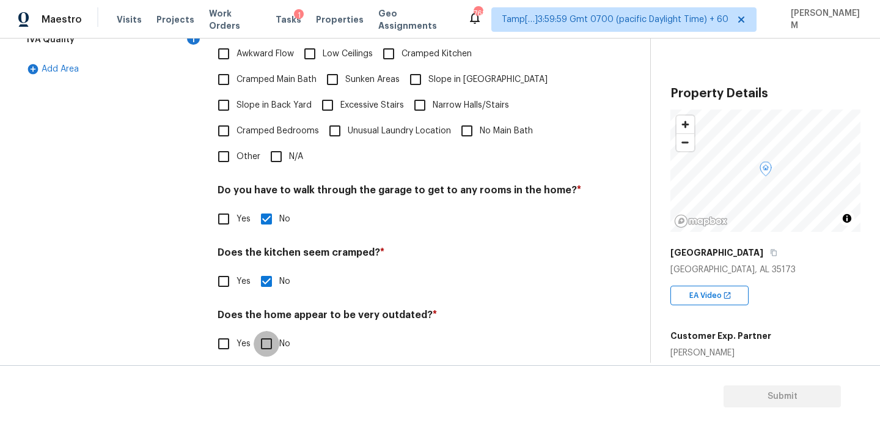
checkbox input "true"
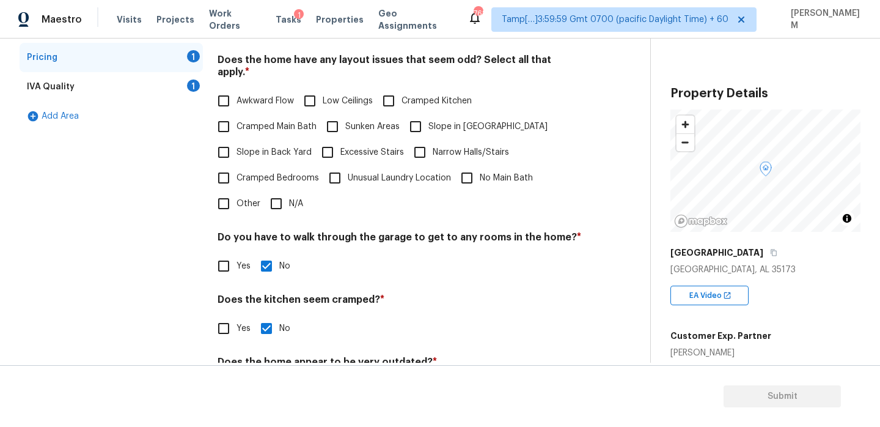
scroll to position [252, 0]
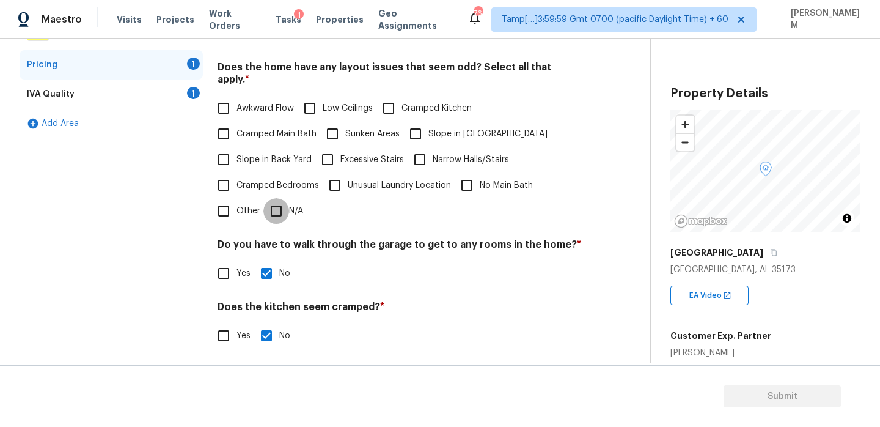
click at [286, 198] on input "N/A" at bounding box center [277, 211] width 26 height 26
checkbox input "true"
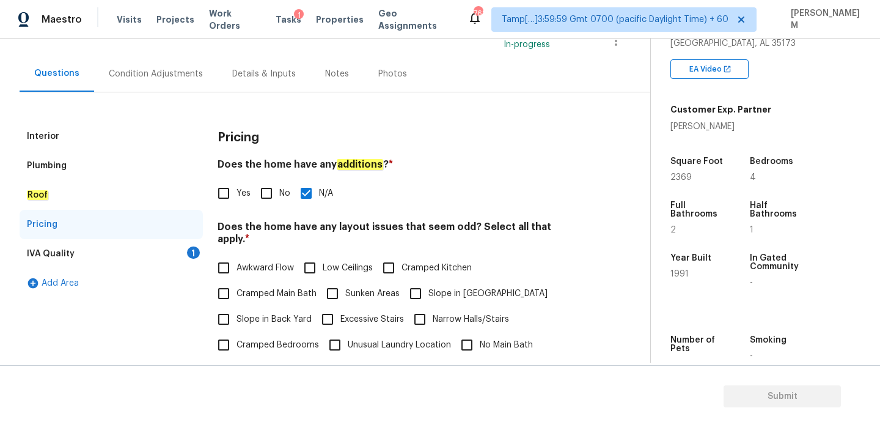
scroll to position [309, 0]
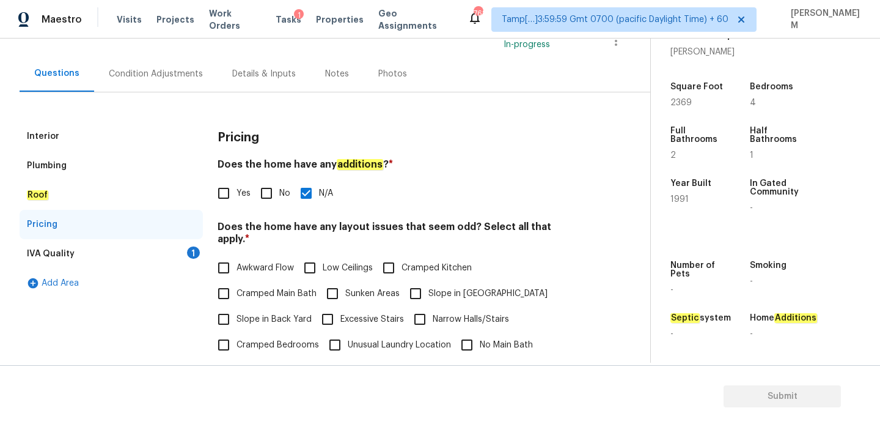
click at [128, 258] on div "IVA Quality 1" at bounding box center [111, 253] width 183 height 29
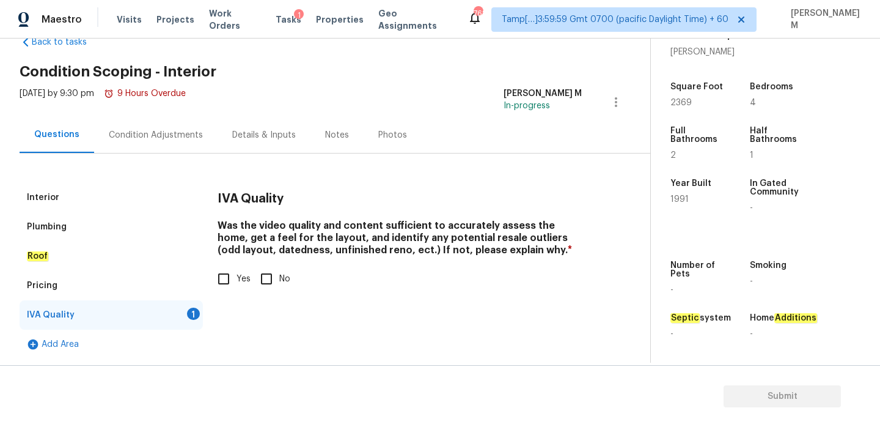
scroll to position [32, 0]
click at [219, 278] on input "Yes" at bounding box center [224, 279] width 26 height 26
checkbox input "true"
click at [101, 197] on div "Interior" at bounding box center [111, 197] width 183 height 29
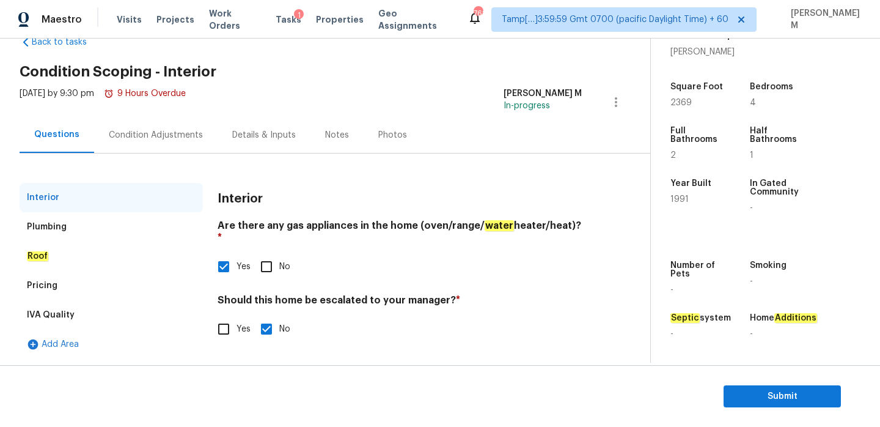
click at [107, 218] on div "Plumbing" at bounding box center [111, 226] width 183 height 29
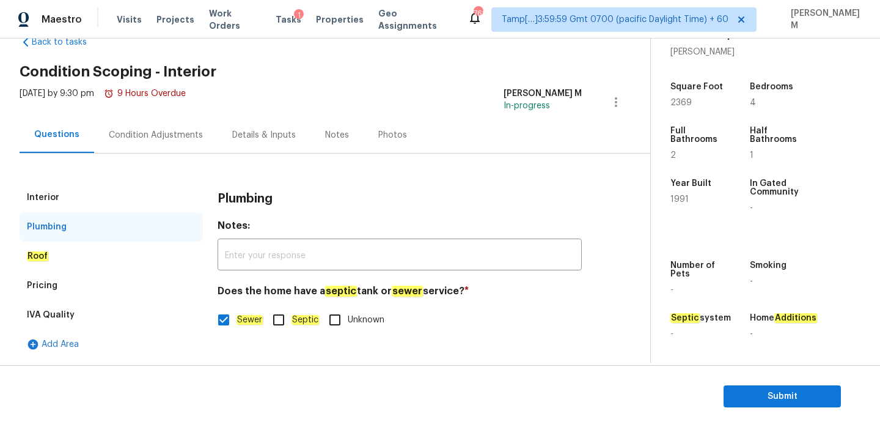
click at [107, 243] on div "Roof" at bounding box center [111, 255] width 183 height 29
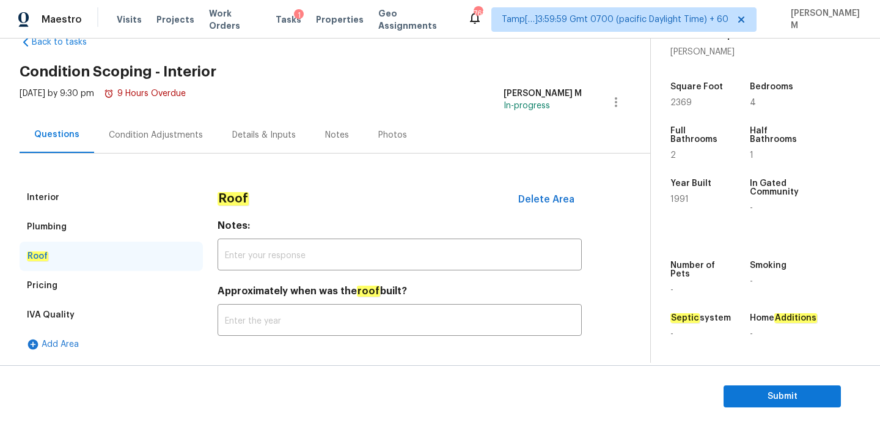
click at [113, 264] on div "Roof" at bounding box center [111, 255] width 183 height 29
click at [113, 281] on div "Pricing" at bounding box center [111, 285] width 183 height 29
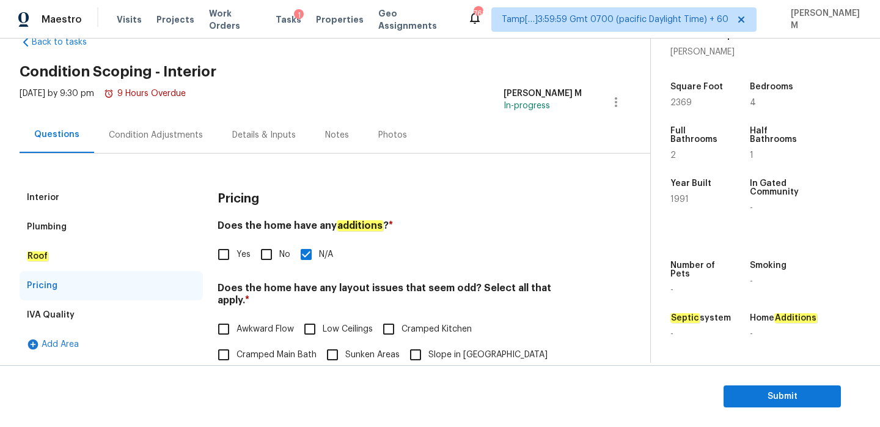
click at [111, 305] on div "IVA Quality" at bounding box center [111, 314] width 183 height 29
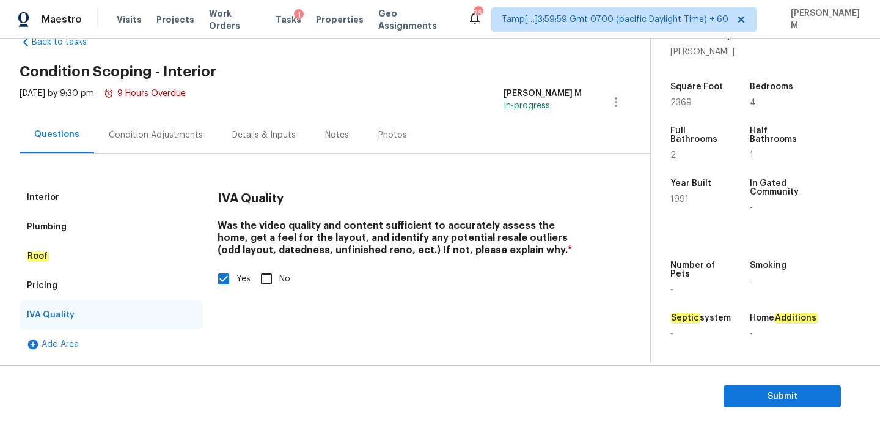
click at [130, 129] on div "Condition Adjustments" at bounding box center [156, 135] width 94 height 12
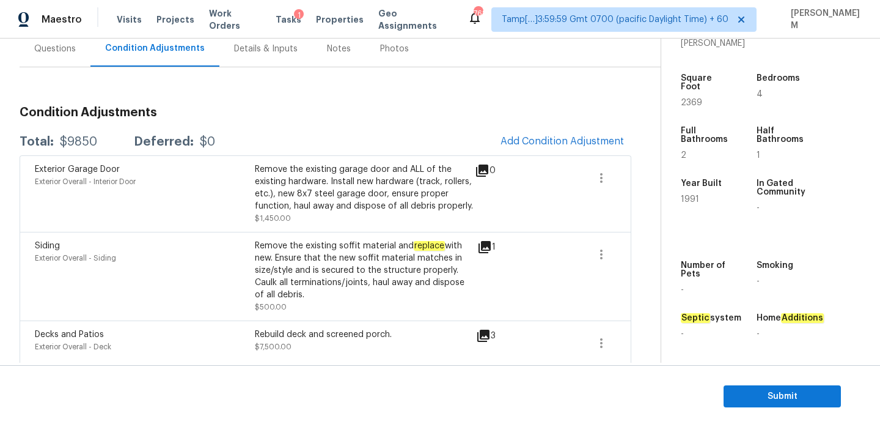
scroll to position [34, 0]
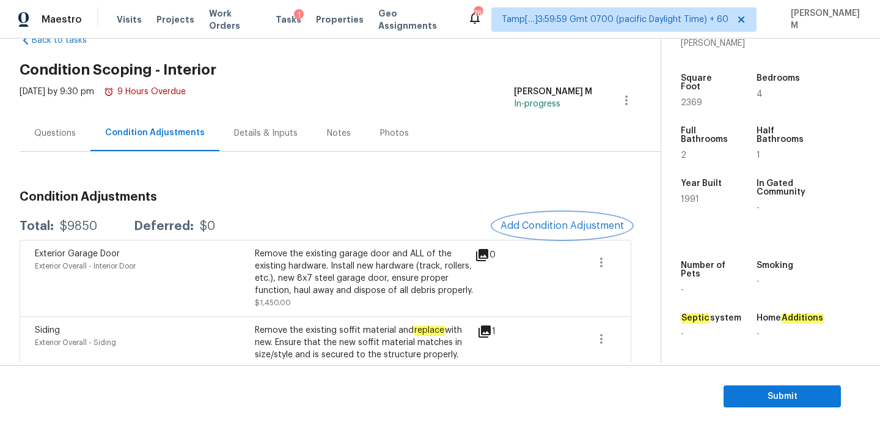
click at [569, 233] on button "Add Condition Adjustment" at bounding box center [562, 226] width 138 height 26
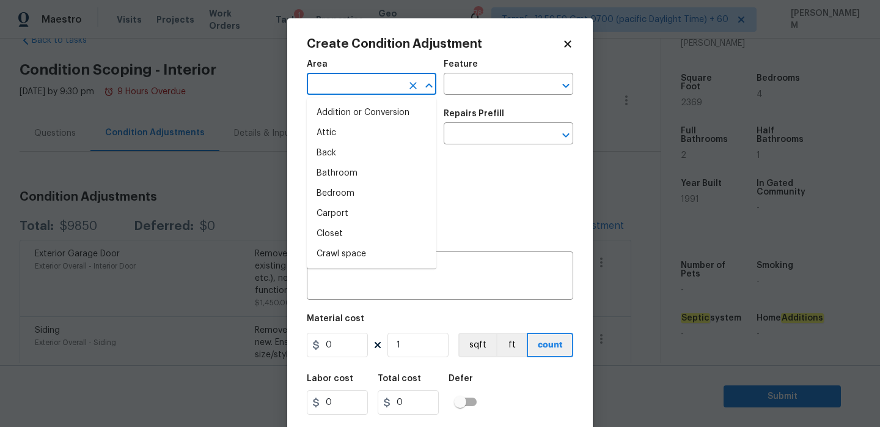
click at [364, 83] on input "text" at bounding box center [354, 85] width 95 height 19
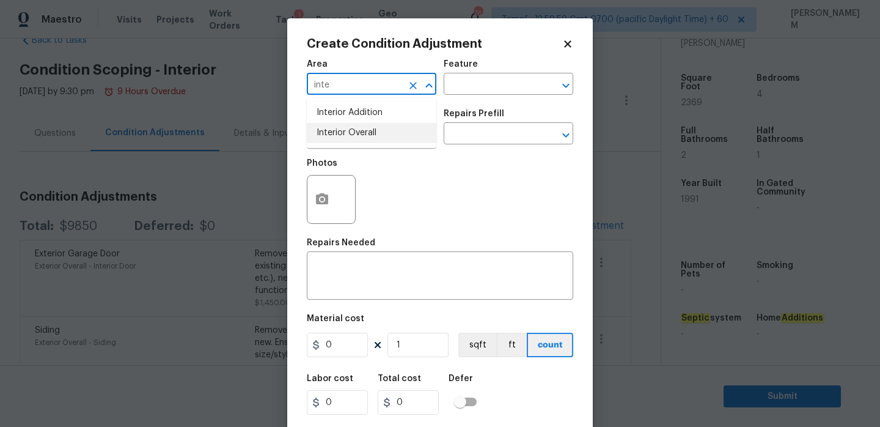
click at [383, 133] on li "Interior Overall" at bounding box center [372, 133] width 130 height 20
type input "Interior Overall"
click at [477, 79] on input "text" at bounding box center [491, 85] width 95 height 19
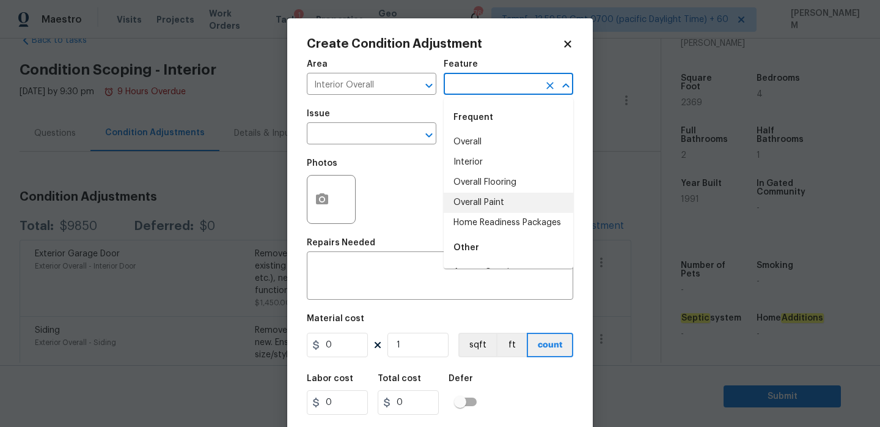
click at [516, 197] on li "Overall Paint" at bounding box center [509, 203] width 130 height 20
type input "Overall Paint"
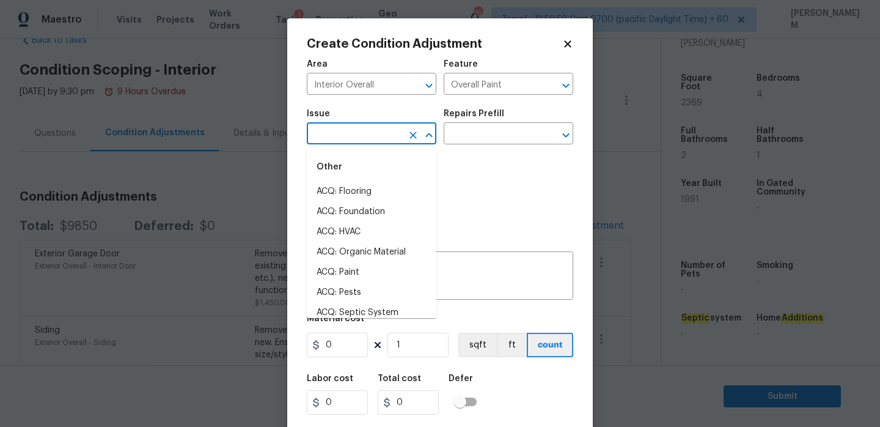
click at [391, 140] on input "text" at bounding box center [354, 134] width 95 height 19
click at [379, 274] on li "ACQ: Paint" at bounding box center [372, 272] width 130 height 20
type input "ACQ: Paint"
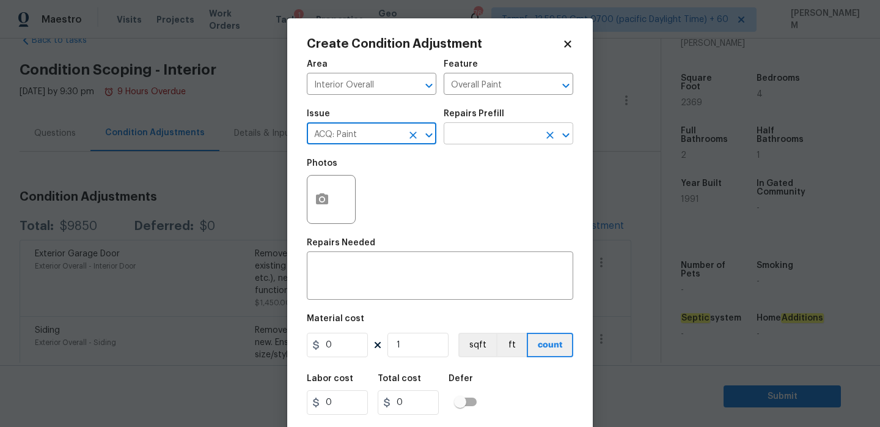
click at [471, 131] on input "text" at bounding box center [491, 134] width 95 height 19
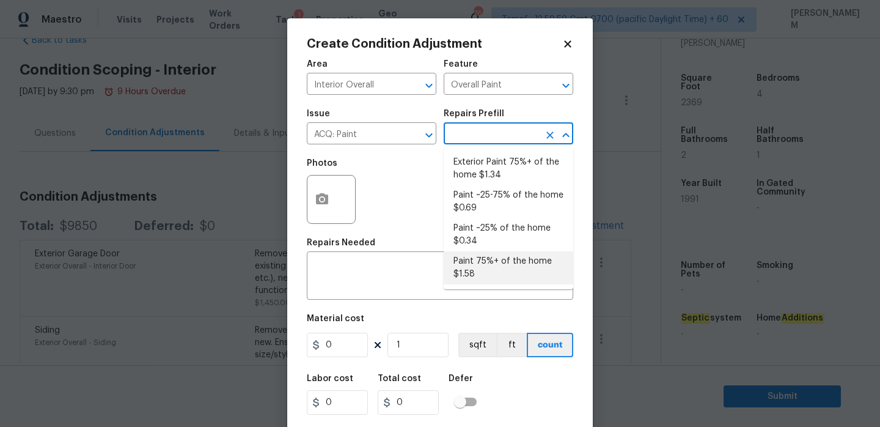
click at [518, 269] on li "Paint 75%+ of the home $1.58" at bounding box center [509, 267] width 130 height 33
type input "Acquisition"
type textarea "Acquisition Scope: 75%+ of the home will likely require interior paint"
type input "1.58"
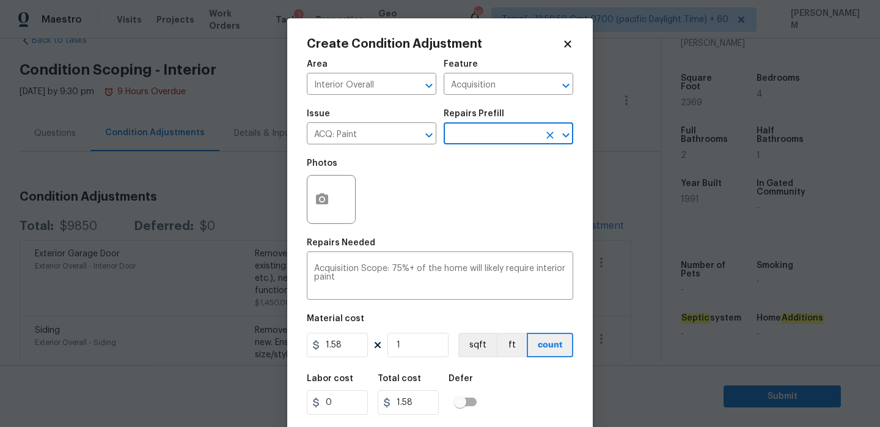
click at [449, 344] on div "1.58 1 sqft ft count" at bounding box center [440, 345] width 267 height 24
click at [430, 345] on input "1" at bounding box center [418, 345] width 61 height 24
type input "2"
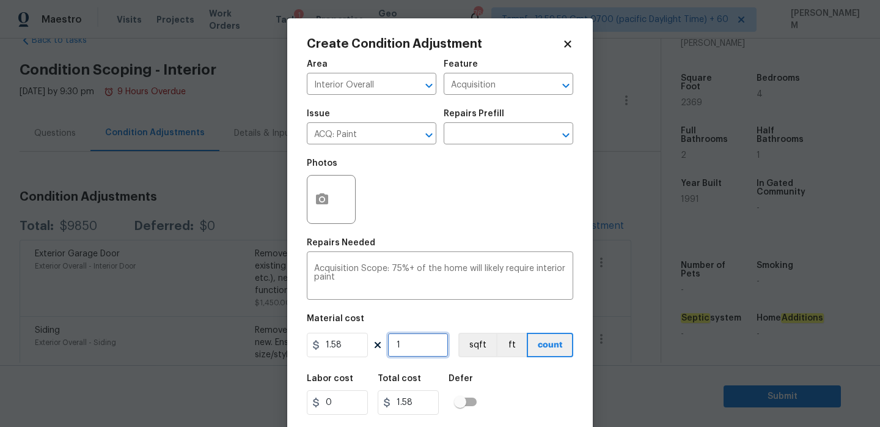
type input "3.16"
type input "23"
type input "36.34"
type input "236"
type input "372.88"
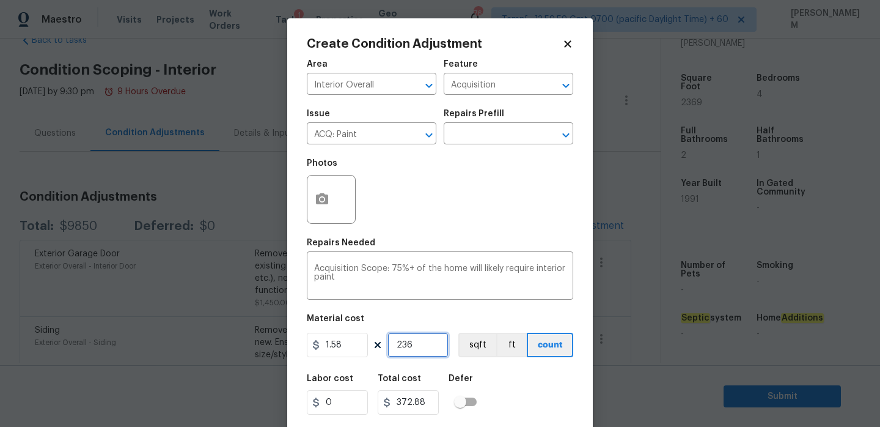
type input "2369"
type input "3743.02"
type input "2369"
click at [323, 199] on circle "button" at bounding box center [322, 199] width 4 height 4
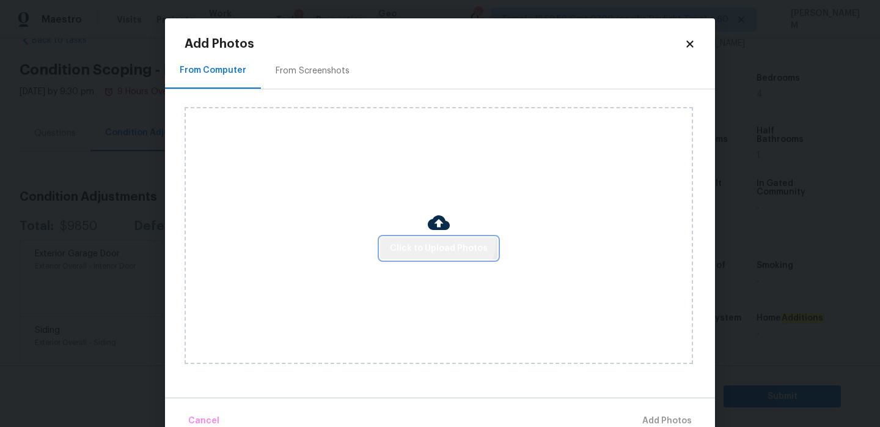
click at [435, 238] on button "Click to Upload Photos" at bounding box center [438, 248] width 117 height 23
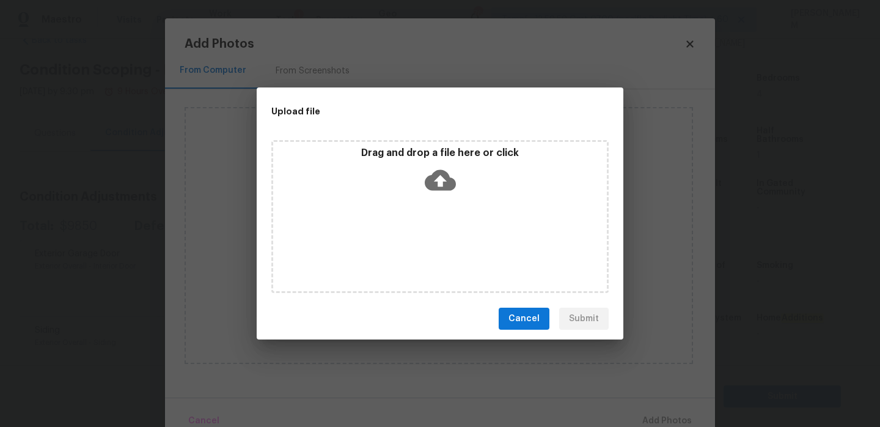
click at [455, 182] on div "Drag and drop a file here or click" at bounding box center [440, 173] width 334 height 53
